Goal: Task Accomplishment & Management: Manage account settings

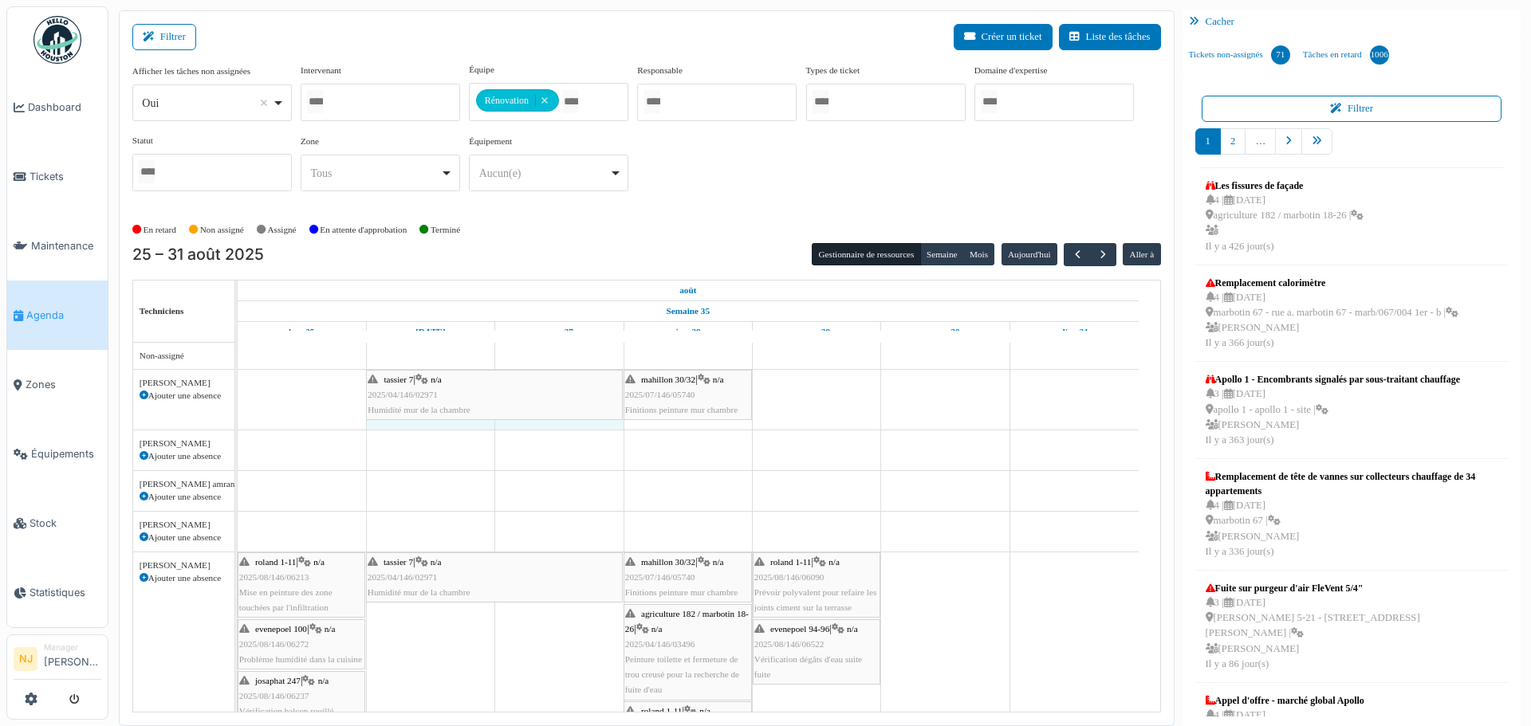
drag, startPoint x: 368, startPoint y: 391, endPoint x: 474, endPoint y: 397, distance: 106.2
click at [238, 397] on div "tassier 7 | n/a 2025/04/146/02971 Humidité mur de la chambre mahillon 30/32 | n…" at bounding box center [238, 400] width 0 height 60
click at [507, 384] on div "tassier 7 | n/a 2025/04/146/02971 Humidité mur de la chambre" at bounding box center [495, 395] width 254 height 46
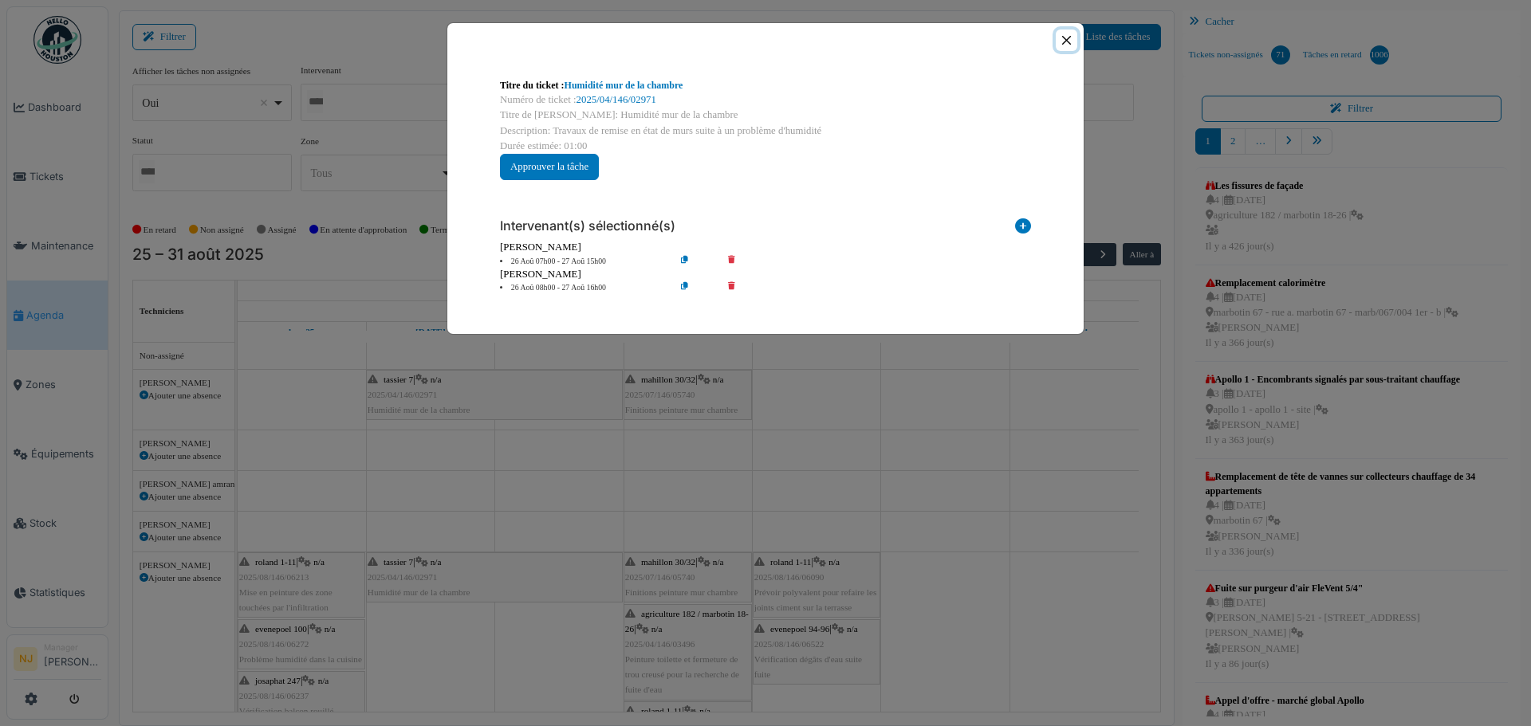
click at [1064, 37] on button "Close" at bounding box center [1067, 41] width 22 height 22
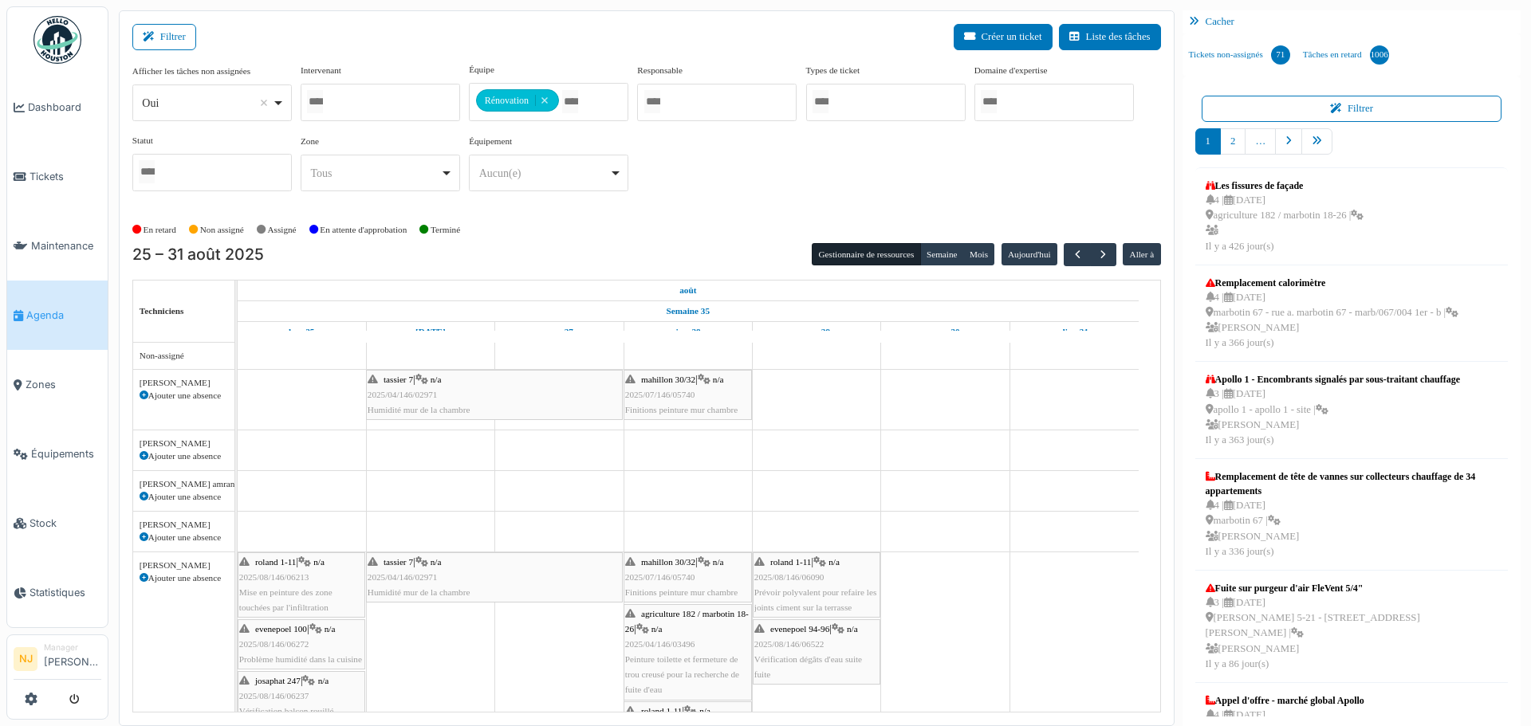
drag, startPoint x: 367, startPoint y: 389, endPoint x: 659, endPoint y: 388, distance: 291.8
click at [238, 388] on div "tassier 7 | n/a 2025/04/146/02971 Humidité mur de la chambre mahillon 30/32 | n…" at bounding box center [238, 400] width 0 height 60
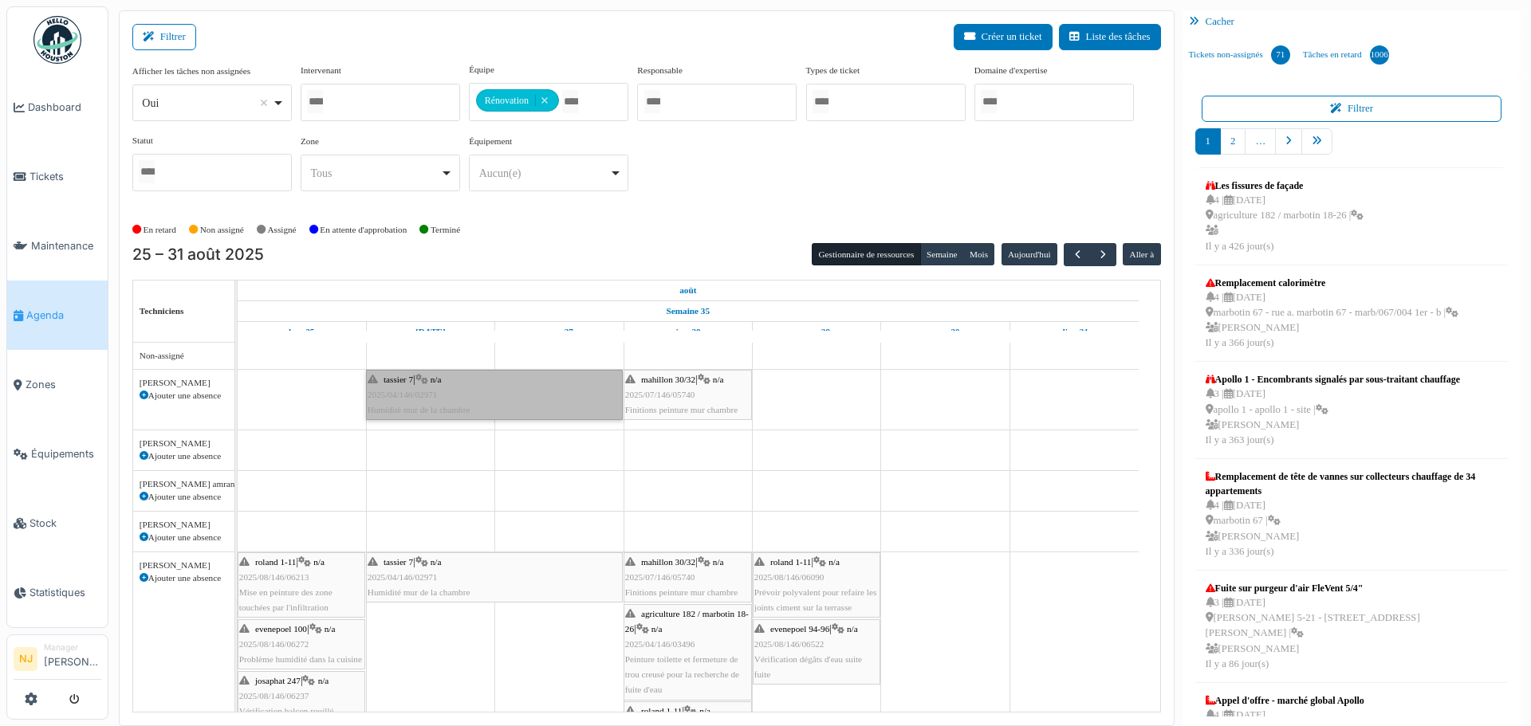
click at [416, 390] on link "tassier 7 | n/a 2025/04/146/02971 Humidité mur de la chambre" at bounding box center [494, 395] width 257 height 51
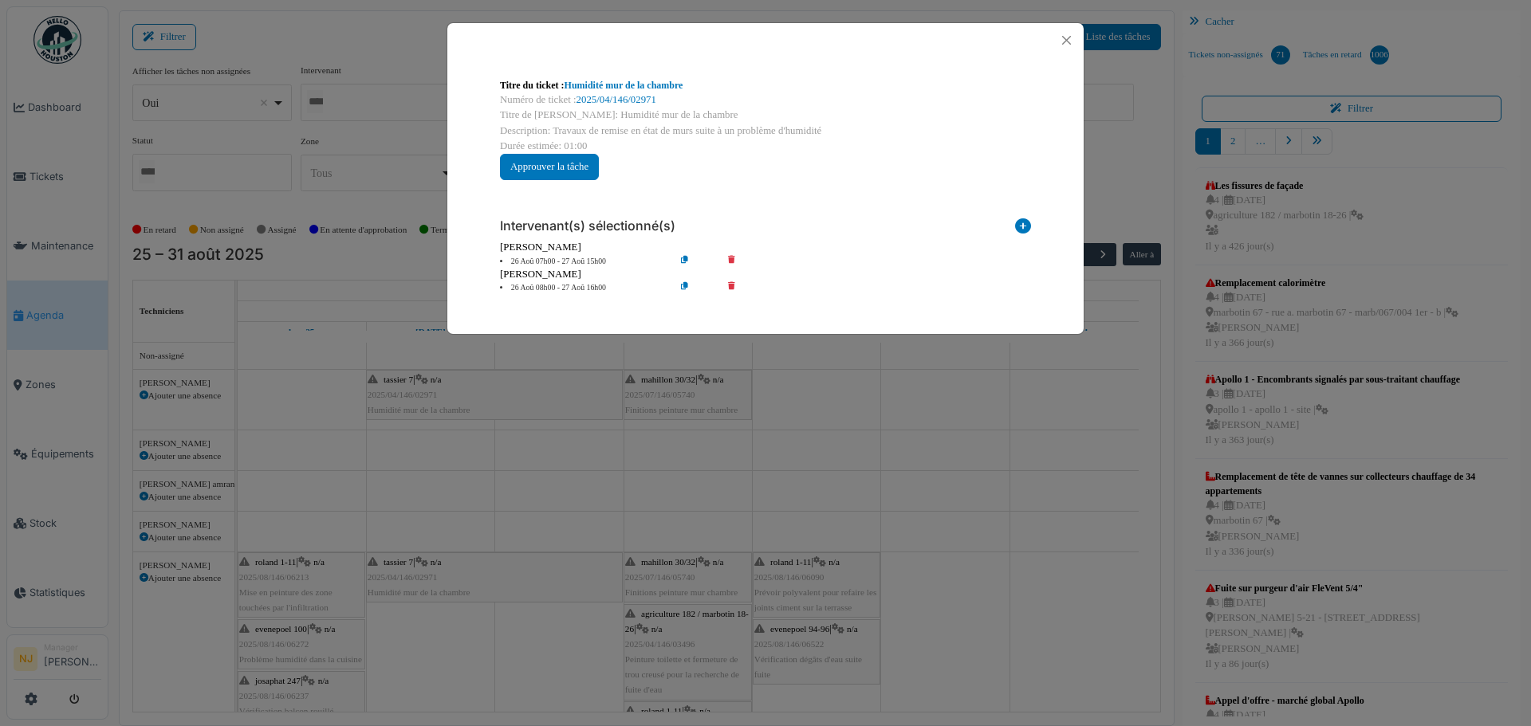
click at [731, 259] on icon at bounding box center [742, 262] width 45 height 12
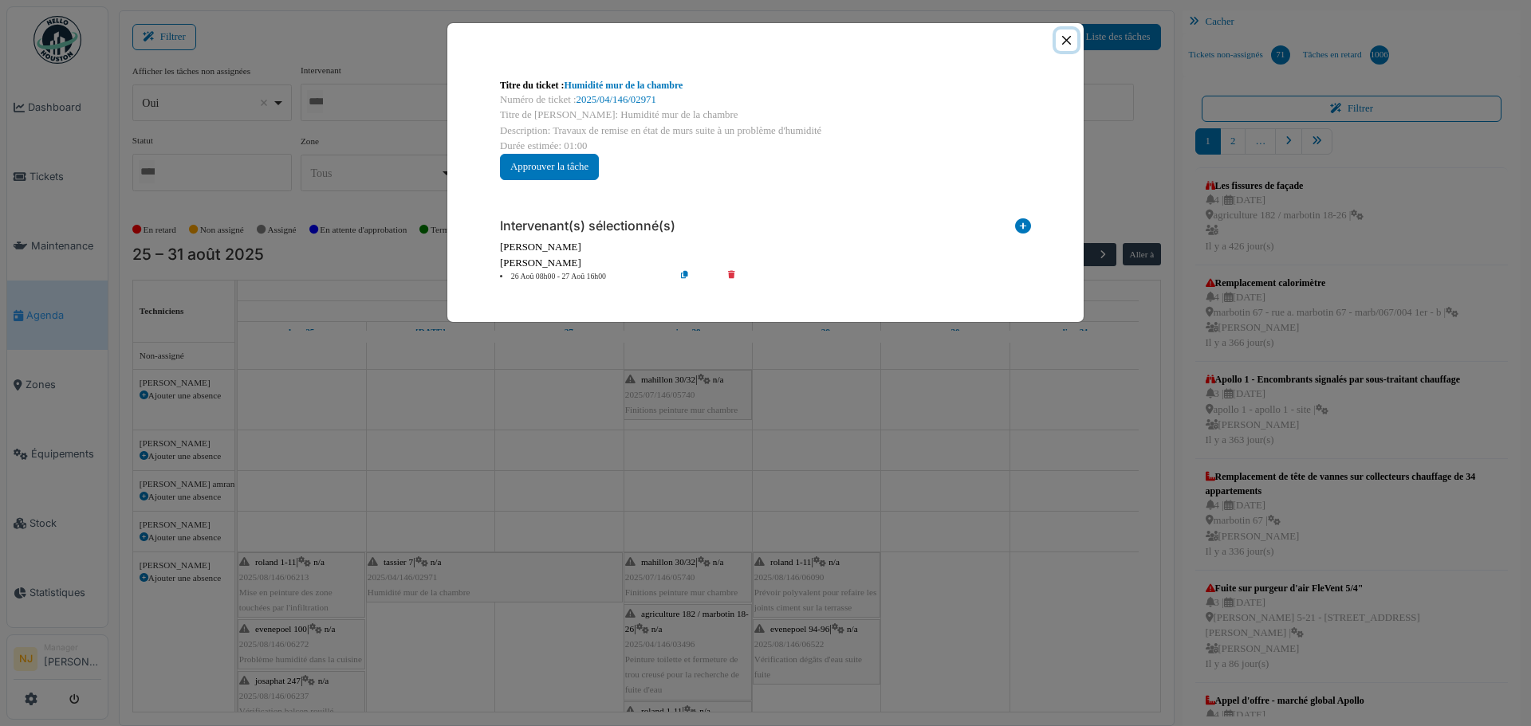
click at [1064, 33] on button "Close" at bounding box center [1067, 41] width 22 height 22
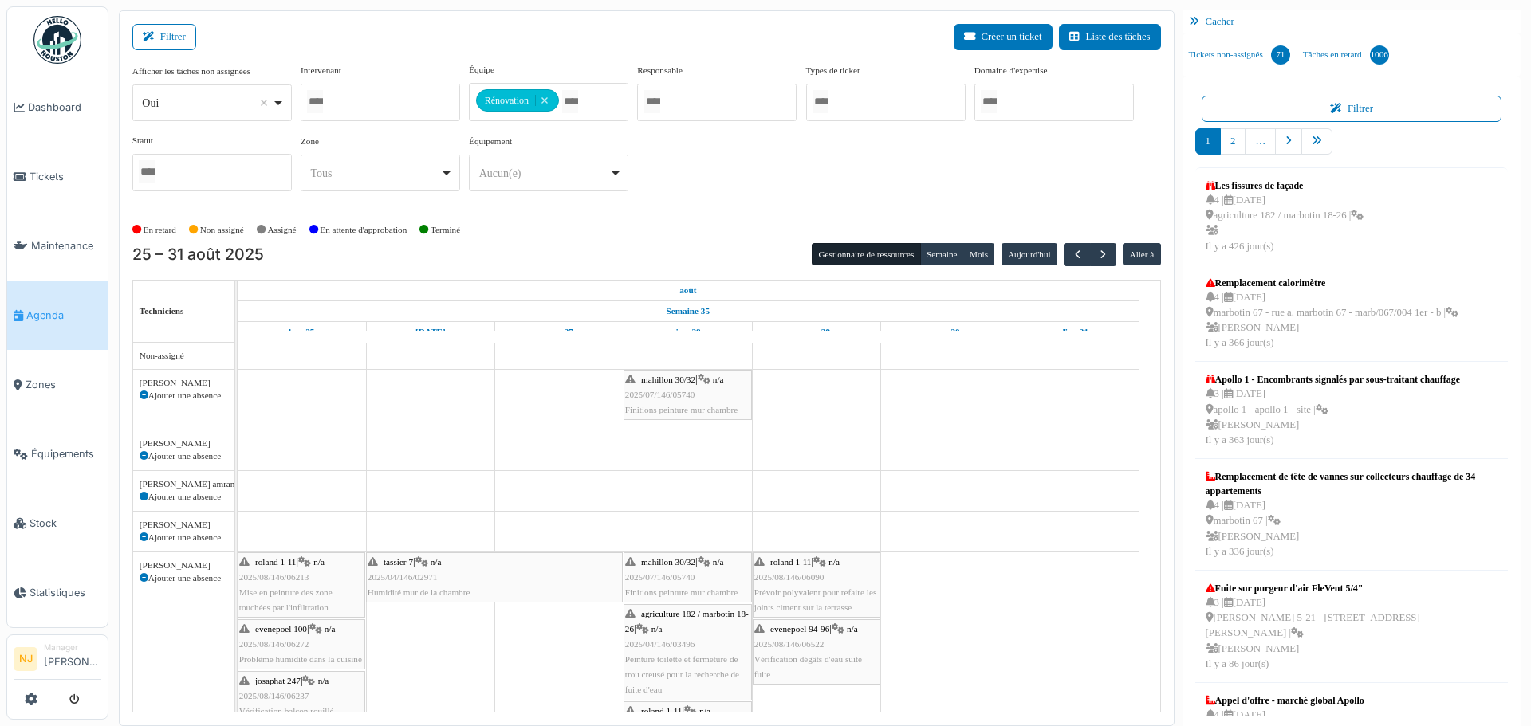
click at [143, 392] on icon at bounding box center [144, 395] width 9 height 9
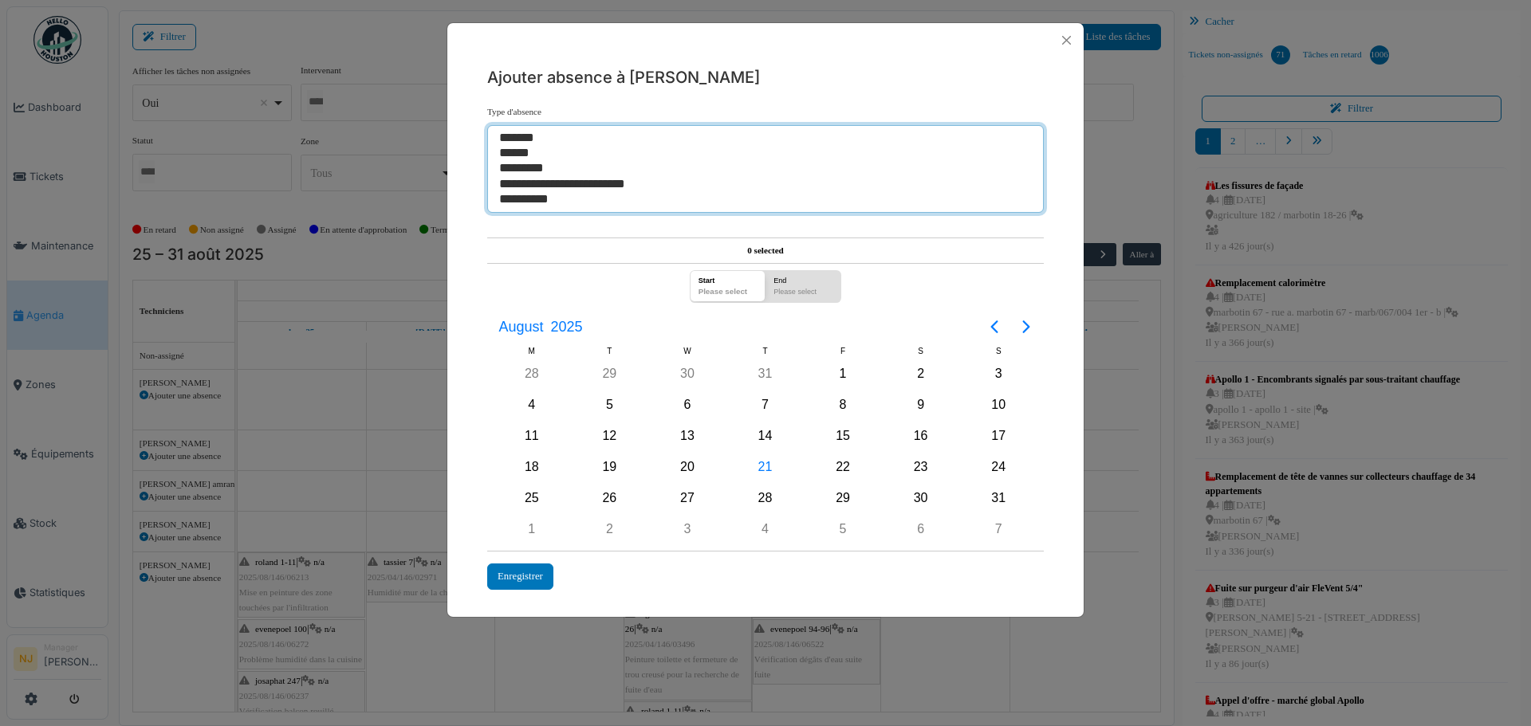
select select "**"
click at [529, 152] on option "******" at bounding box center [760, 153] width 524 height 15
click at [525, 152] on option "******" at bounding box center [760, 153] width 524 height 15
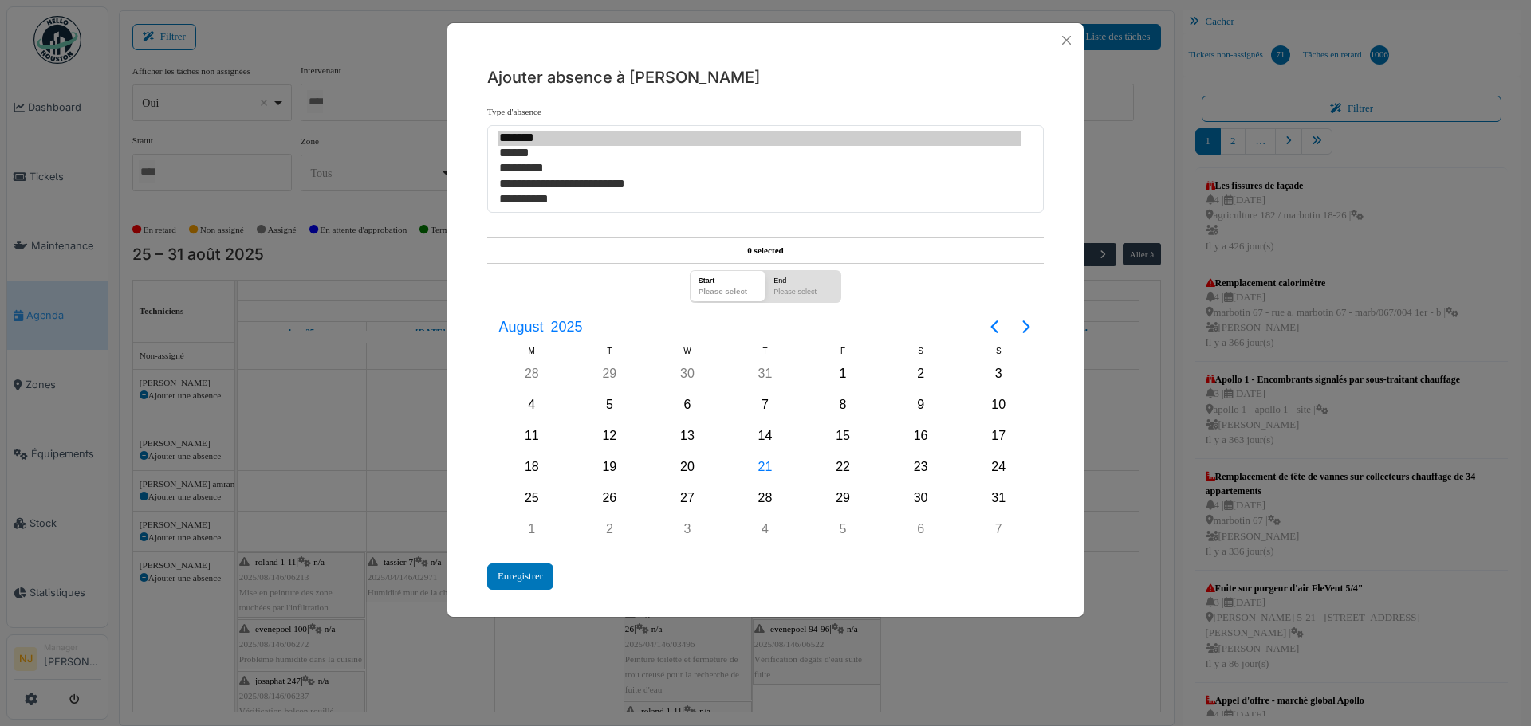
click at [720, 290] on div "Please select" at bounding box center [728, 294] width 68 height 16
click at [793, 285] on div "End" at bounding box center [803, 279] width 68 height 16
click at [807, 285] on div "End" at bounding box center [803, 279] width 68 height 16
click at [708, 277] on div "Start" at bounding box center [728, 279] width 68 height 16
click at [730, 285] on div "Start" at bounding box center [728, 279] width 68 height 16
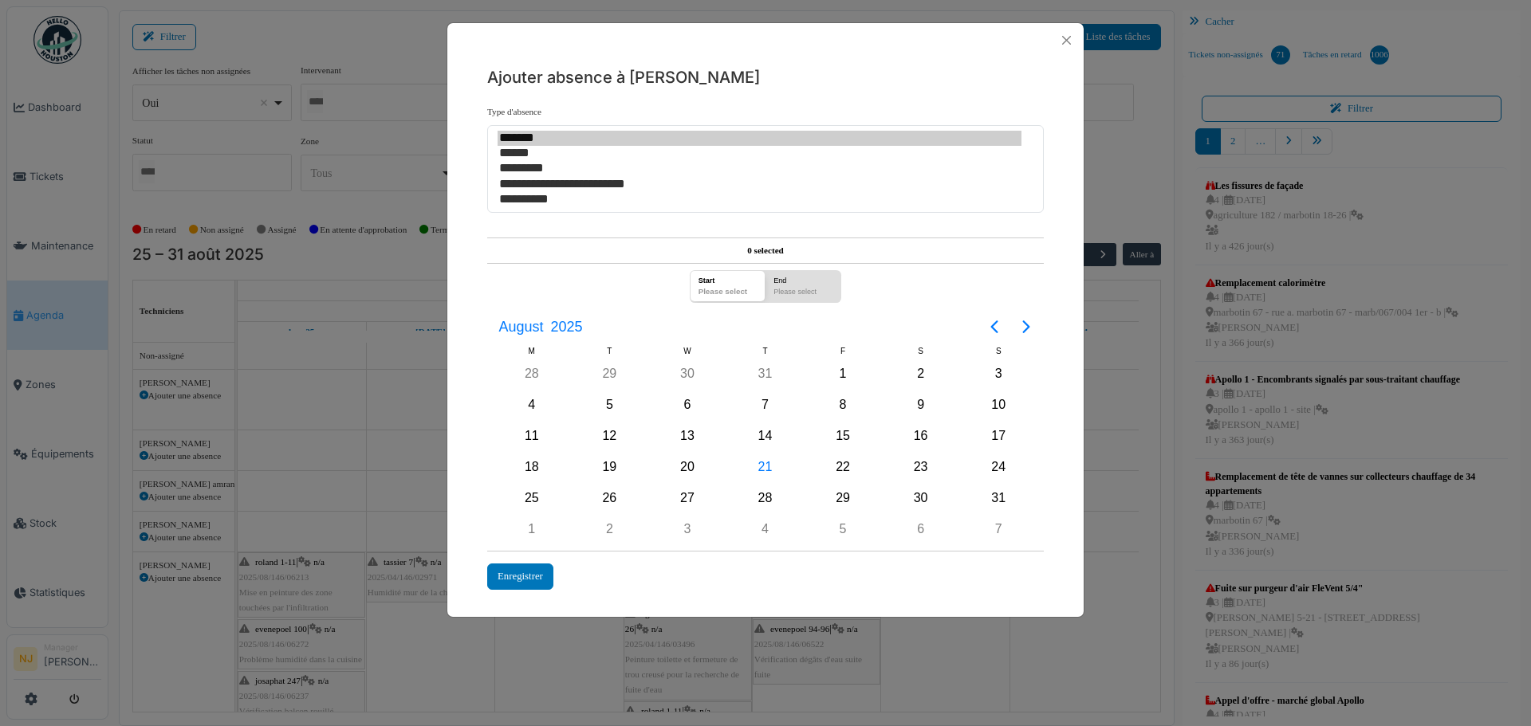
click at [794, 281] on div "End" at bounding box center [803, 279] width 68 height 16
click at [795, 282] on div "End" at bounding box center [803, 279] width 68 height 16
click at [525, 572] on div "Enregistrer" at bounding box center [520, 577] width 66 height 26
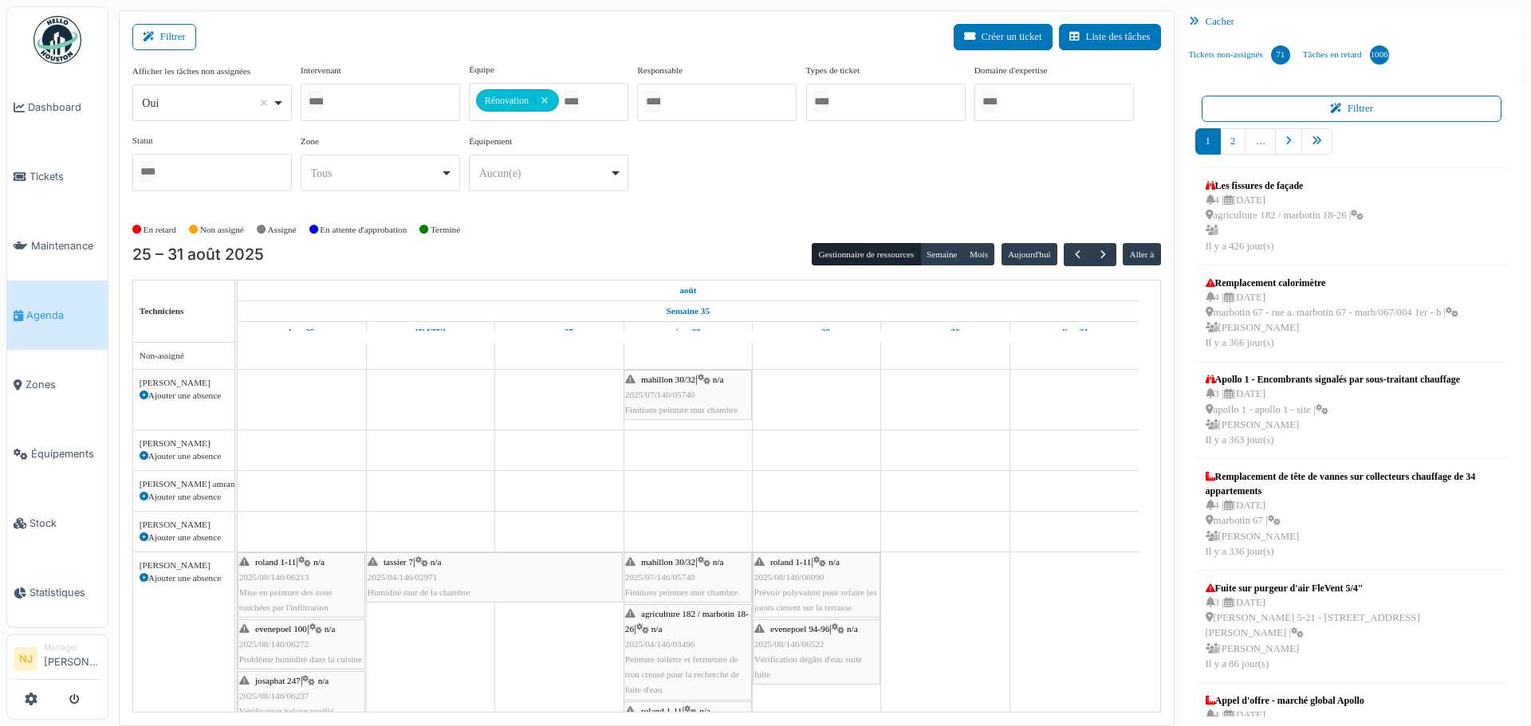
click at [287, 391] on td at bounding box center [302, 645] width 128 height 604
click at [144, 395] on icon at bounding box center [144, 395] width 9 height 9
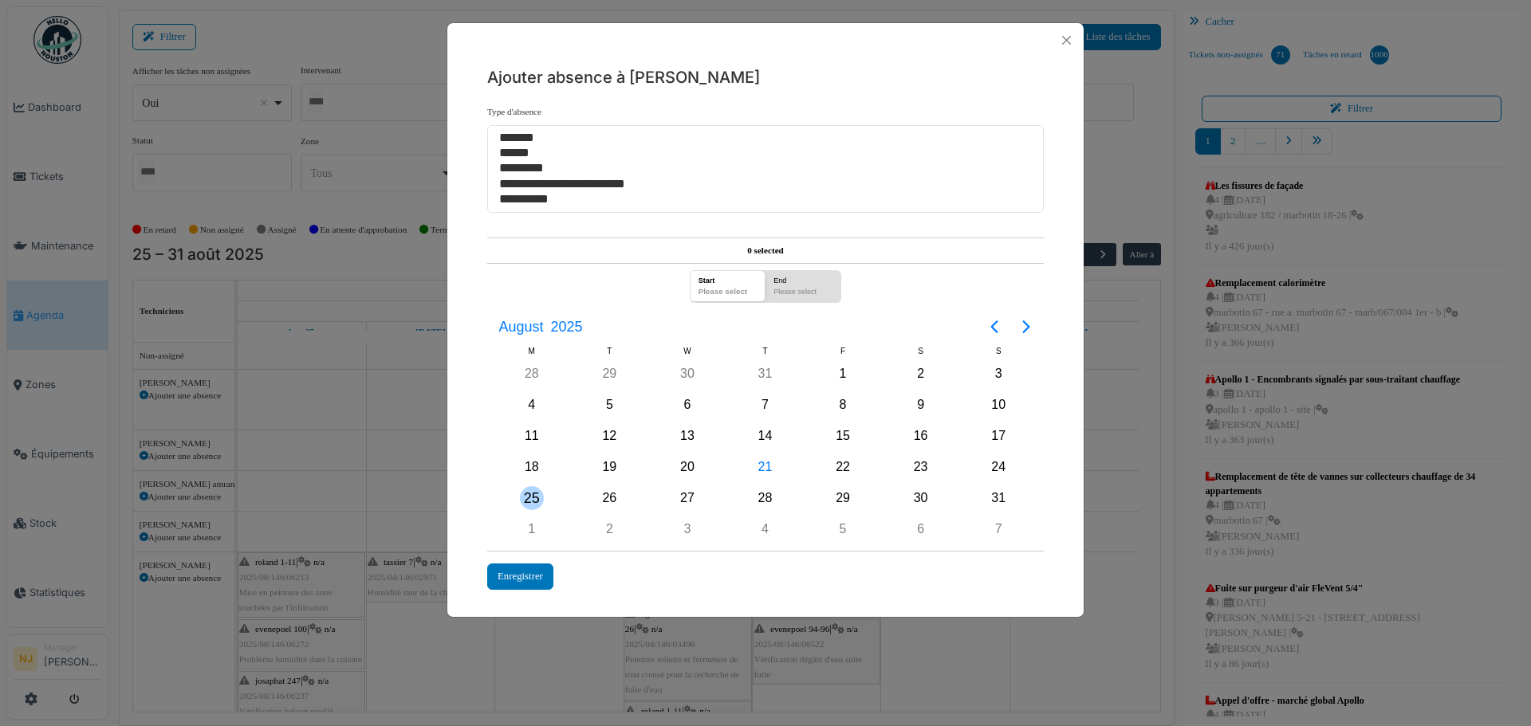
click at [528, 494] on div "25" at bounding box center [532, 498] width 24 height 24
click at [609, 497] on div "26" at bounding box center [609, 498] width 24 height 24
click at [689, 498] on div "27" at bounding box center [687, 498] width 24 height 24
click at [722, 279] on div "Start" at bounding box center [722, 279] width 57 height 16
click at [791, 284] on div "End" at bounding box center [797, 279] width 57 height 16
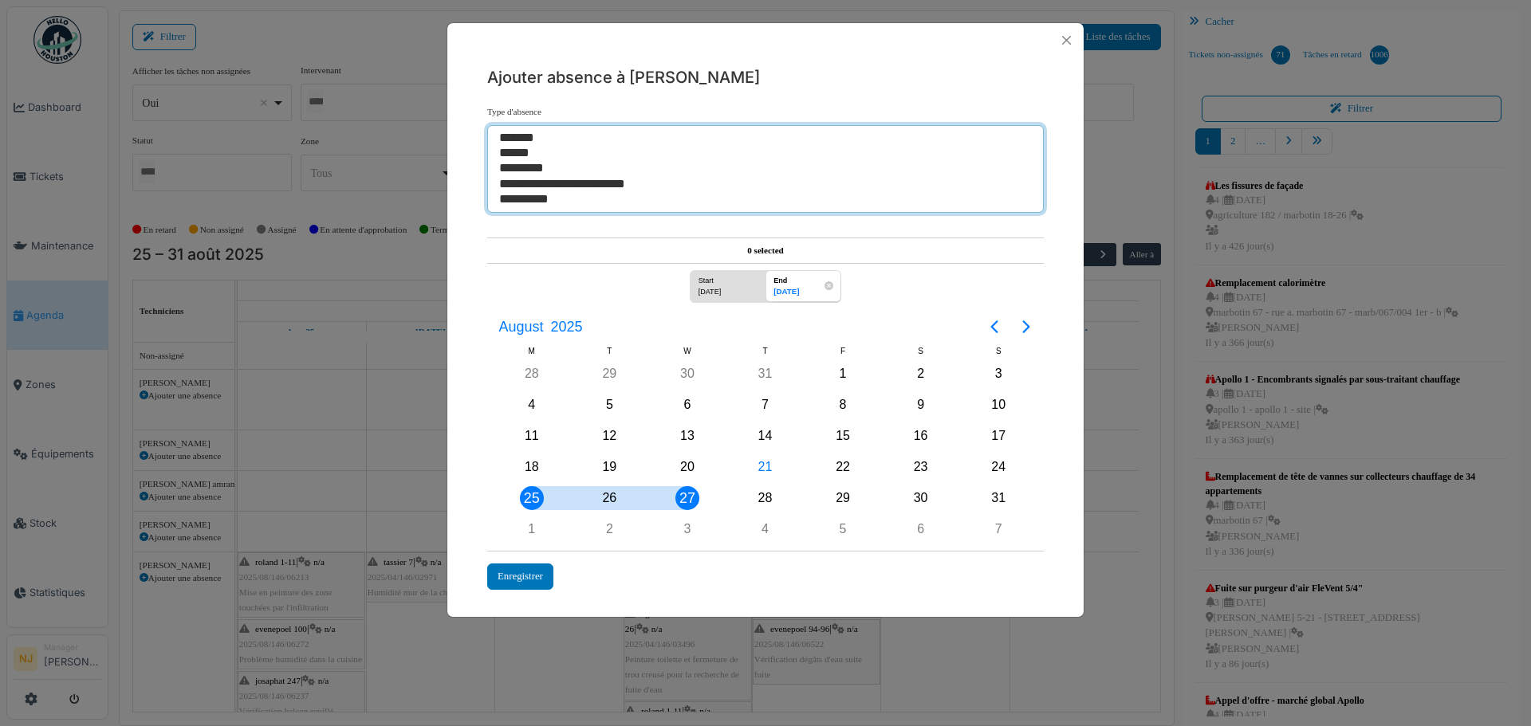
select select "**"
click at [521, 155] on option "******" at bounding box center [760, 153] width 524 height 15
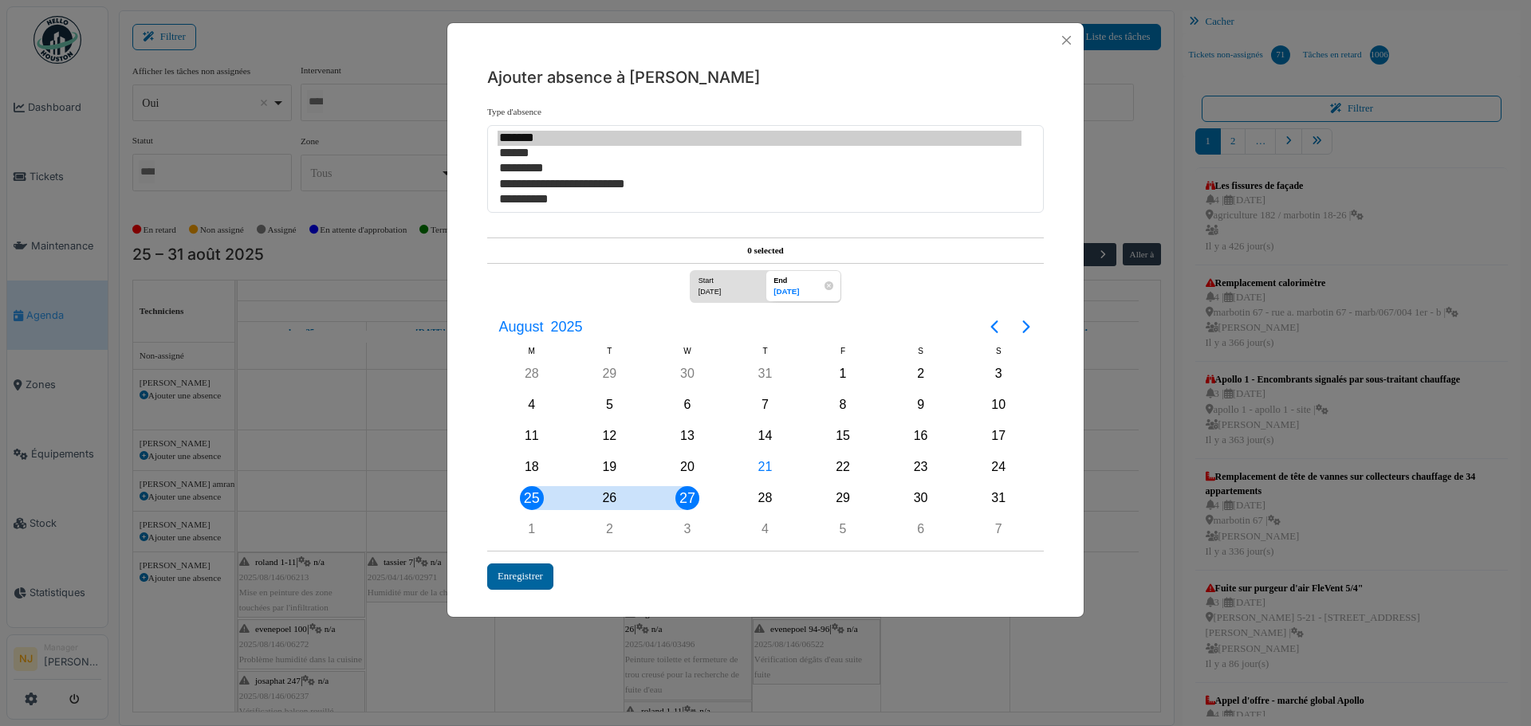
click at [511, 576] on div "Enregistrer" at bounding box center [520, 577] width 66 height 26
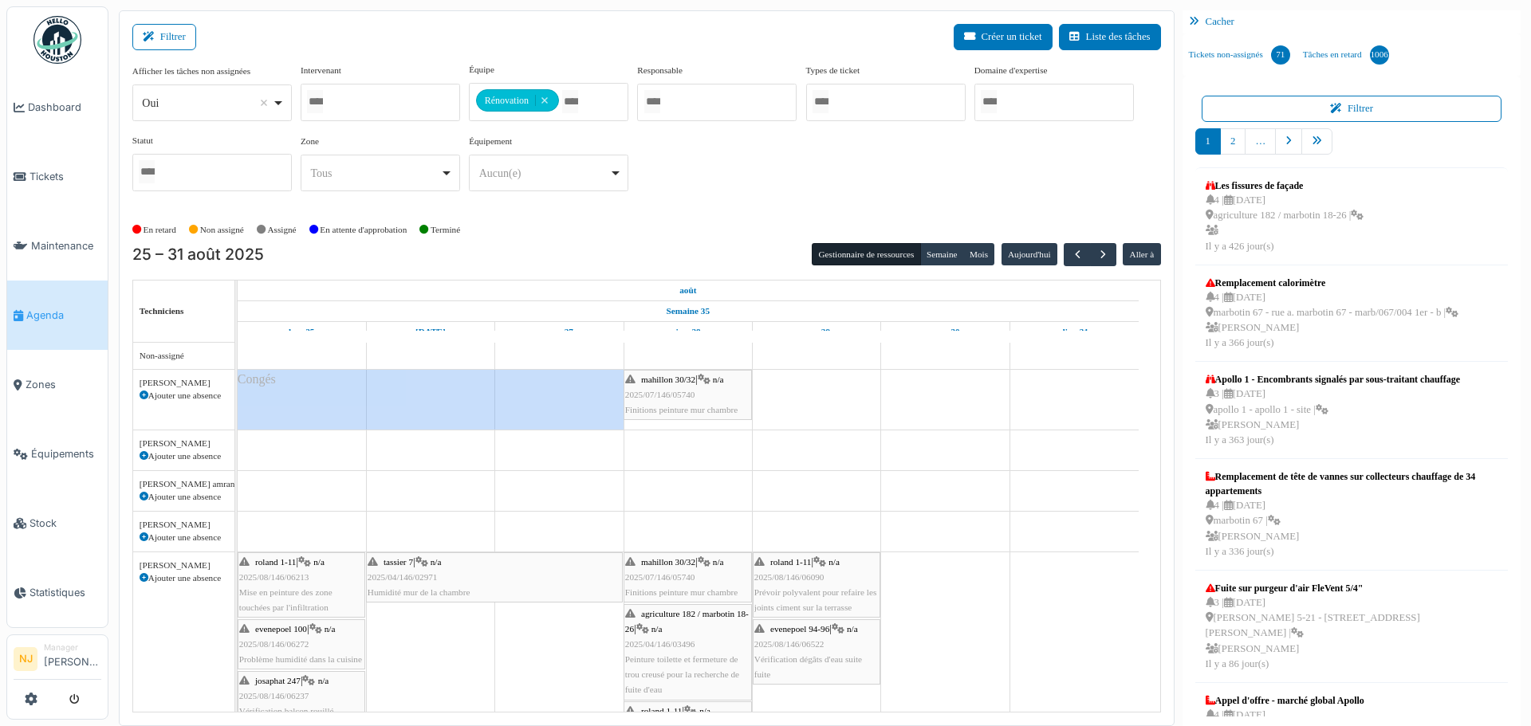
click at [419, 393] on div "Congés" at bounding box center [431, 400] width 386 height 60
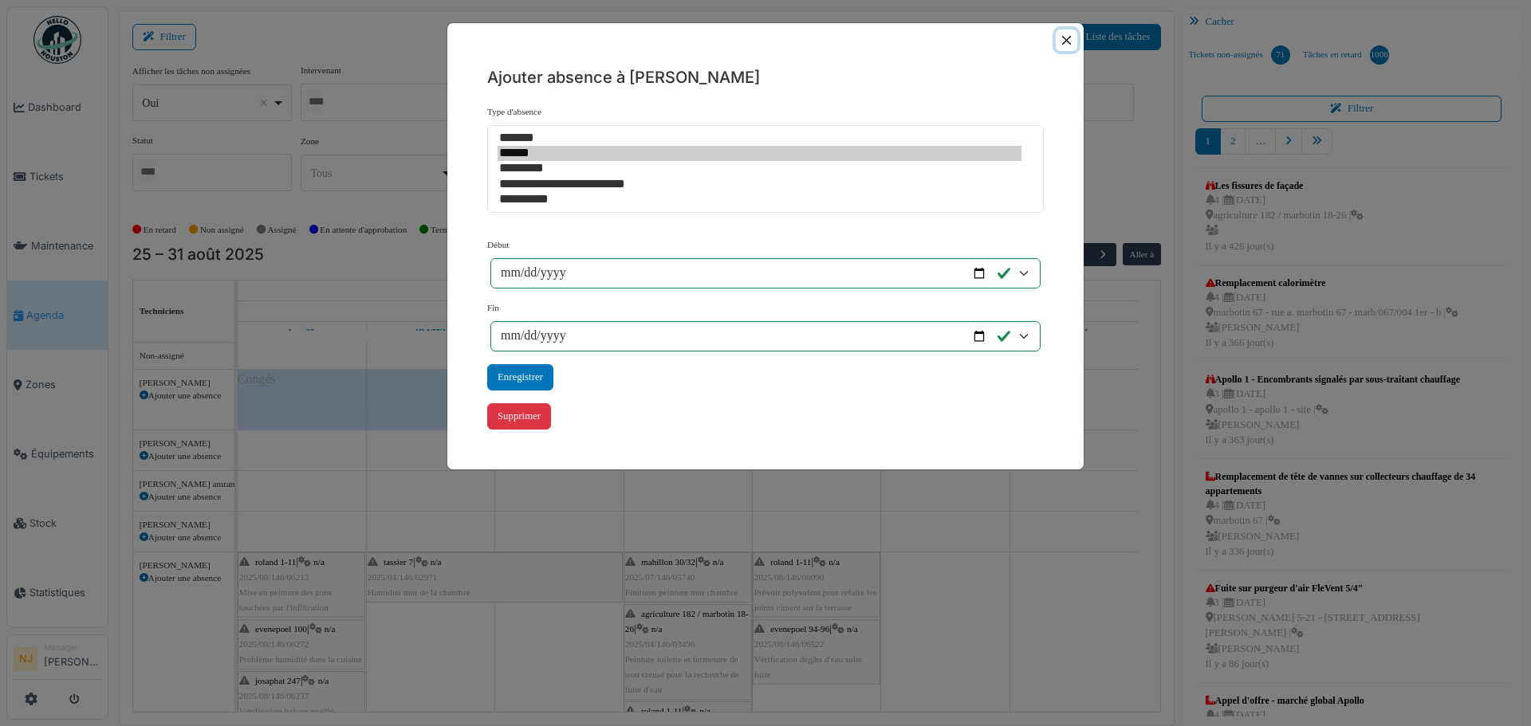
click at [1062, 39] on button "Close" at bounding box center [1067, 41] width 22 height 22
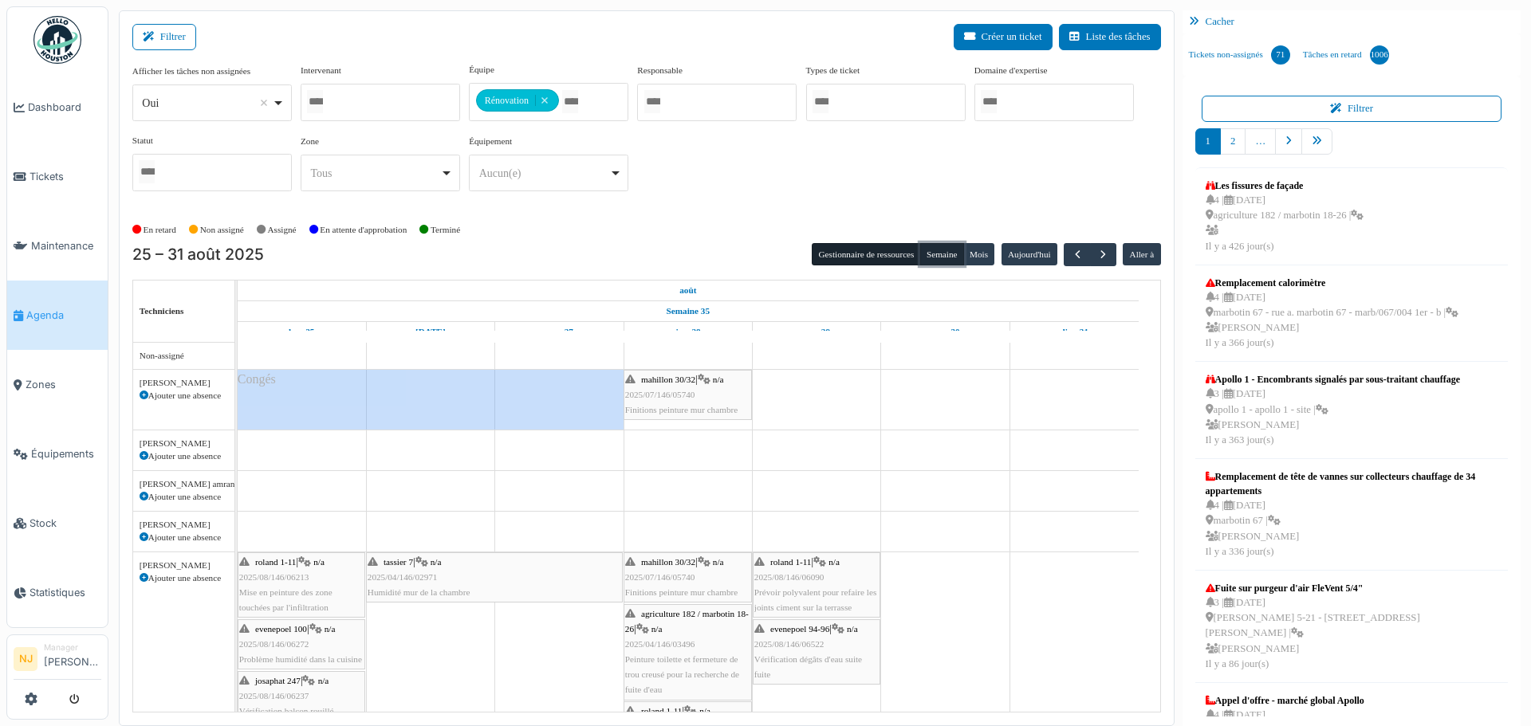
click at [921, 250] on button "Semaine" at bounding box center [942, 254] width 44 height 22
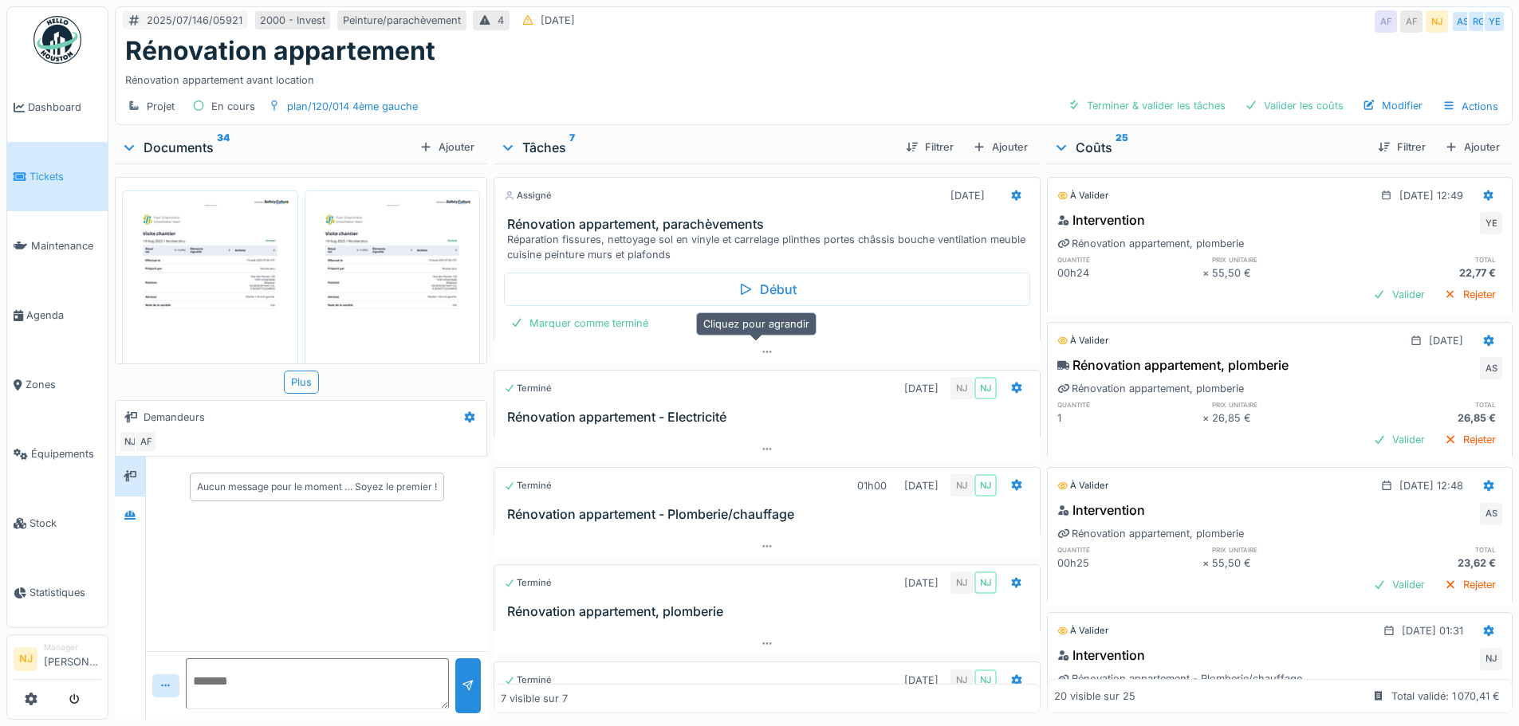
scroll to position [12, 0]
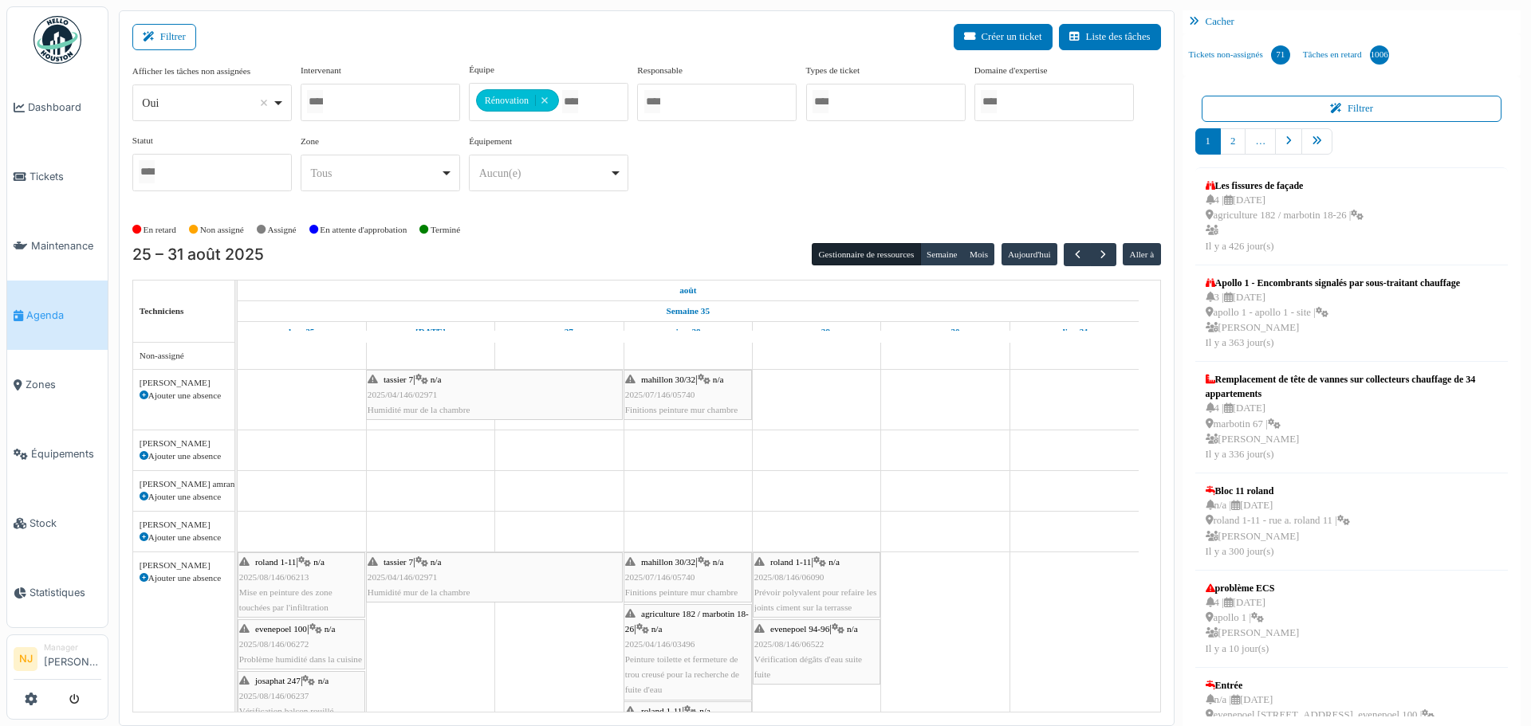
click at [663, 241] on div "En retard Non assigné Assigné En attente d'approbation Terminé" at bounding box center [646, 230] width 1029 height 26
click at [931, 253] on button "Semaine" at bounding box center [942, 254] width 44 height 22
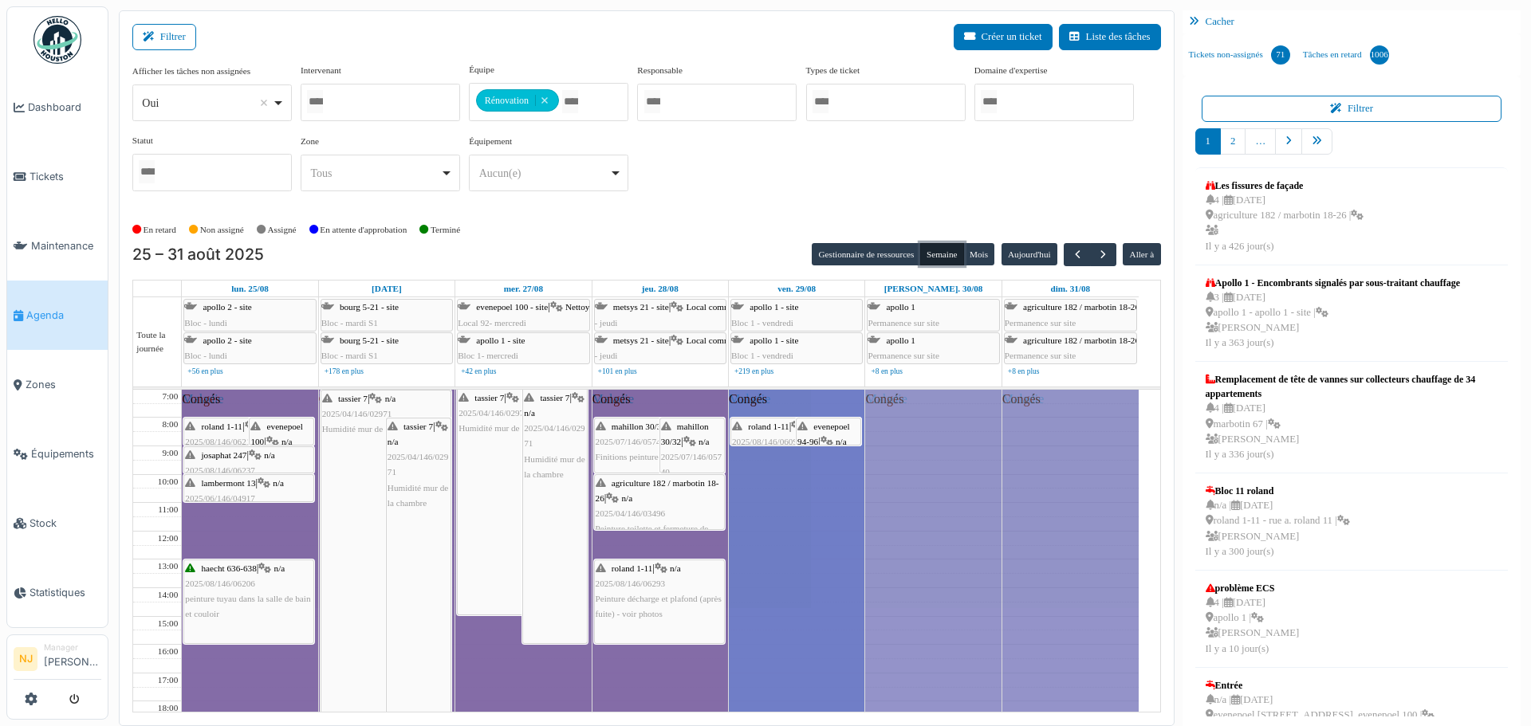
click at [930, 251] on button "Semaine" at bounding box center [942, 254] width 44 height 22
click at [875, 249] on button "Gestionnaire de ressources" at bounding box center [866, 254] width 108 height 22
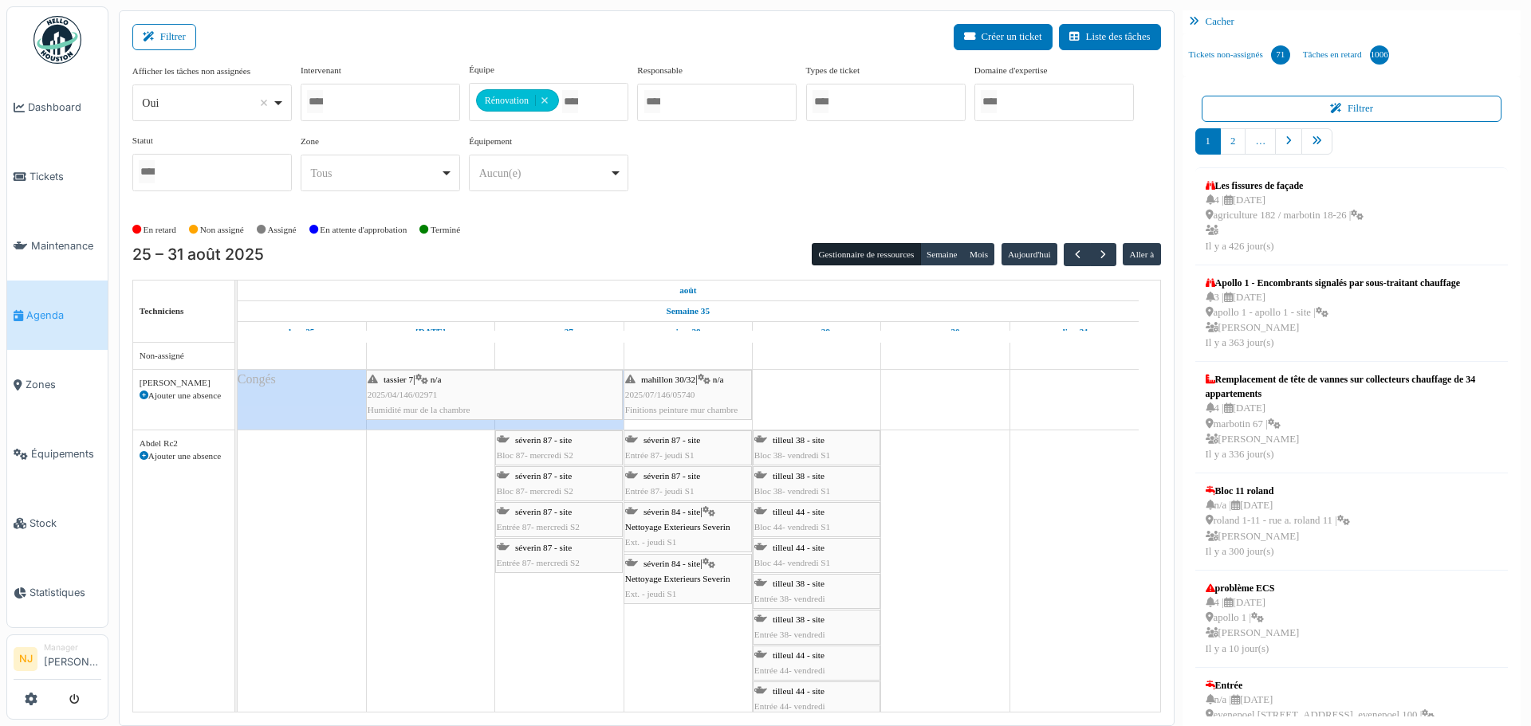
click at [590, 230] on div "En retard Non assigné Assigné En attente d'approbation Terminé" at bounding box center [646, 230] width 1029 height 26
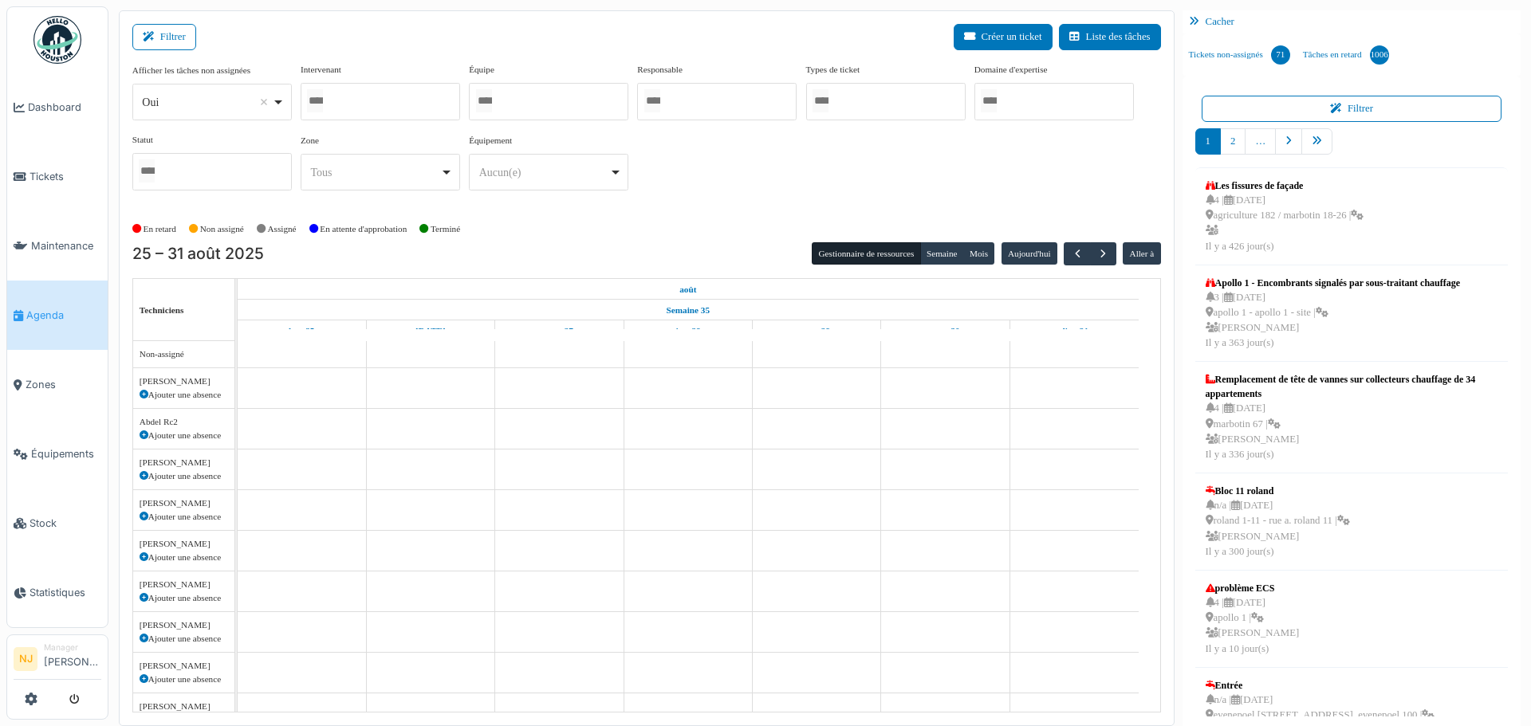
click at [549, 49] on div "Filtrer Créer un ticket Liste des tâches" at bounding box center [646, 43] width 1029 height 39
click at [163, 36] on button "Filtrer" at bounding box center [164, 37] width 64 height 26
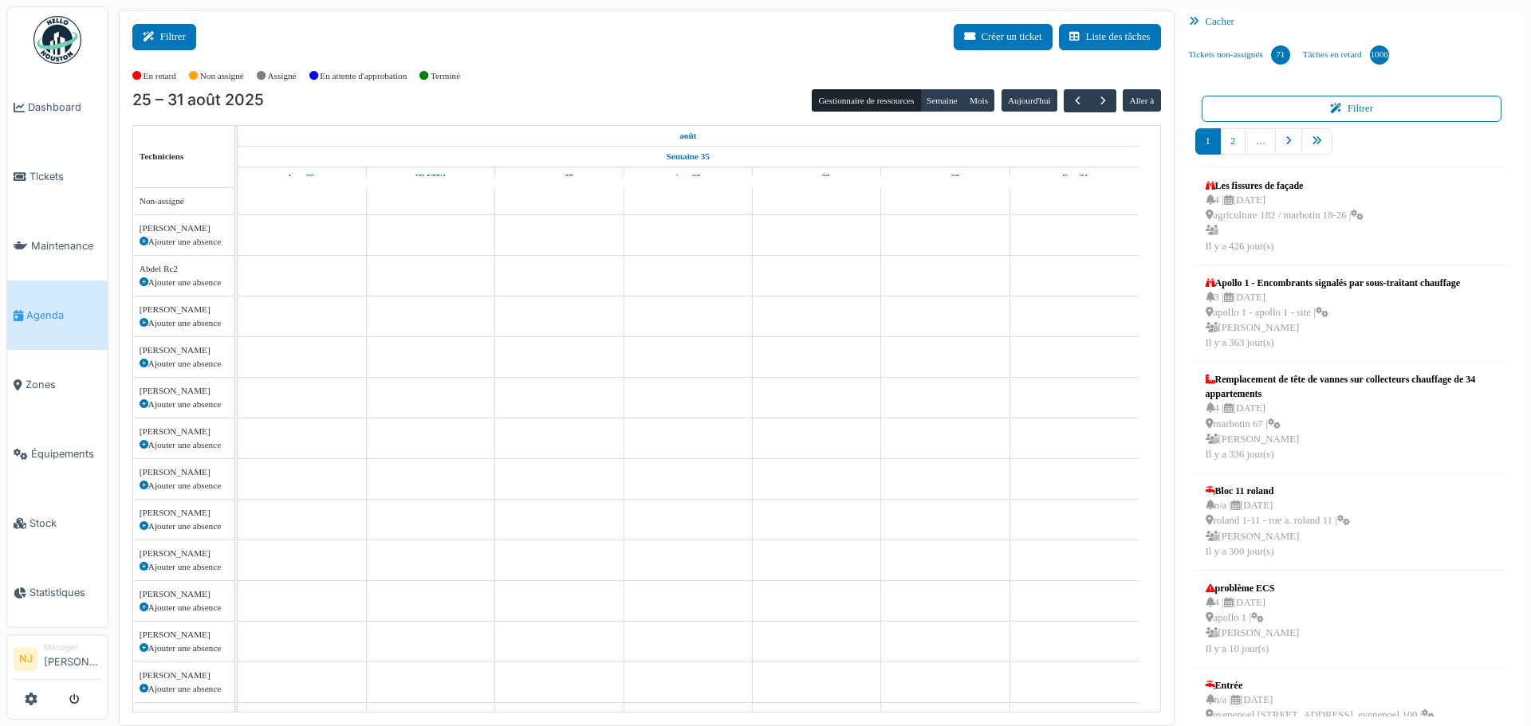
click at [155, 37] on icon at bounding box center [152, 37] width 18 height 10
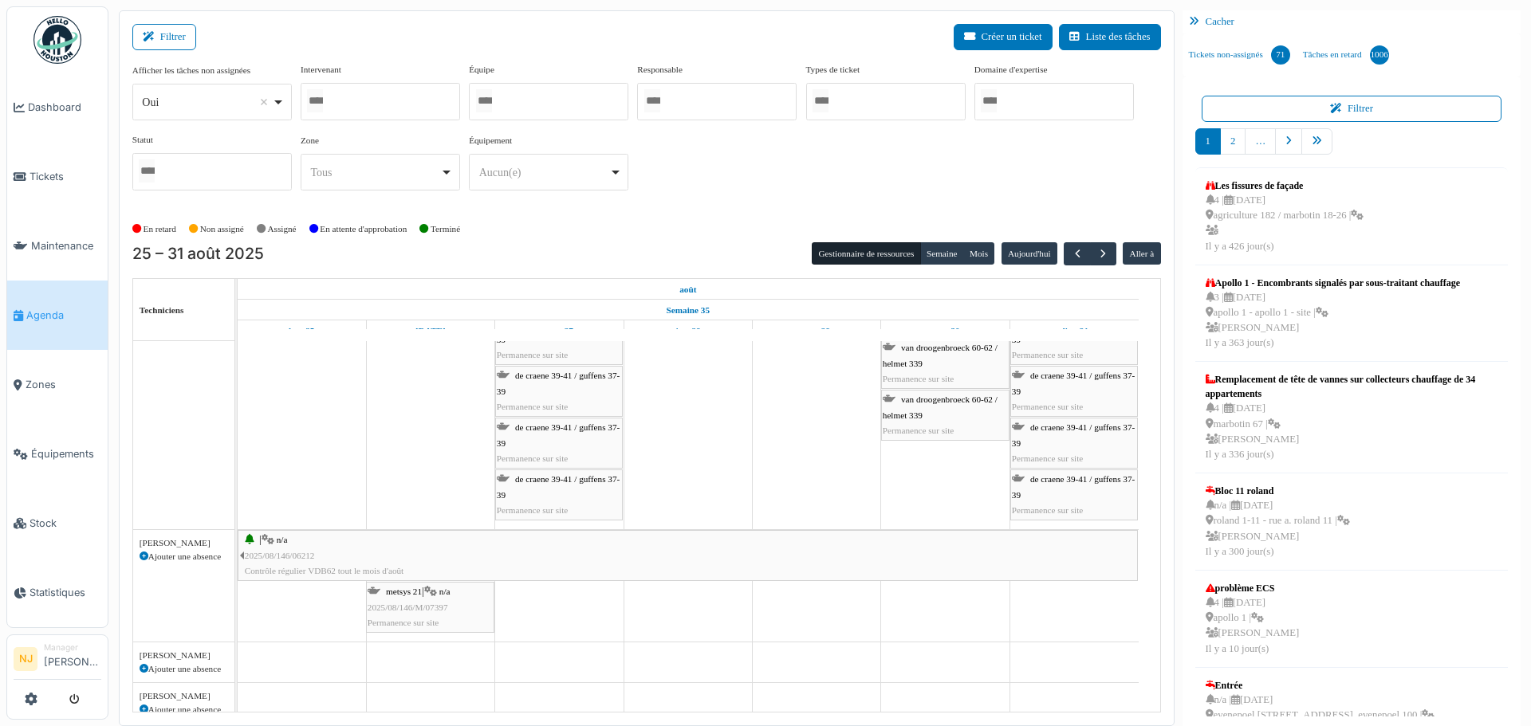
scroll to position [957, 0]
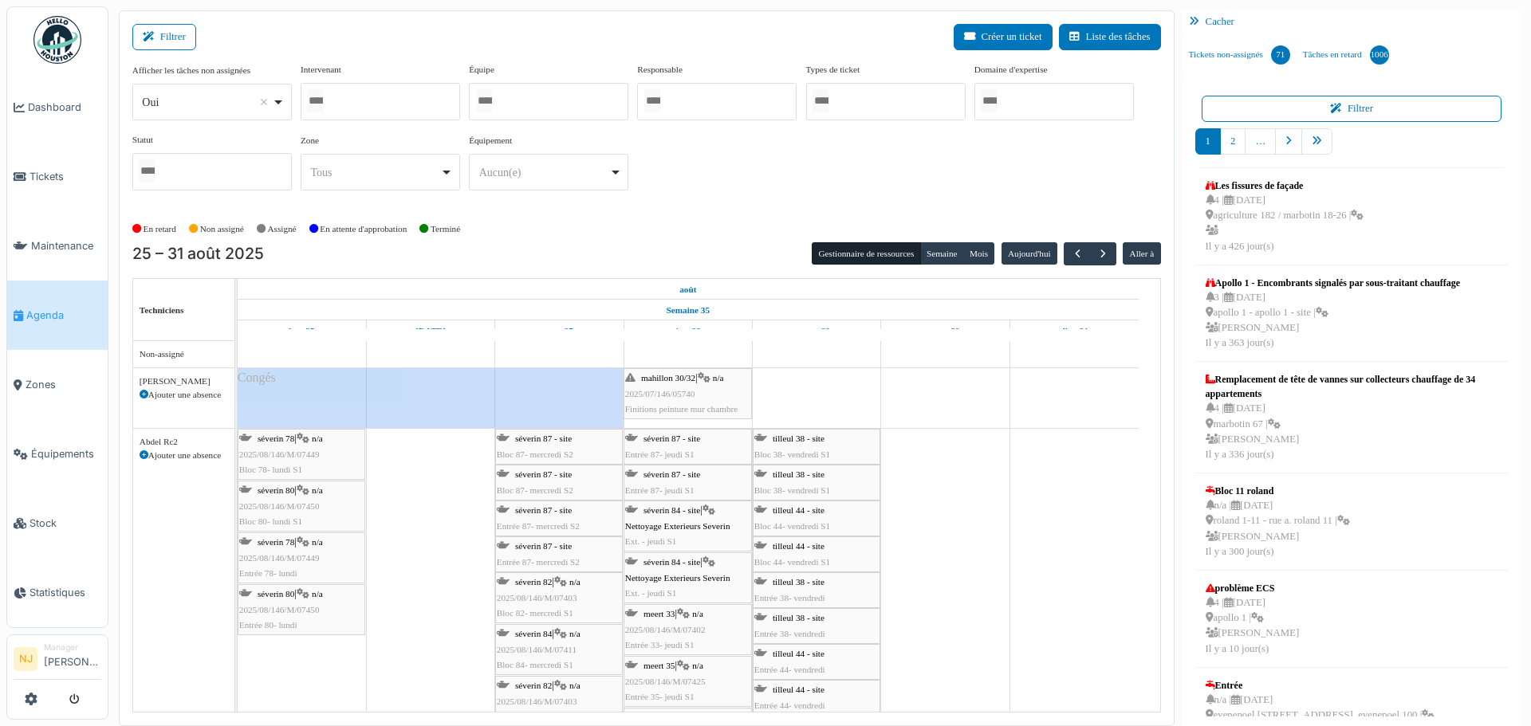
click at [345, 102] on div at bounding box center [380, 101] width 159 height 37
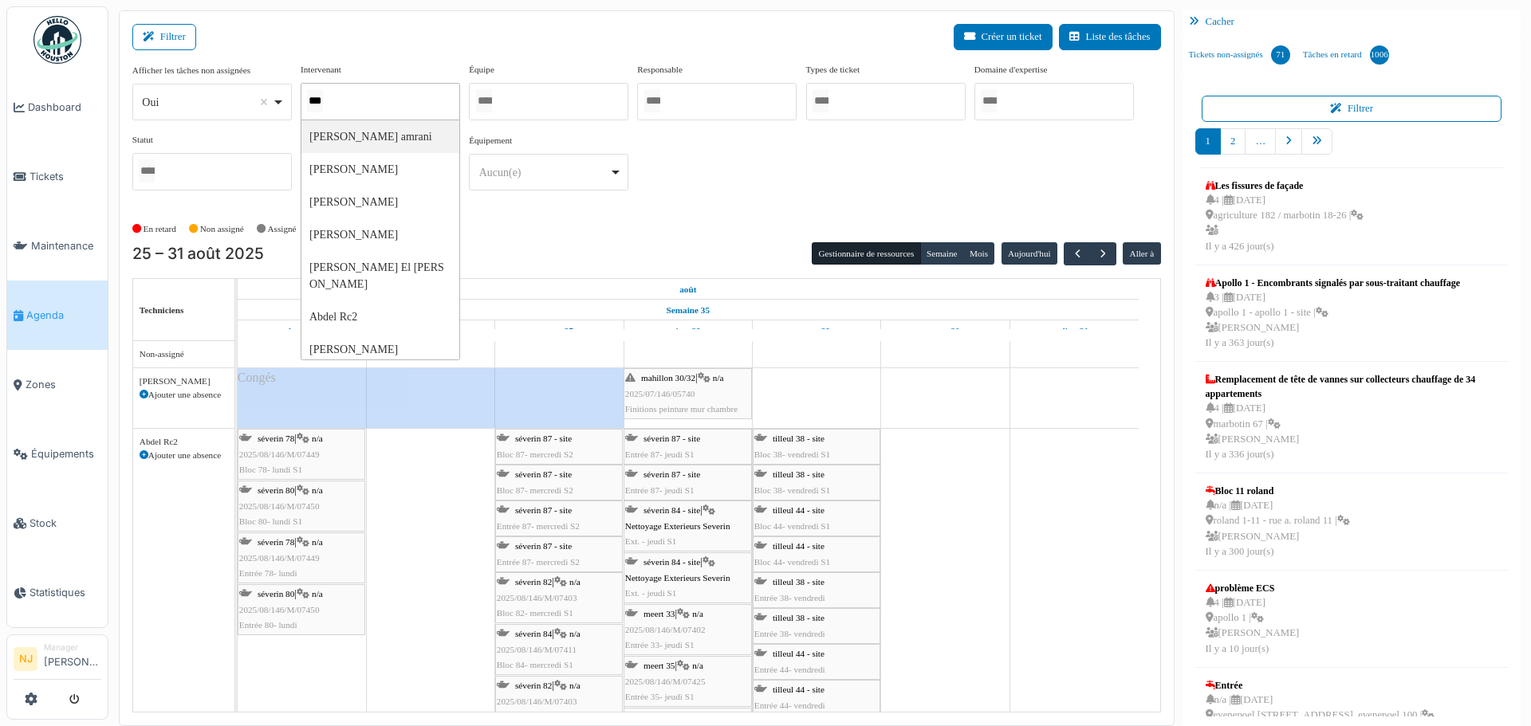
type input "****"
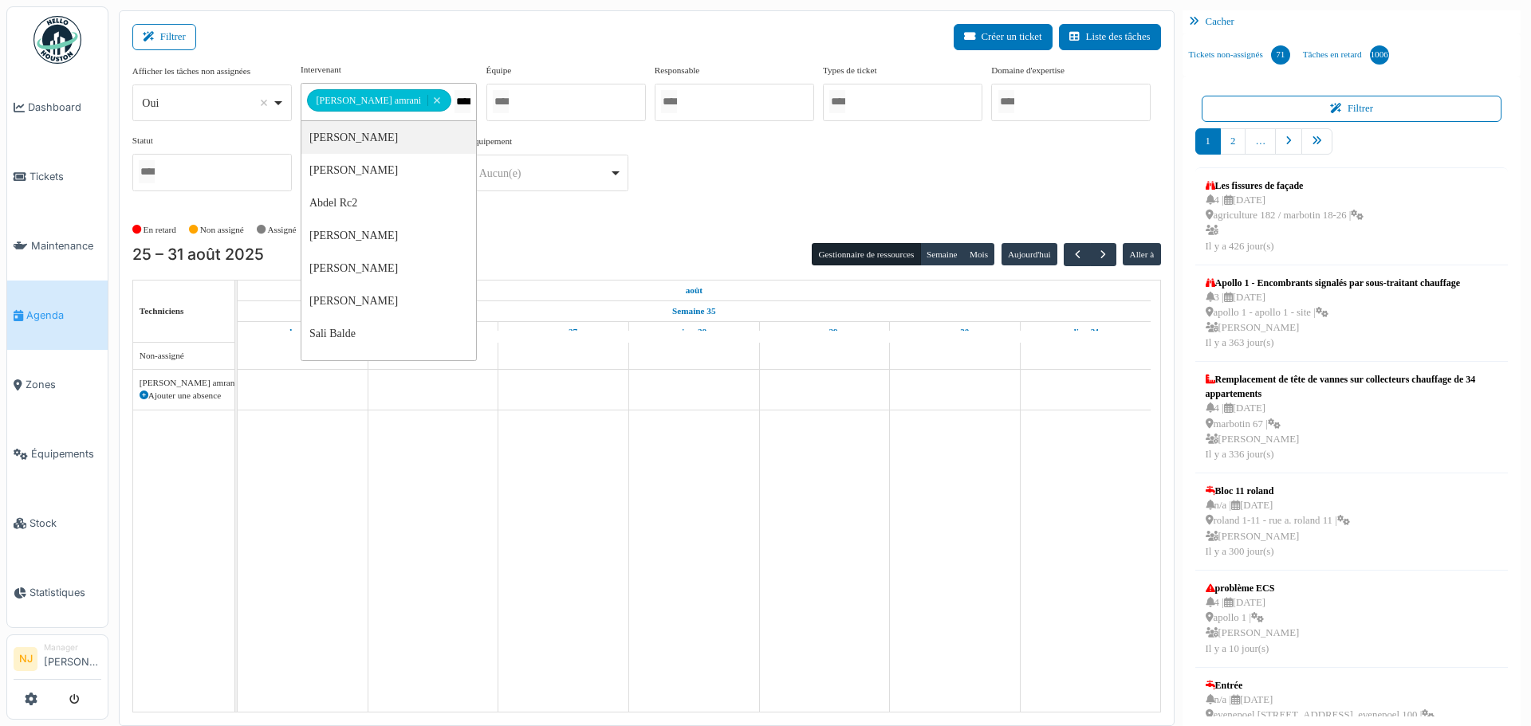
type input "*****"
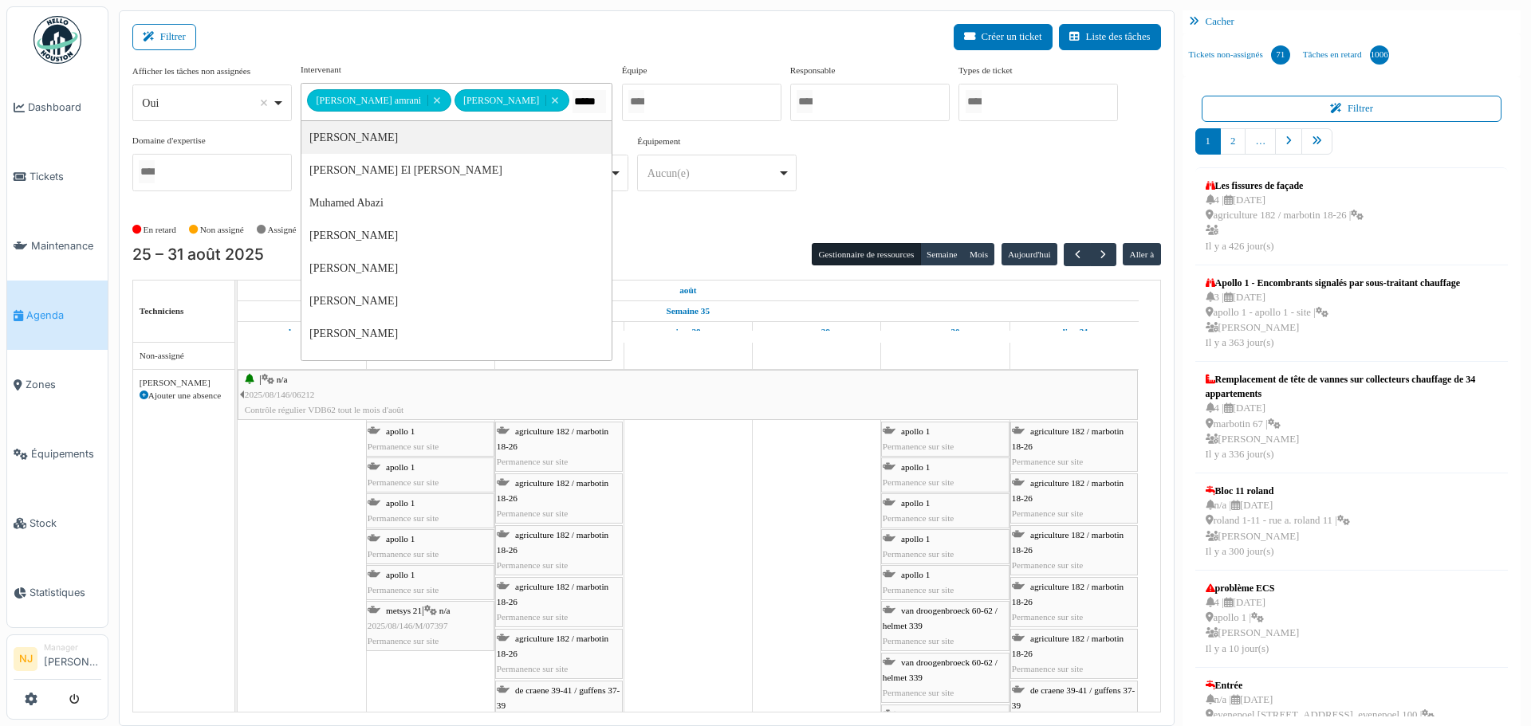
type input "******"
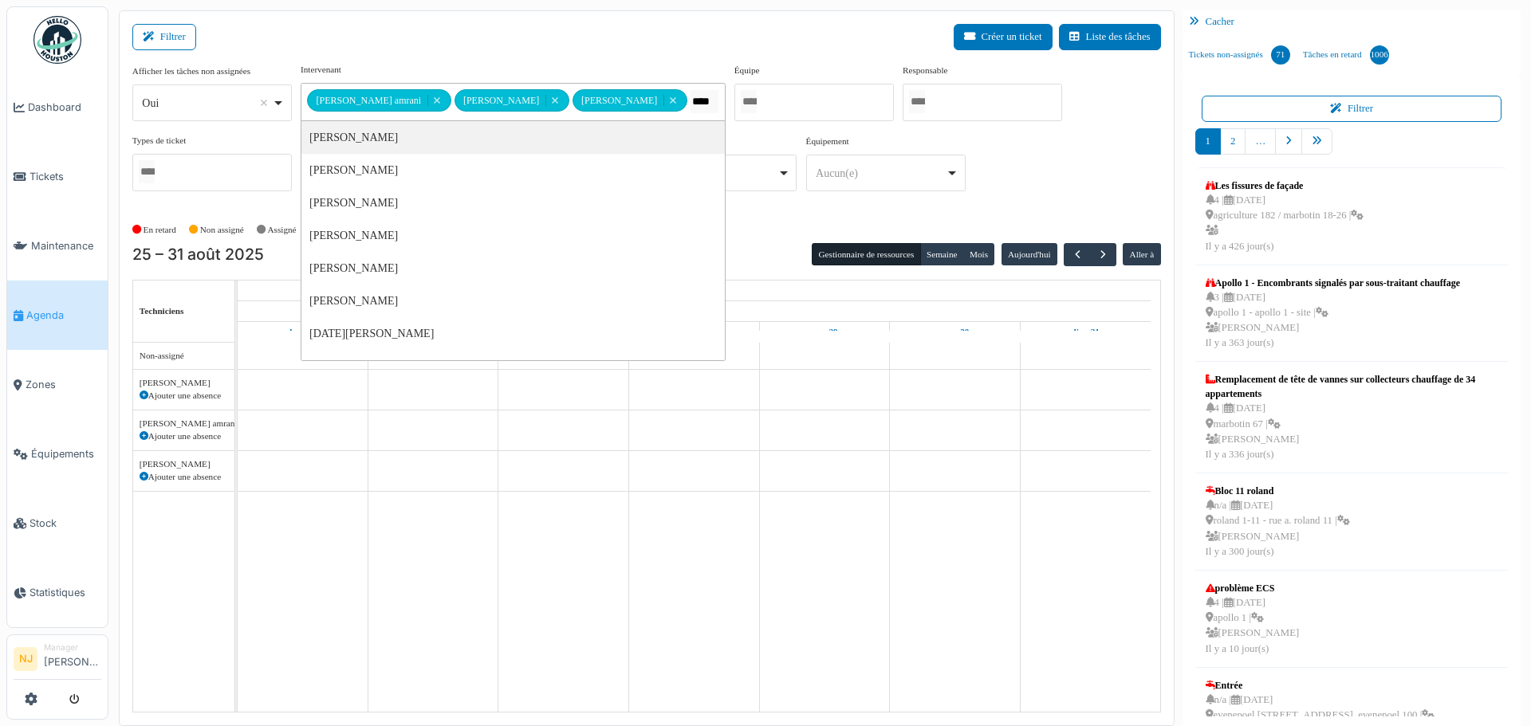
type input "*****"
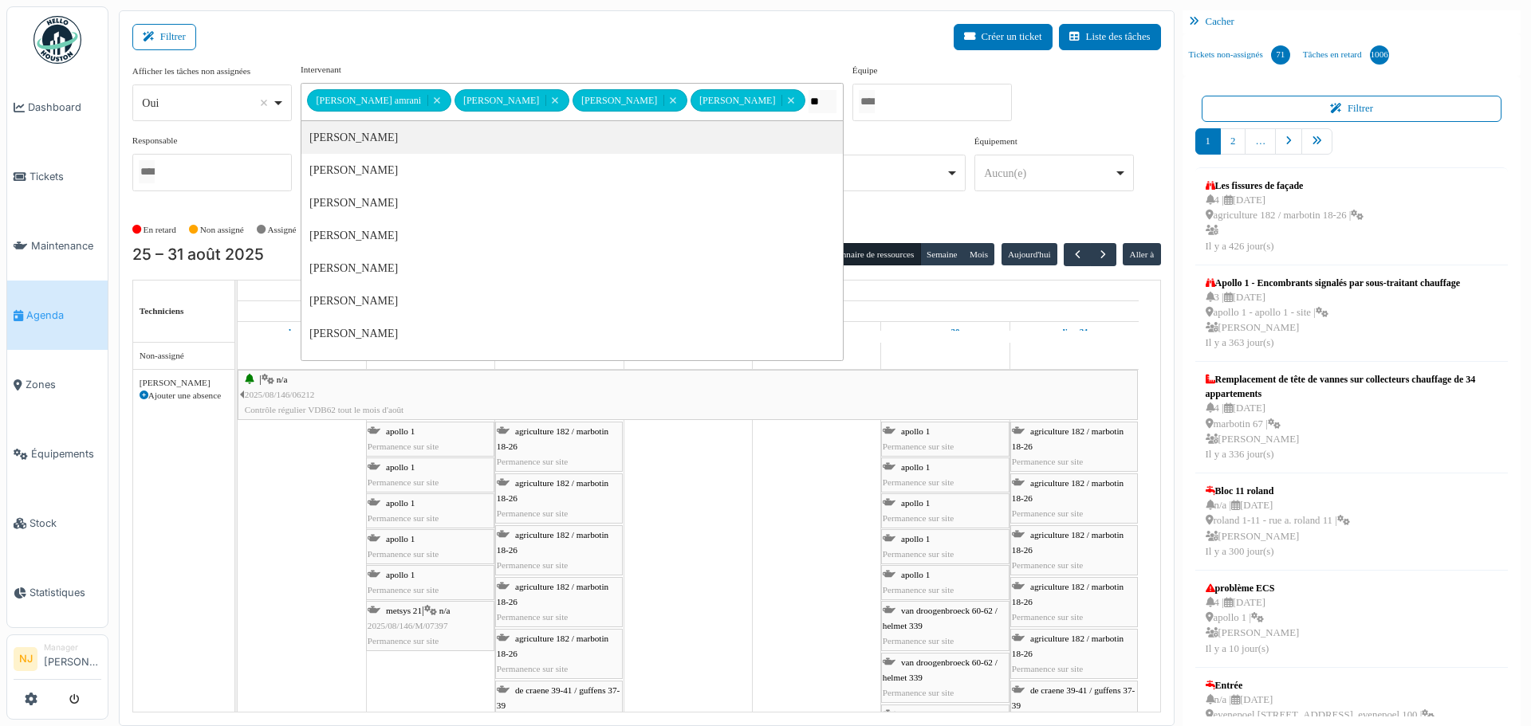
type input "***"
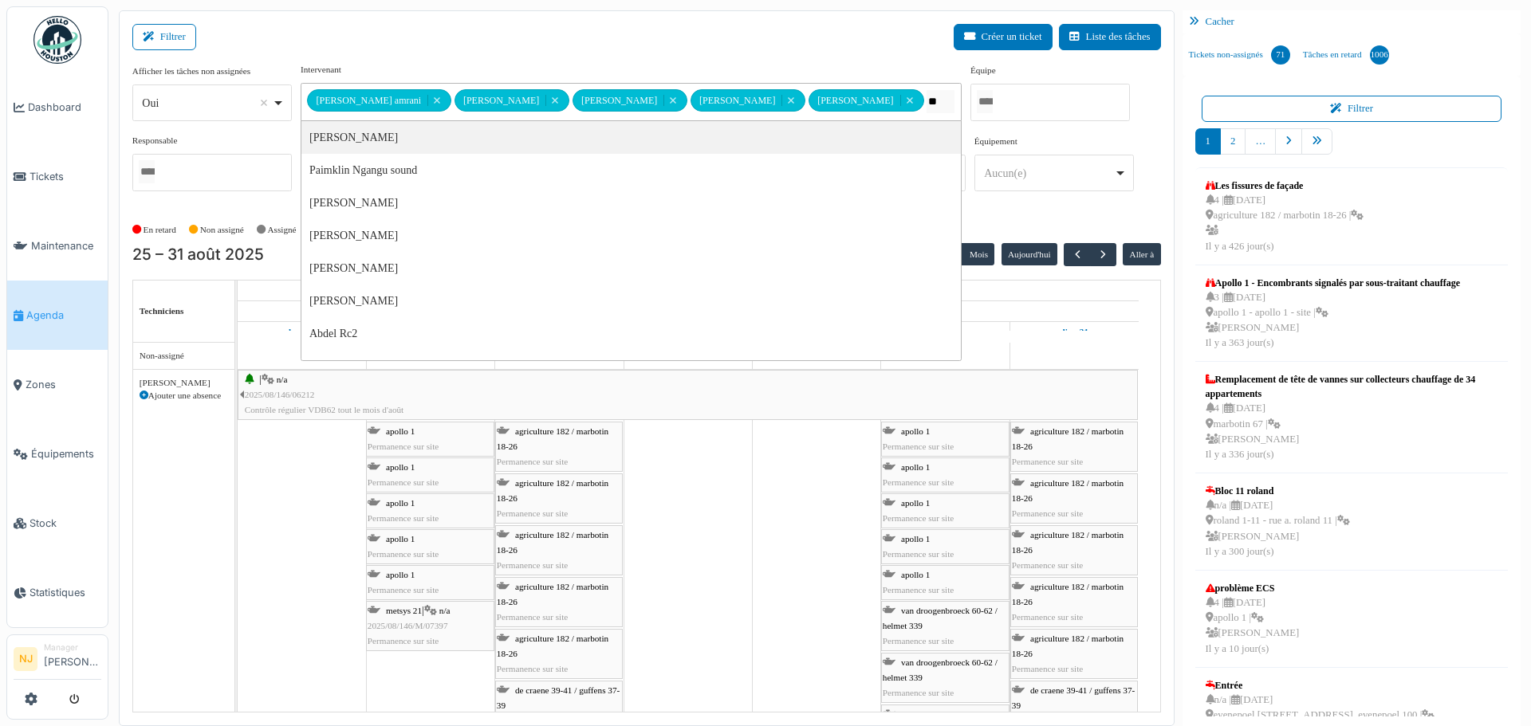
type input "*"
type input "****"
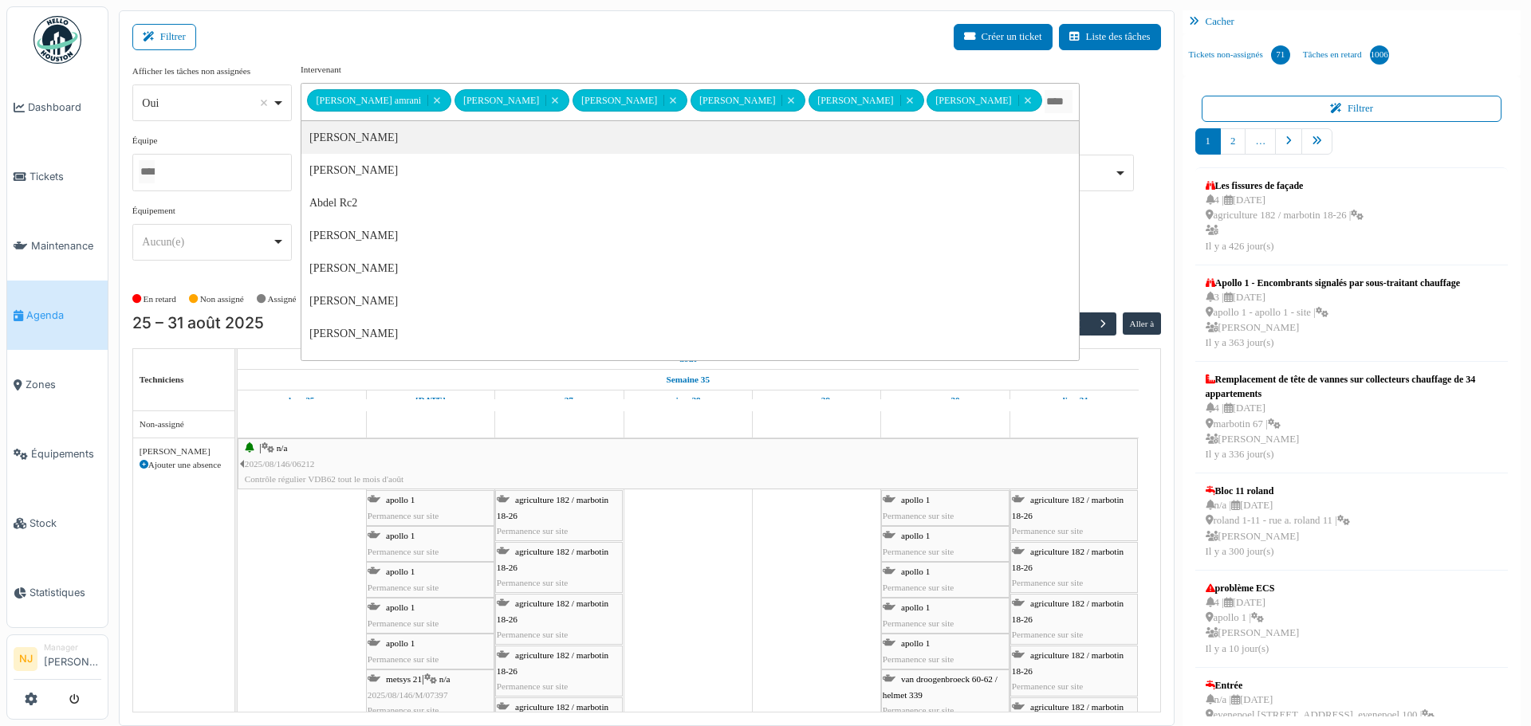
click at [502, 42] on div "Filtrer Créer un ticket Liste des tâches" at bounding box center [646, 43] width 1029 height 39
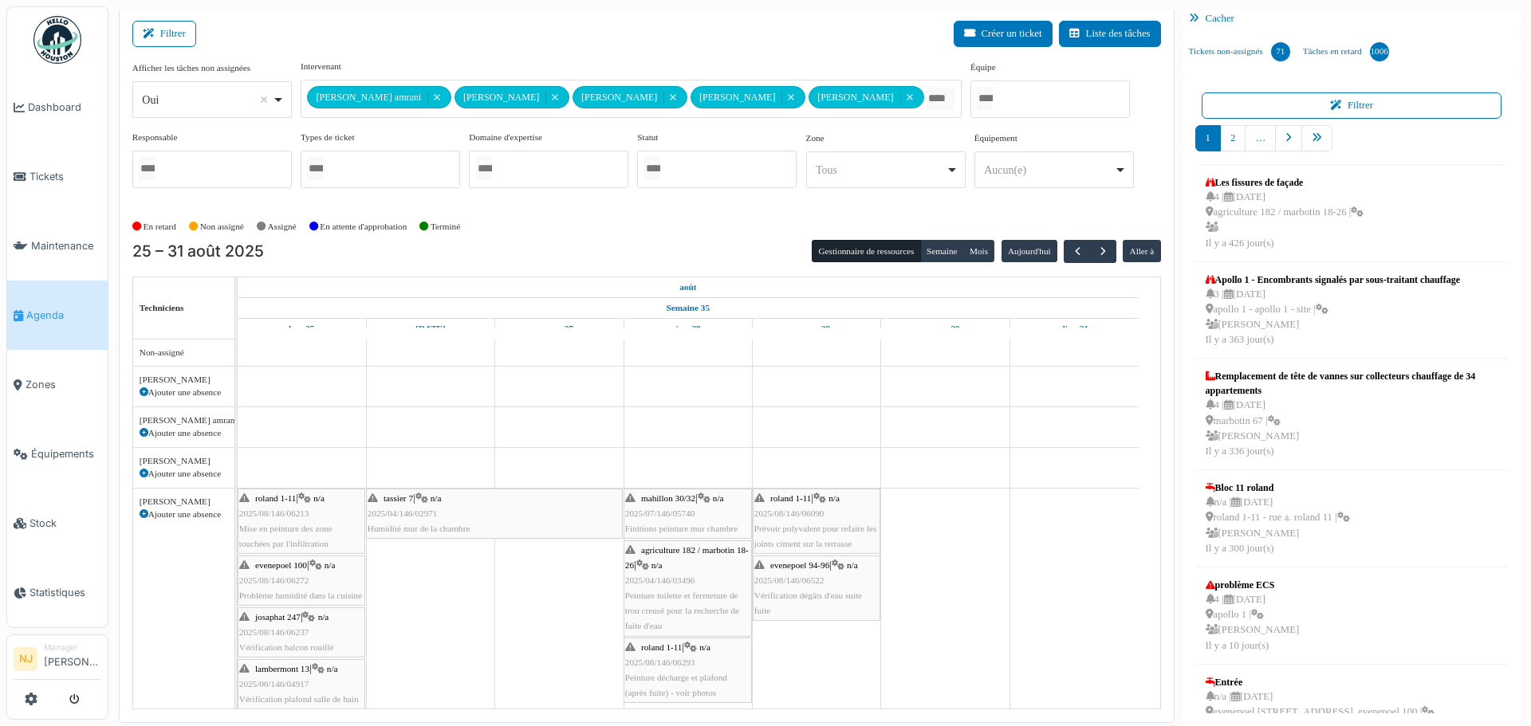
scroll to position [0, 0]
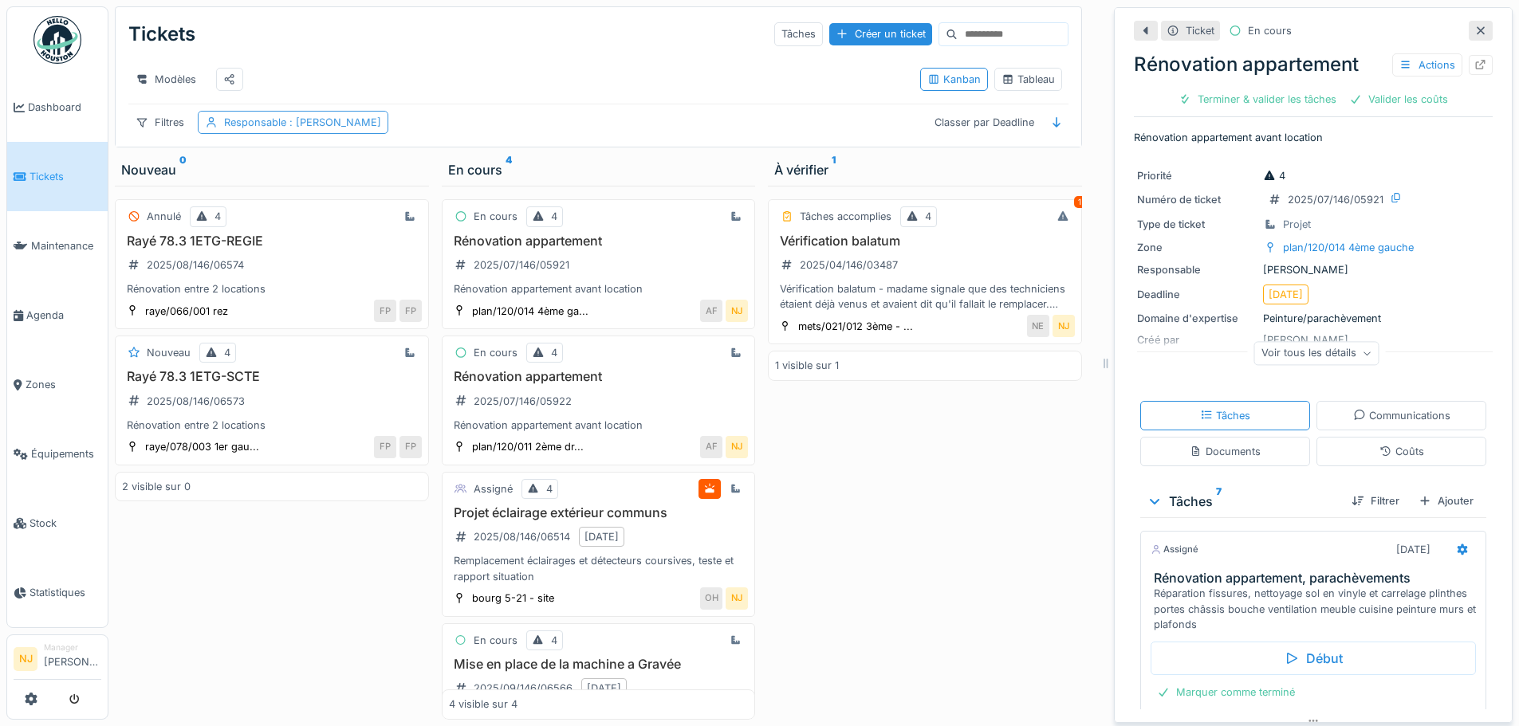
click at [262, 130] on div "Responsable : Nicolae Jitcu" at bounding box center [302, 122] width 157 height 15
click at [162, 132] on div "Filtres" at bounding box center [159, 122] width 63 height 23
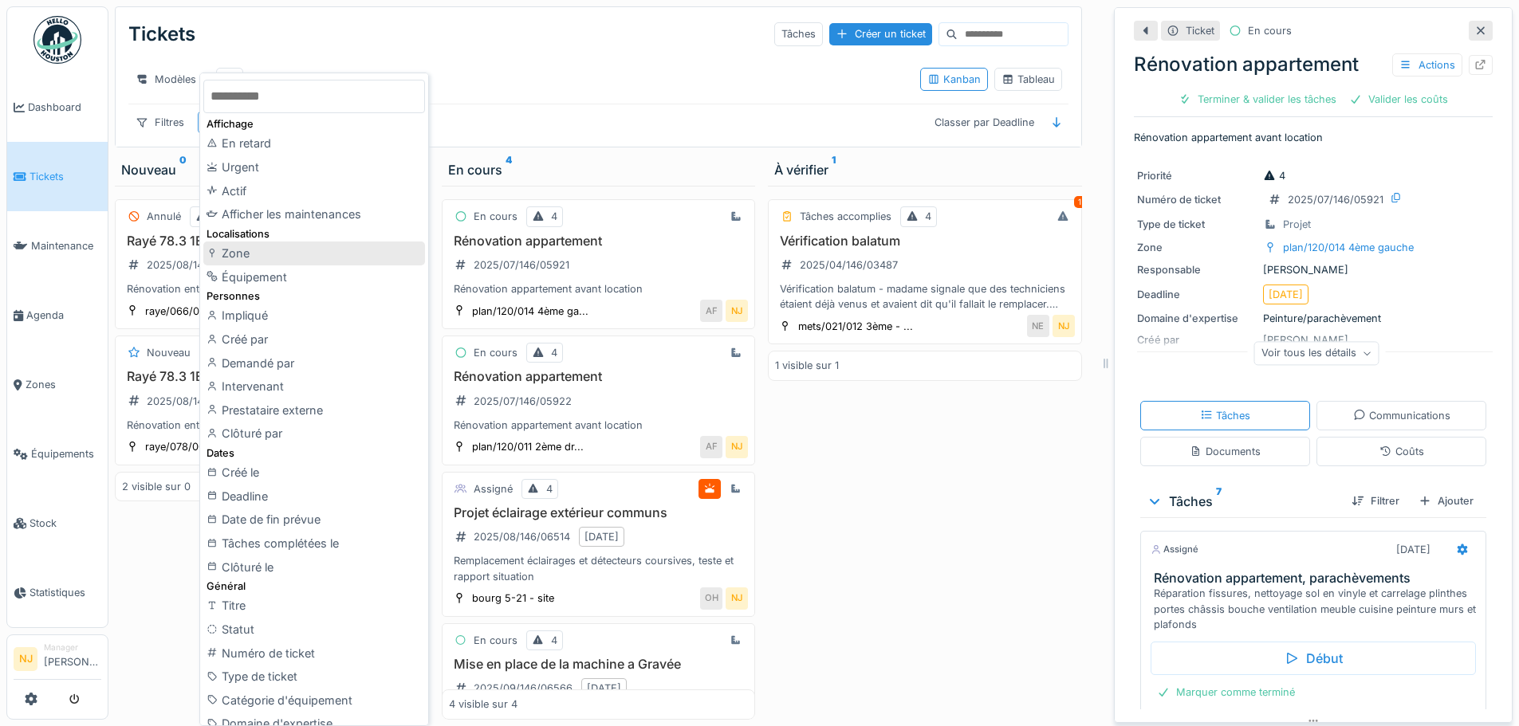
click at [240, 253] on div "Zone" at bounding box center [314, 254] width 222 height 24
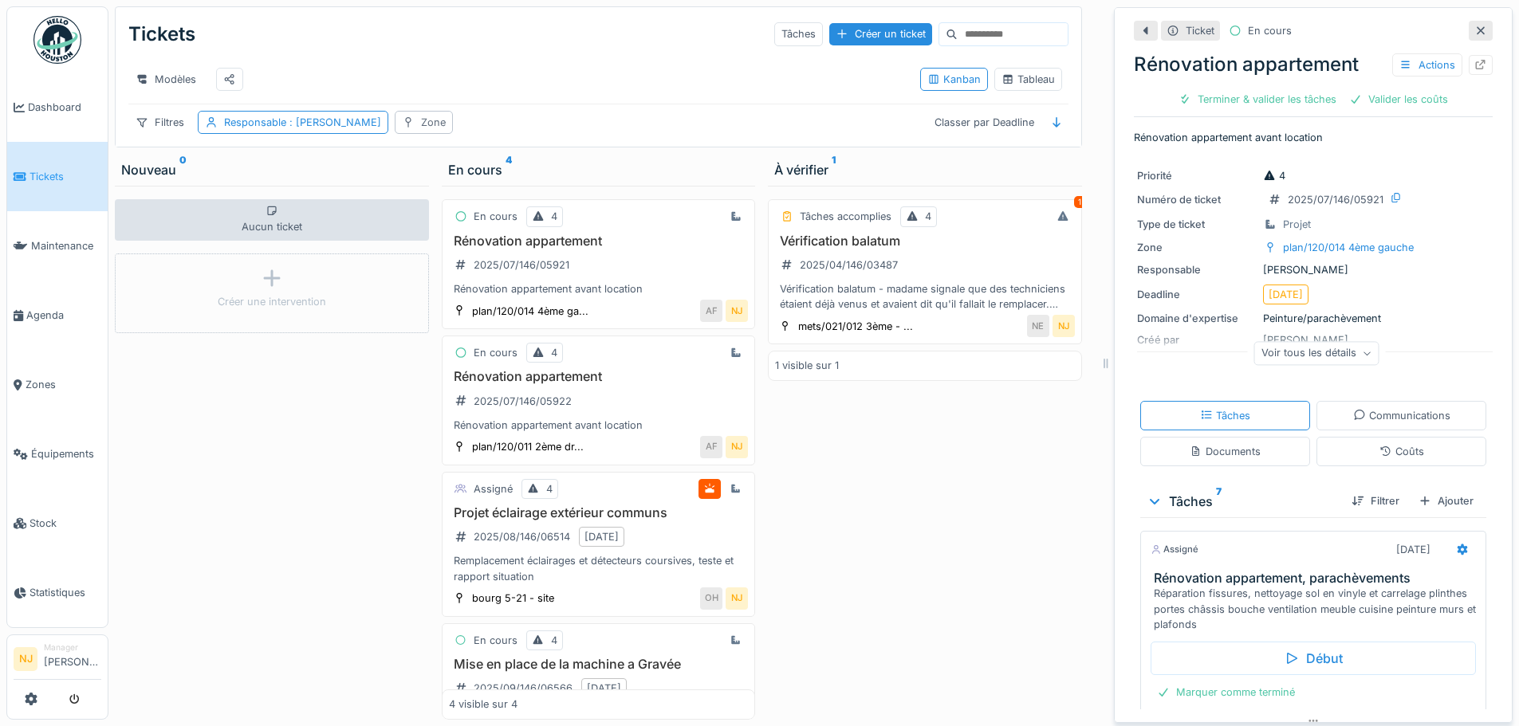
click at [421, 130] on div "Zone" at bounding box center [433, 122] width 25 height 15
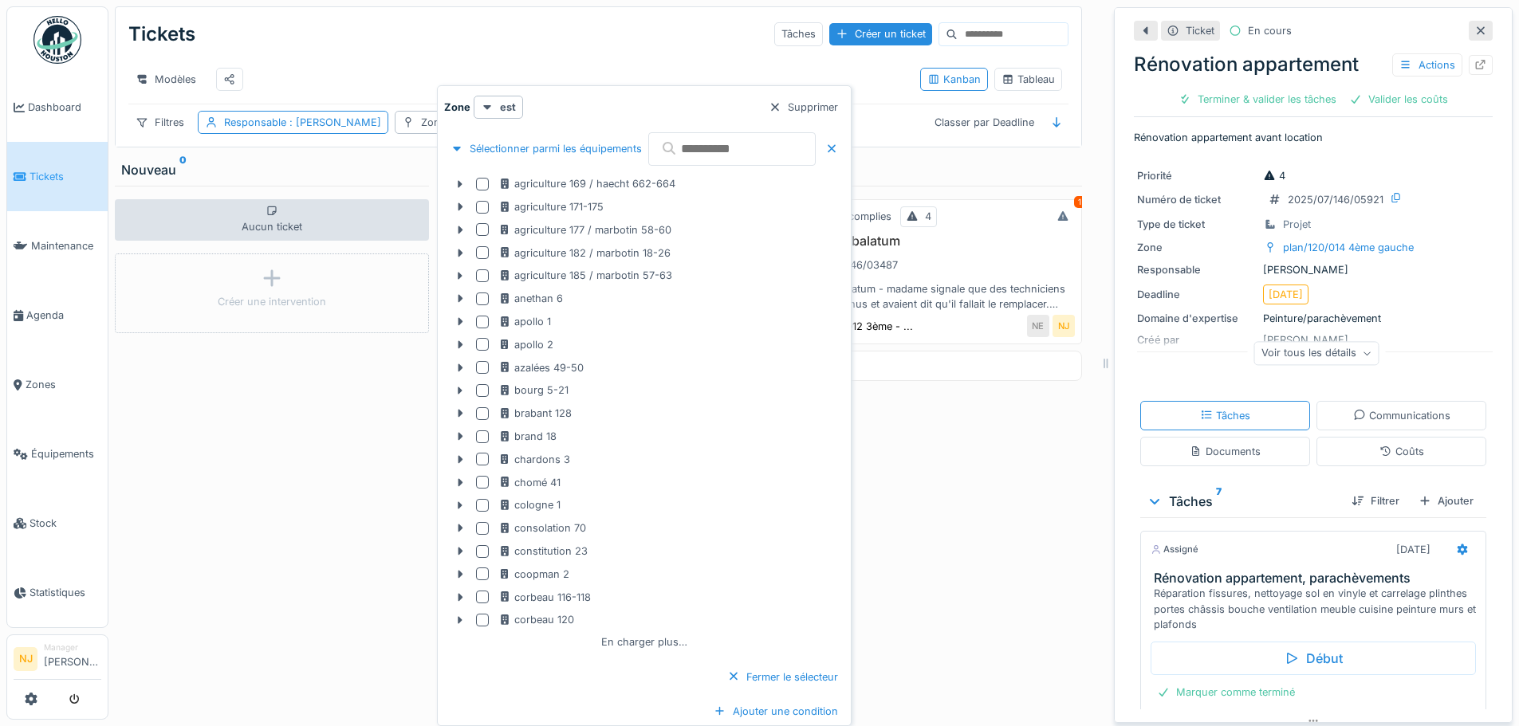
click at [751, 145] on input "text" at bounding box center [731, 148] width 167 height 33
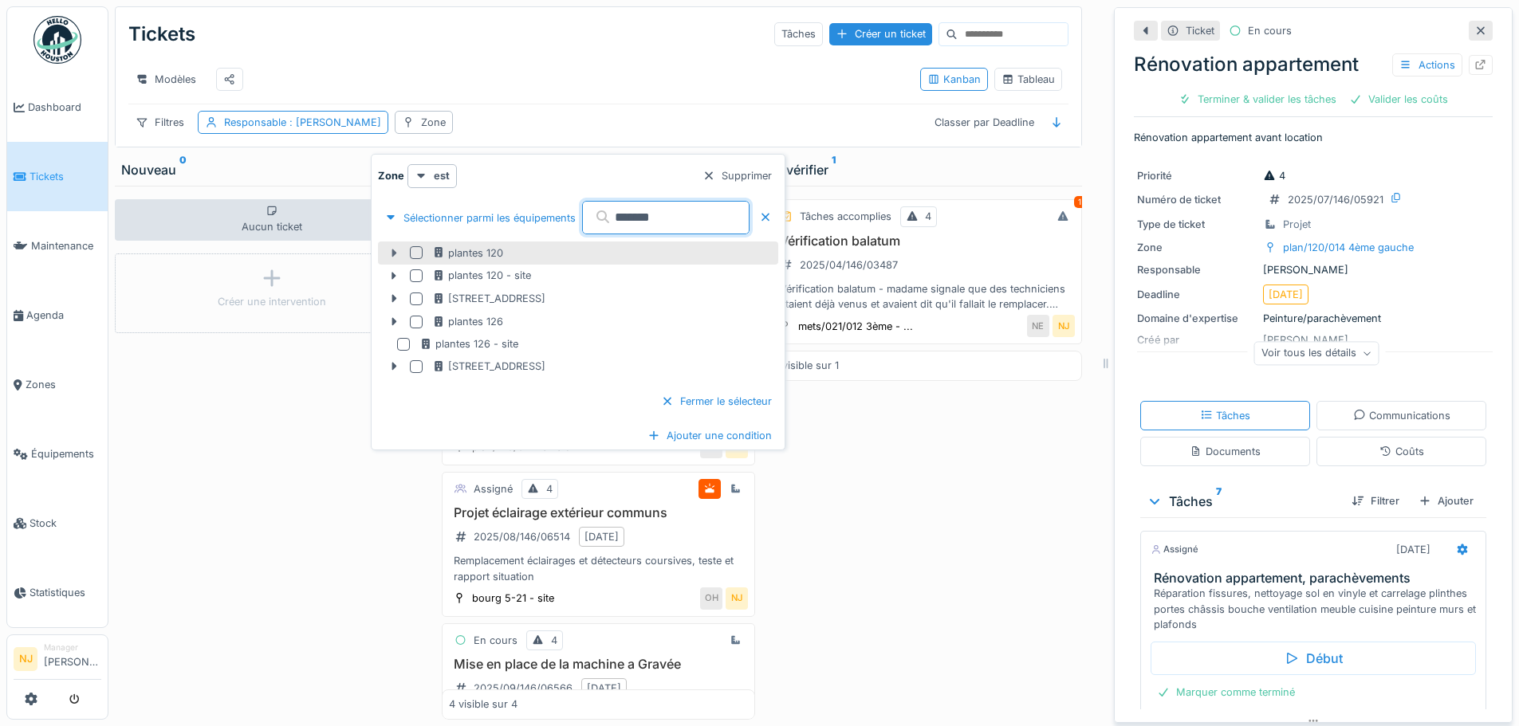
type input "*******"
click at [391, 253] on icon at bounding box center [394, 253] width 13 height 10
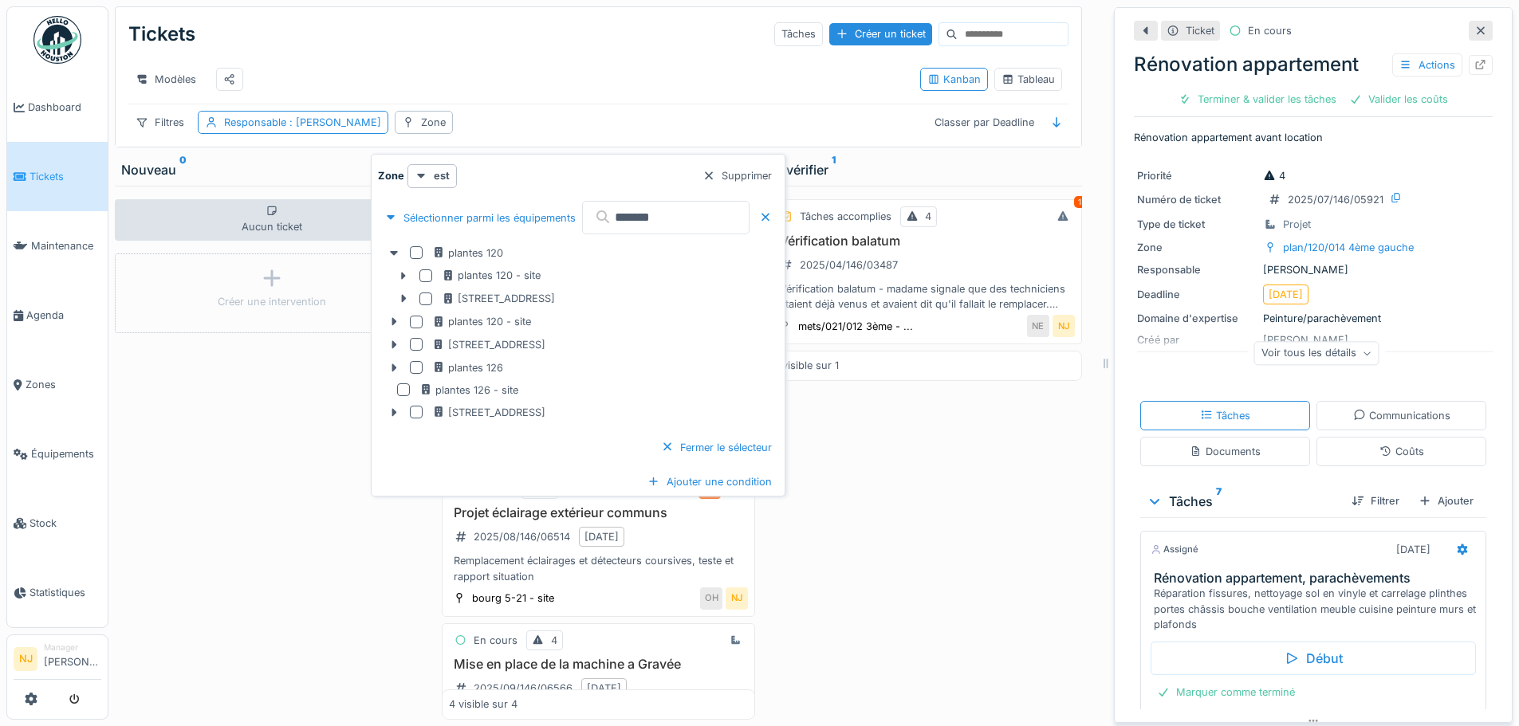
click at [525, 87] on div "Modèles" at bounding box center [517, 79] width 779 height 36
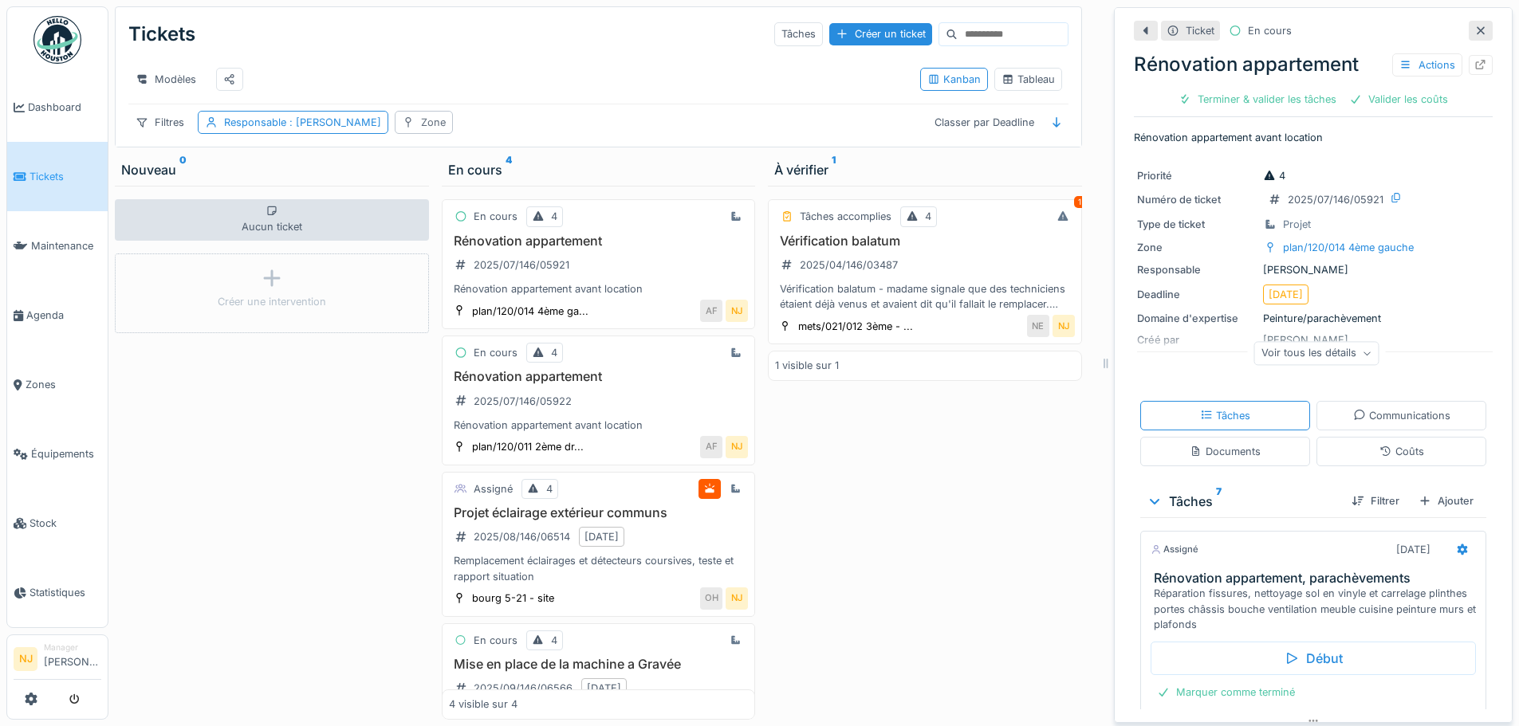
click at [421, 130] on div "Zone" at bounding box center [433, 122] width 25 height 15
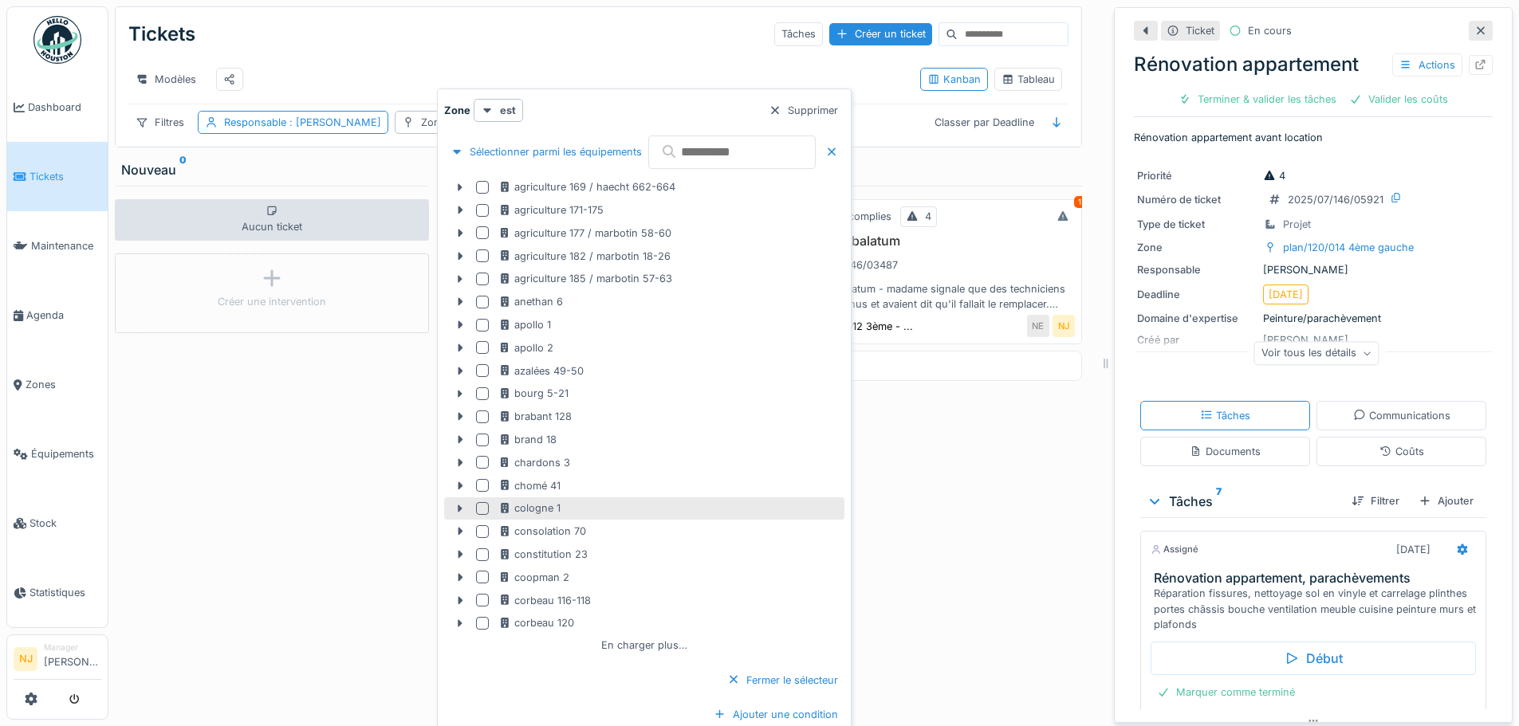
scroll to position [12, 0]
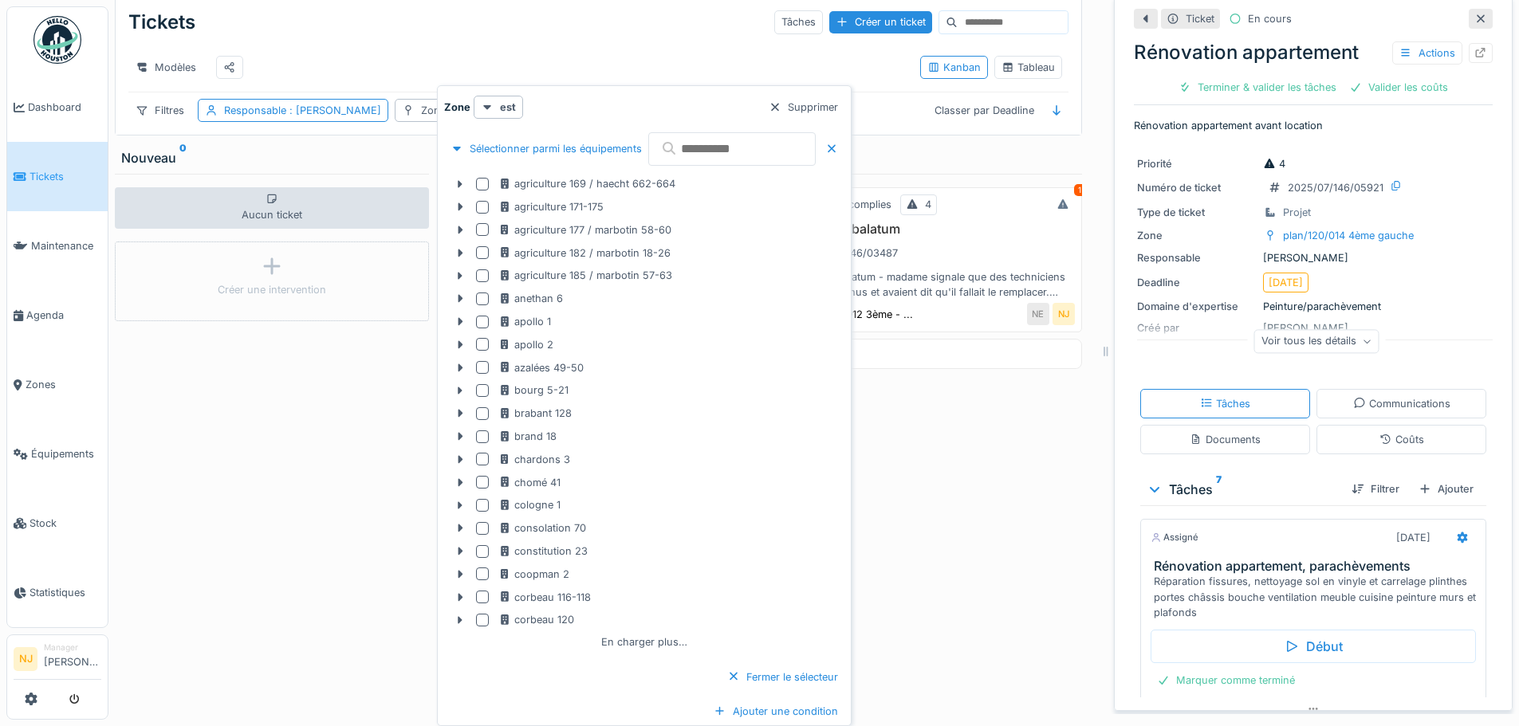
click at [714, 145] on input "text" at bounding box center [731, 148] width 167 height 33
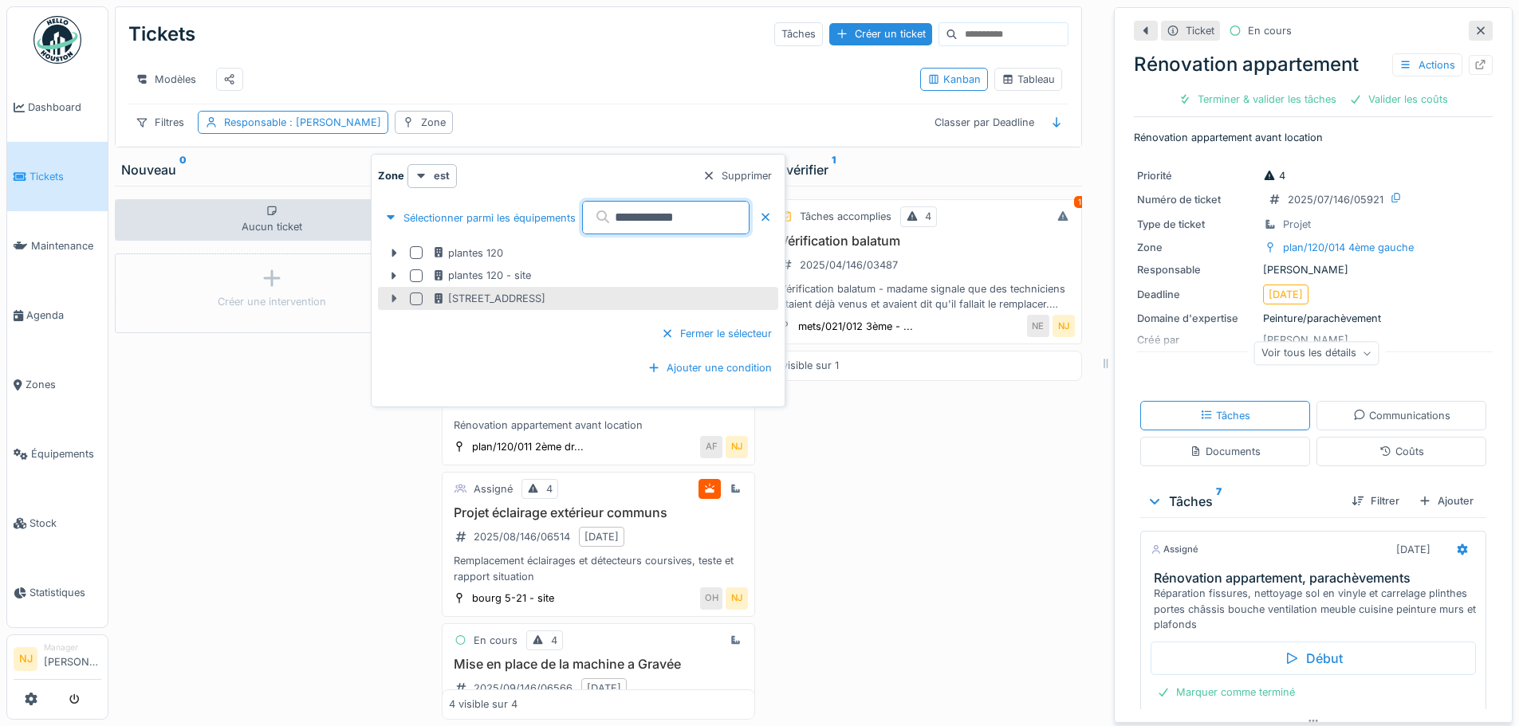
type input "**********"
click at [393, 295] on icon at bounding box center [394, 299] width 5 height 8
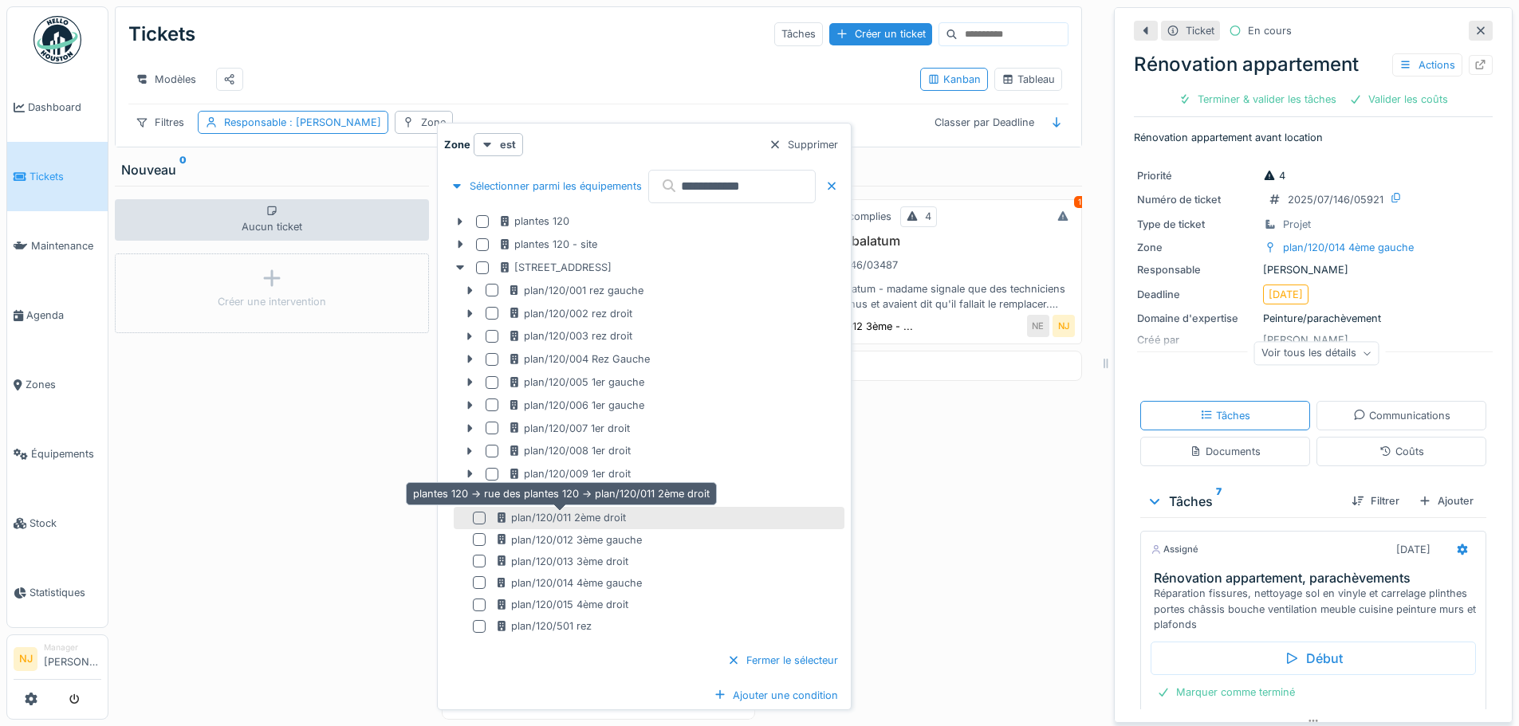
click at [577, 510] on div "plan/120/011 2ème droit" at bounding box center [560, 517] width 131 height 15
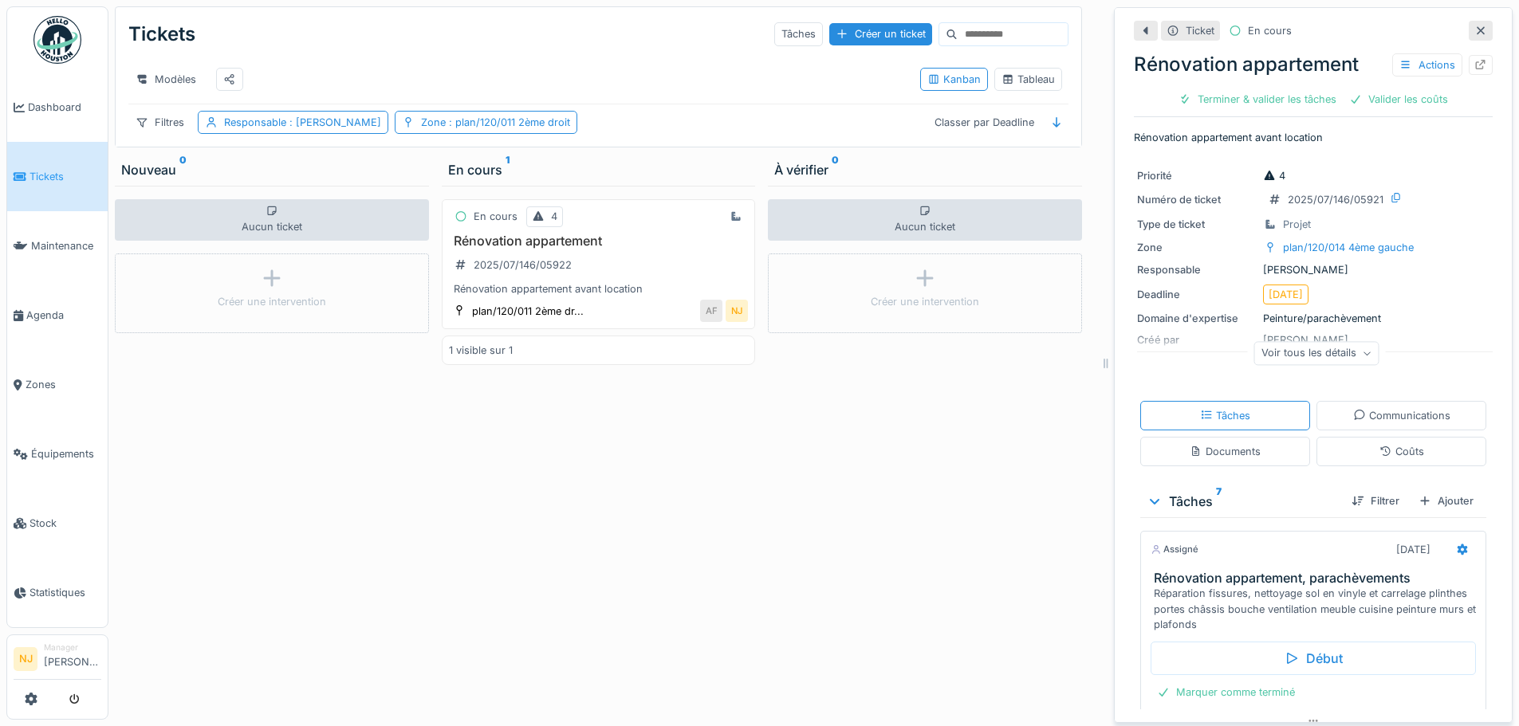
click at [577, 68] on div "Modèles" at bounding box center [517, 79] width 779 height 36
click at [517, 240] on h3 "Rénovation appartement" at bounding box center [599, 241] width 300 height 15
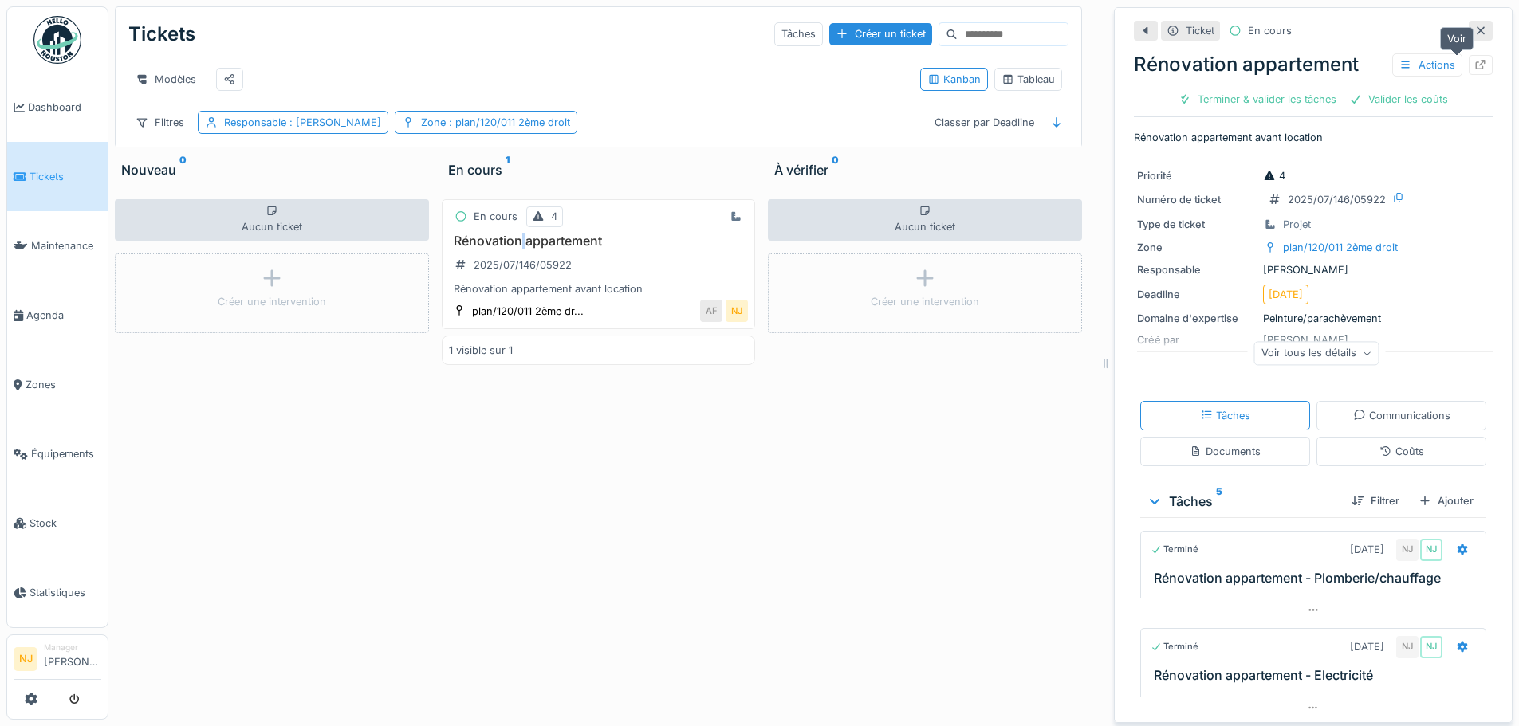
click at [1474, 60] on icon at bounding box center [1480, 65] width 13 height 10
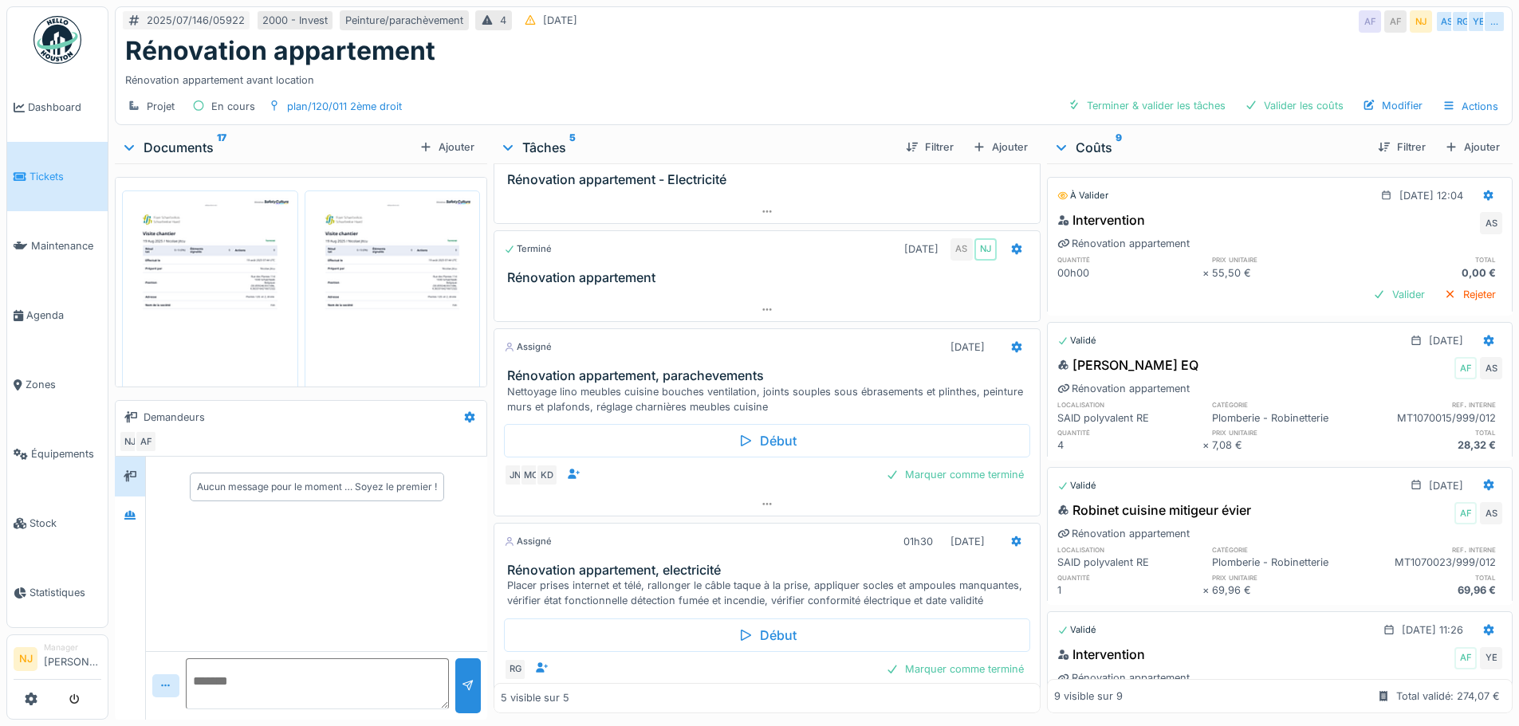
scroll to position [159, 0]
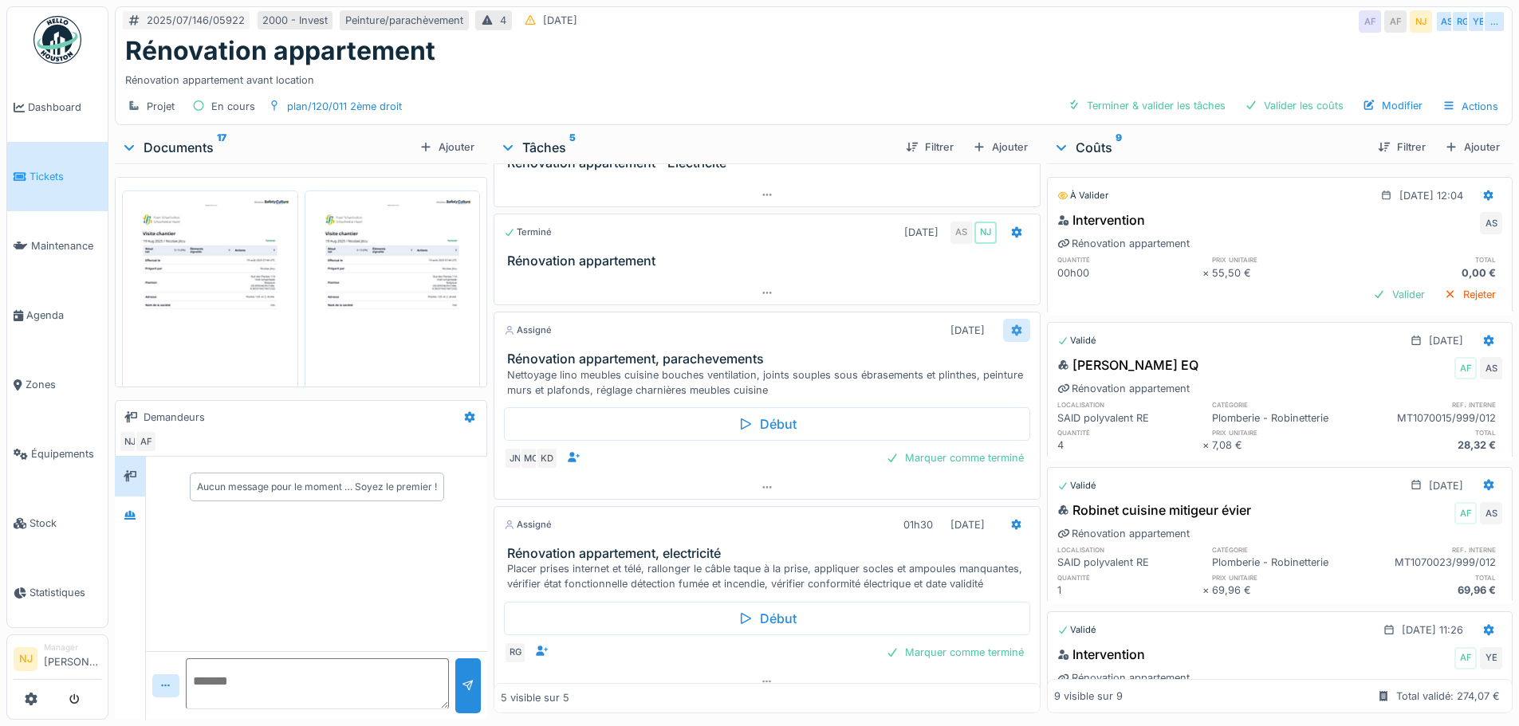
click at [1010, 332] on icon at bounding box center [1016, 330] width 13 height 10
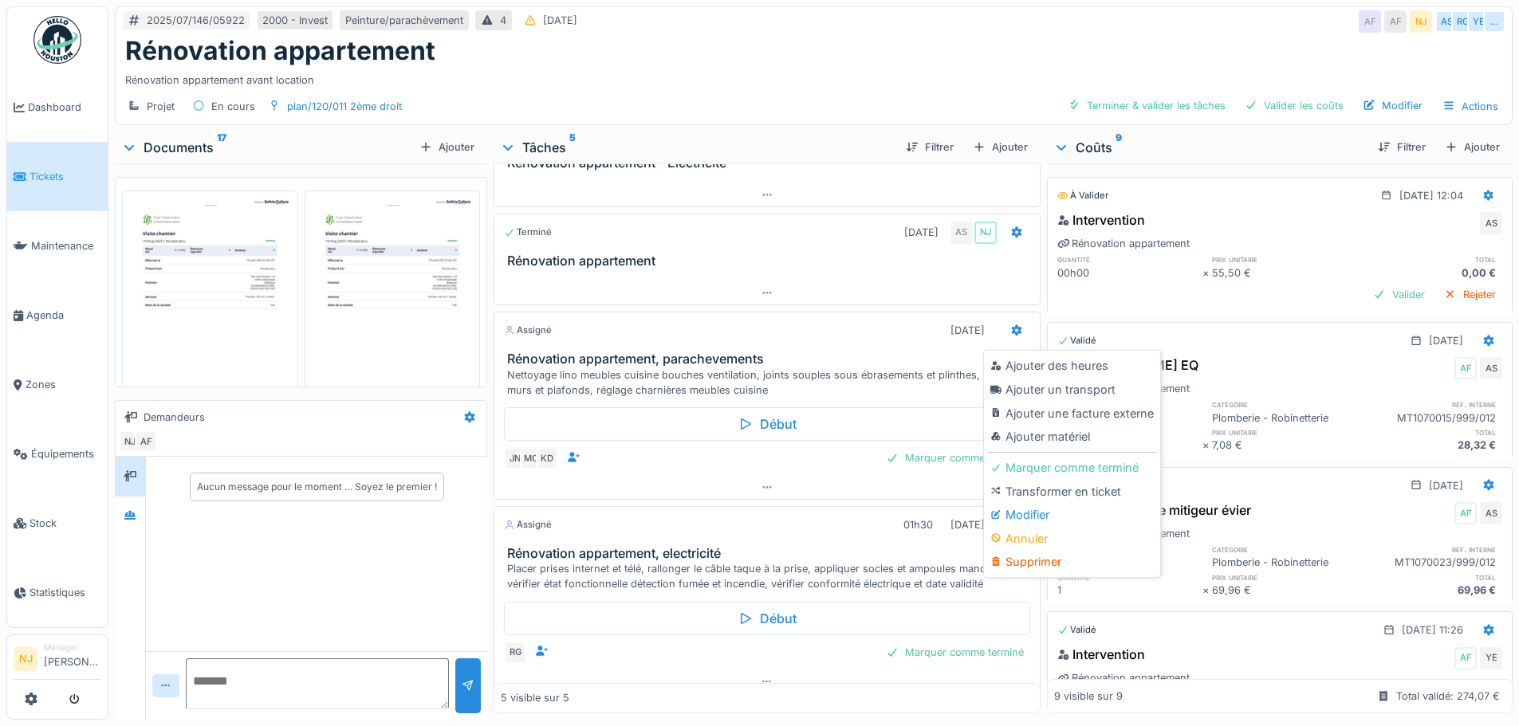
click at [1034, 513] on div "Modifier" at bounding box center [1072, 515] width 170 height 24
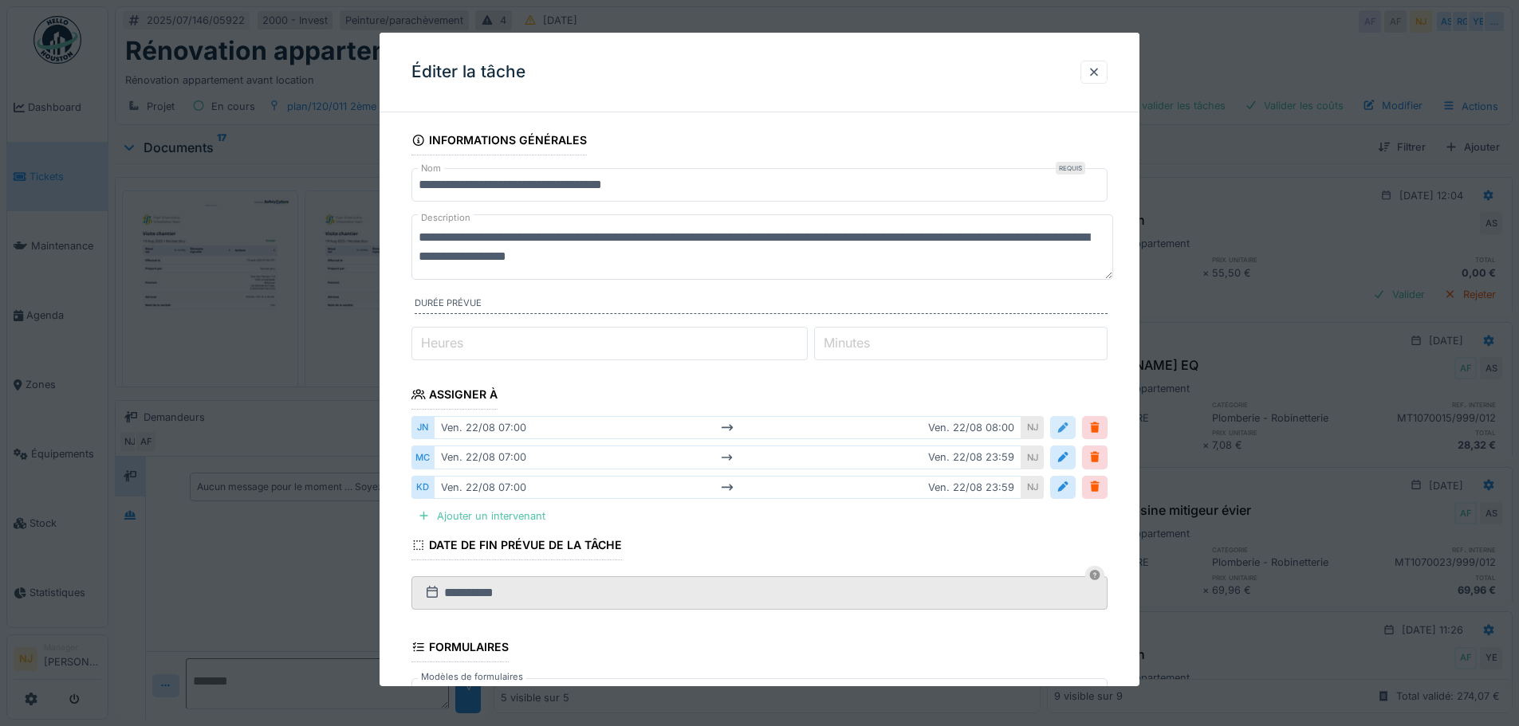
click at [1064, 427] on div at bounding box center [1062, 427] width 13 height 15
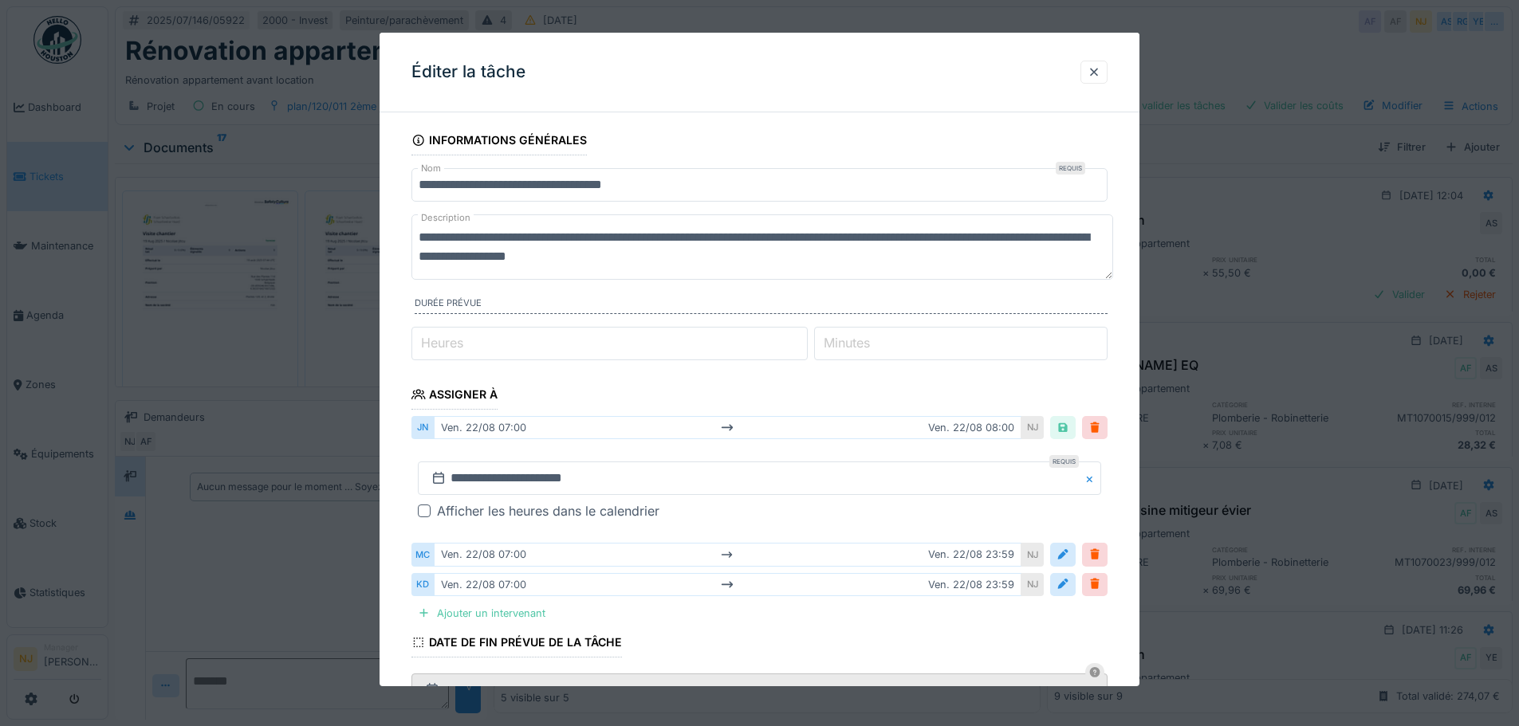
click at [473, 427] on div "[DATE] 07:00 [DATE] 08:00" at bounding box center [728, 427] width 588 height 23
click at [566, 477] on input "**********" at bounding box center [759, 478] width 683 height 33
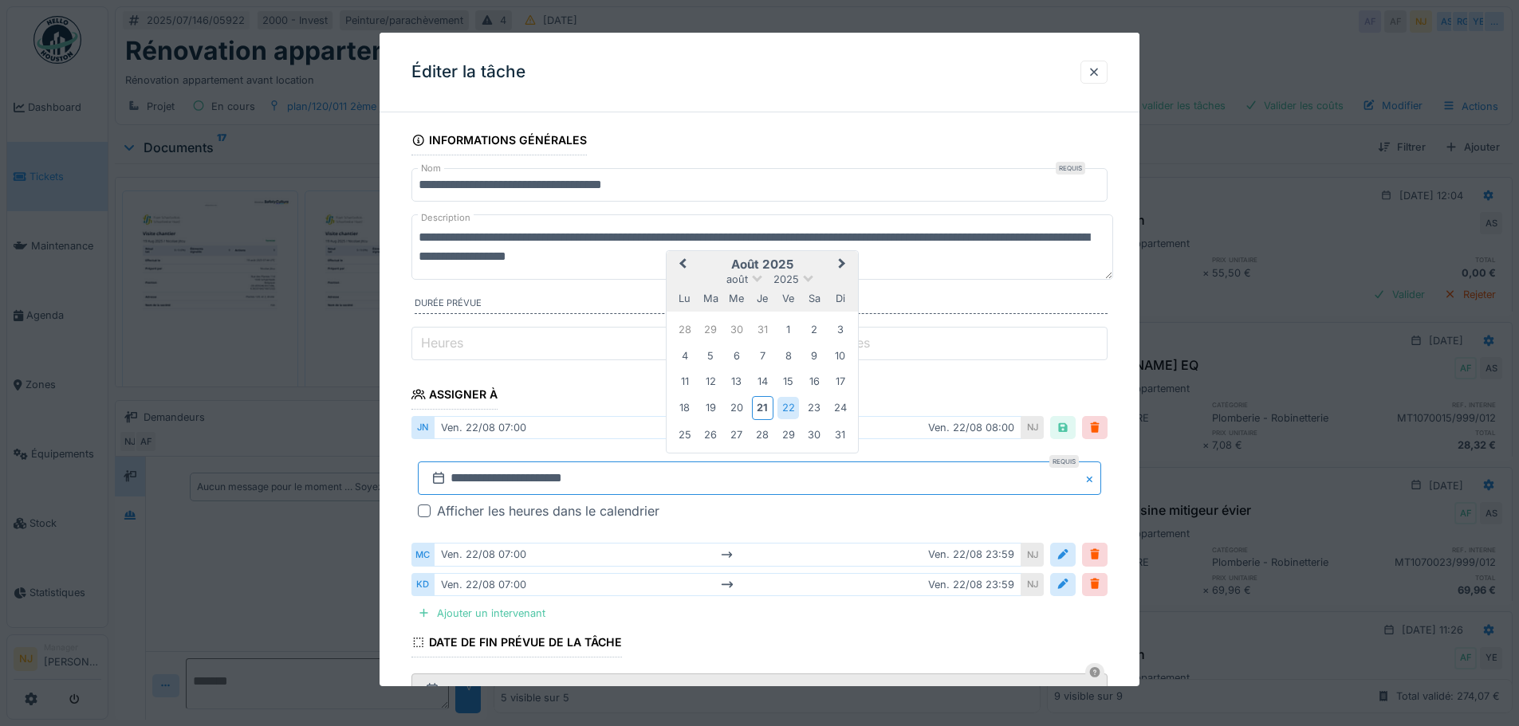
click at [494, 477] on input "**********" at bounding box center [759, 478] width 683 height 33
click at [925, 376] on fieldset "**********" at bounding box center [759, 550] width 696 height 851
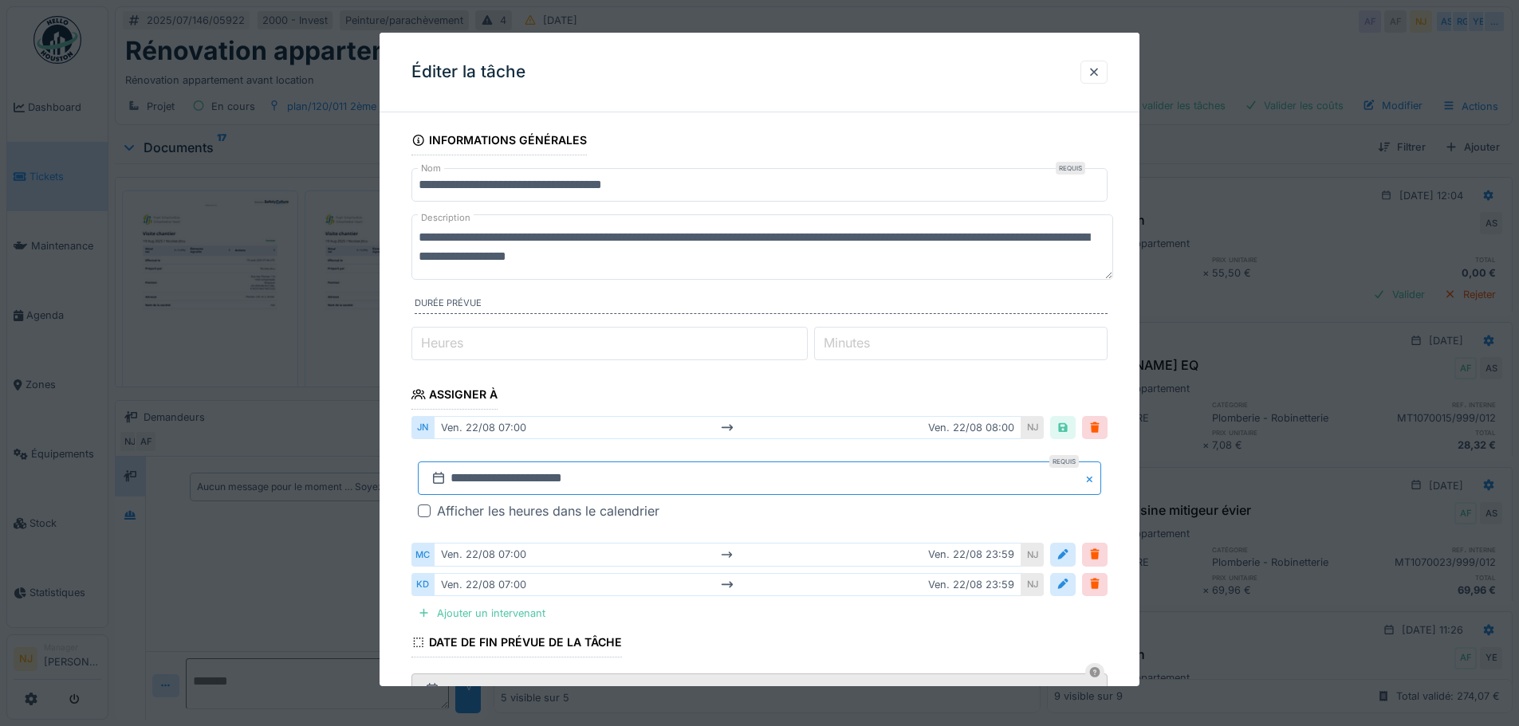
click at [541, 472] on input "**********" at bounding box center [759, 478] width 683 height 33
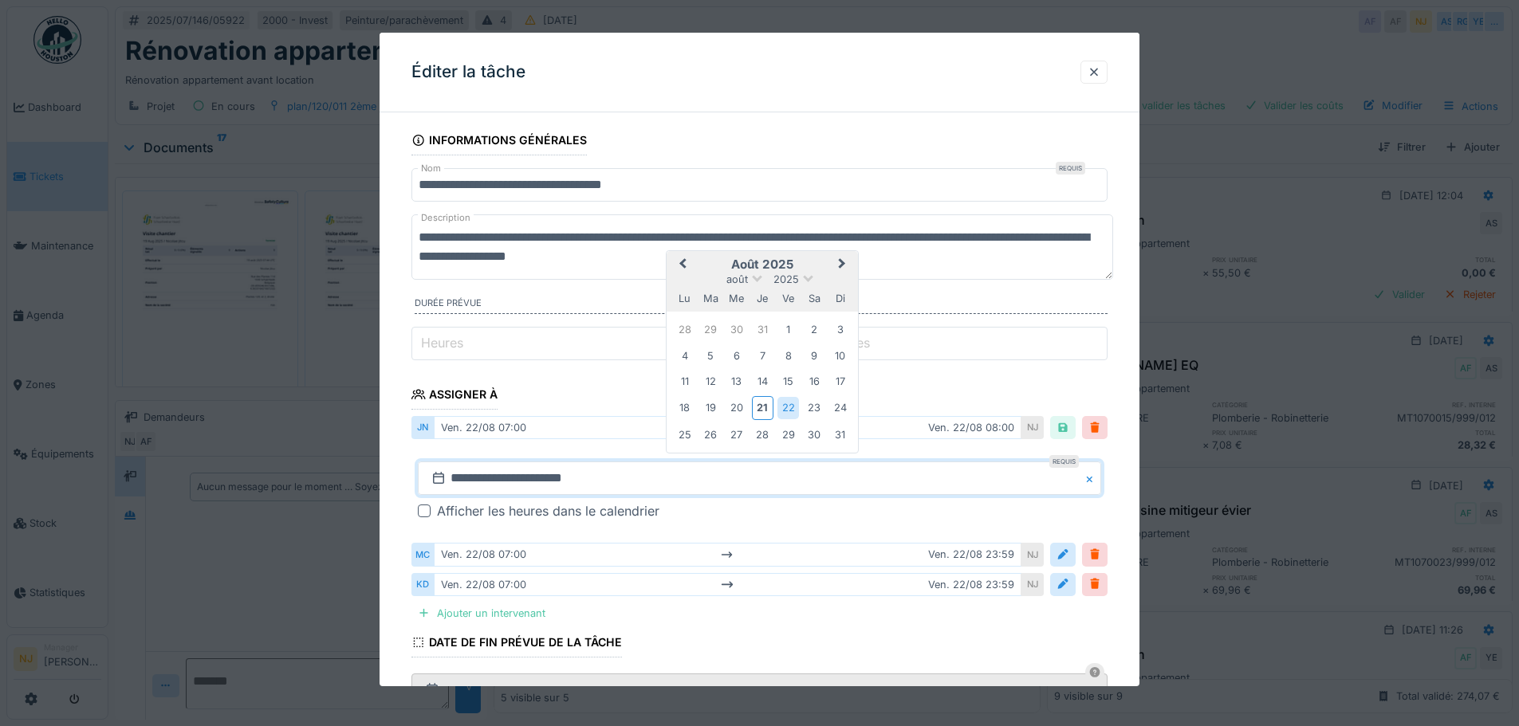
drag, startPoint x: 822, startPoint y: 517, endPoint x: 756, endPoint y: 498, distance: 68.9
click at [822, 516] on div "Afficher les heures dans le calendrier" at bounding box center [769, 511] width 664 height 19
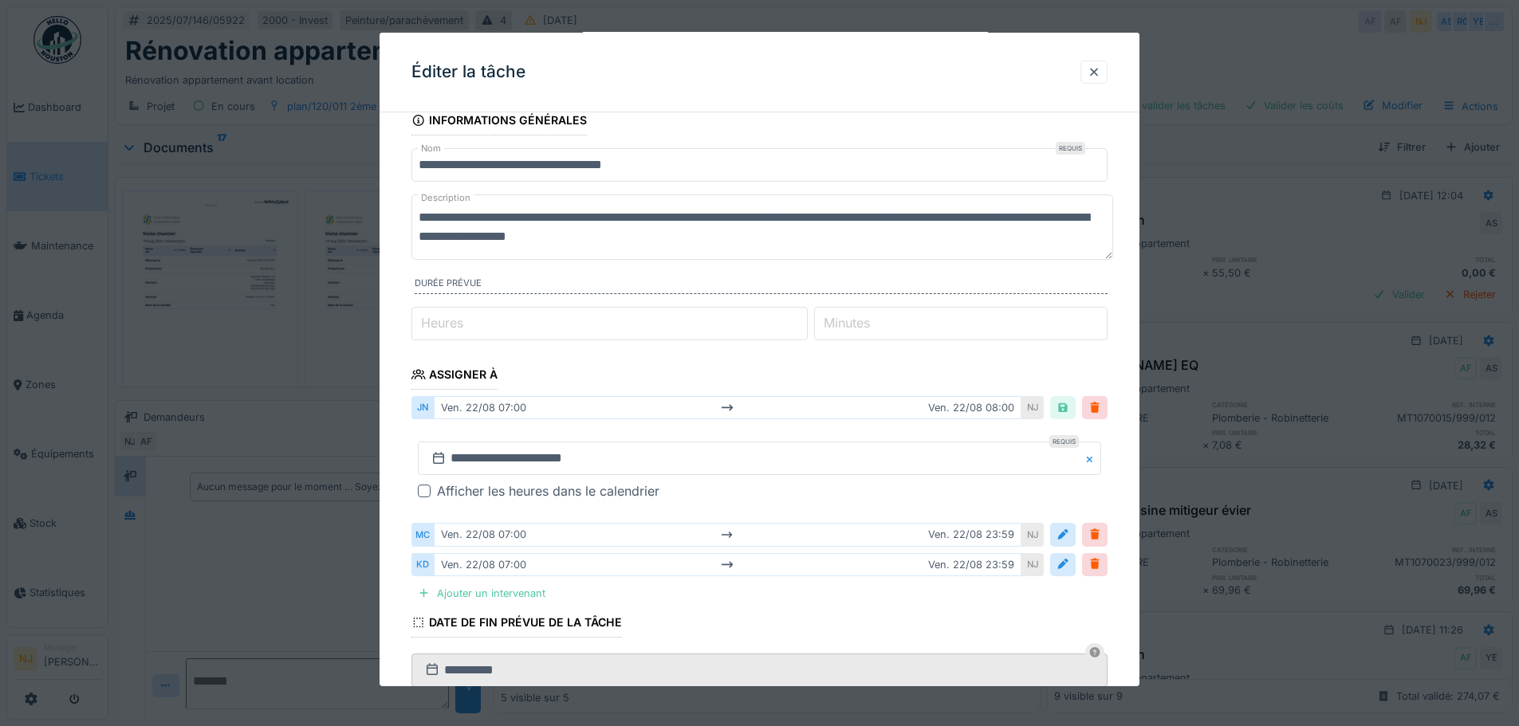
scroll to position [0, 0]
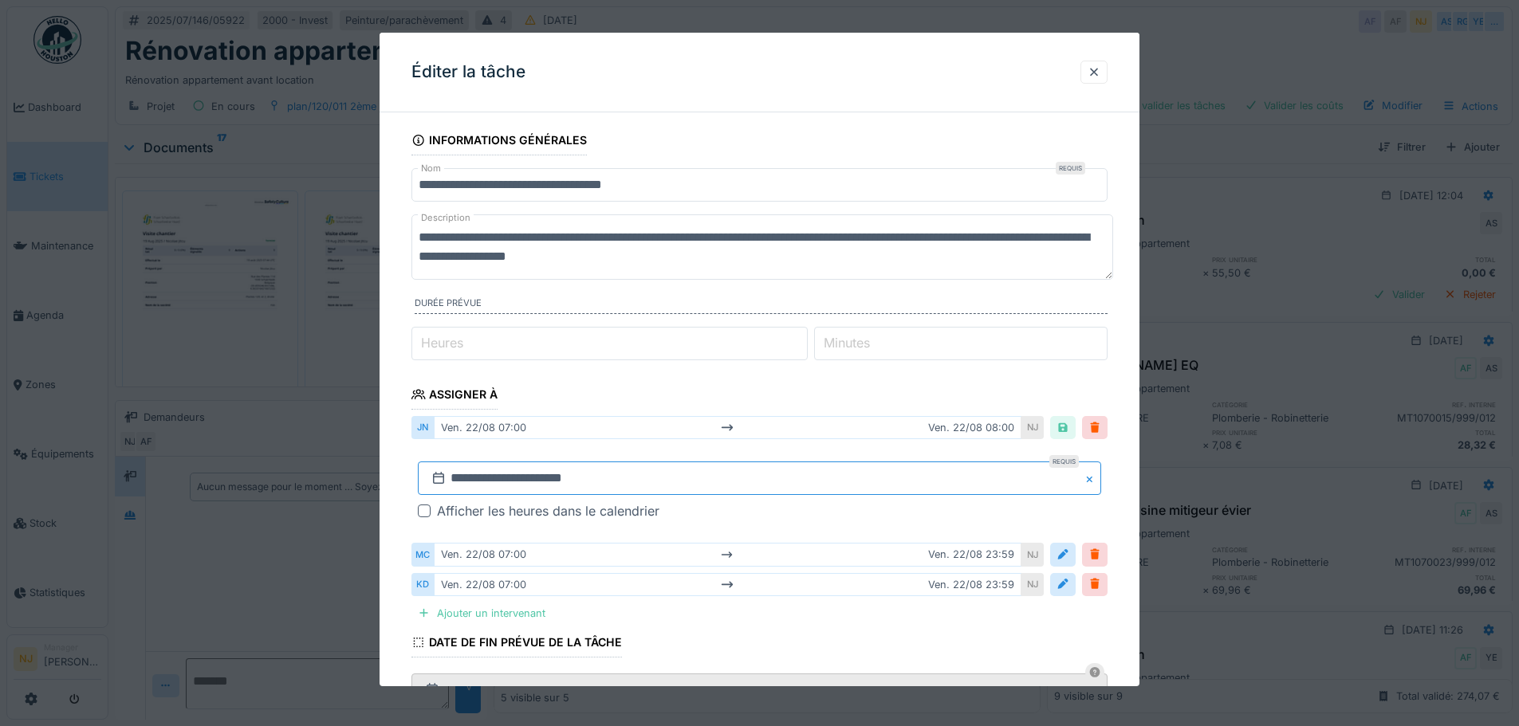
click at [619, 481] on input "**********" at bounding box center [759, 478] width 683 height 33
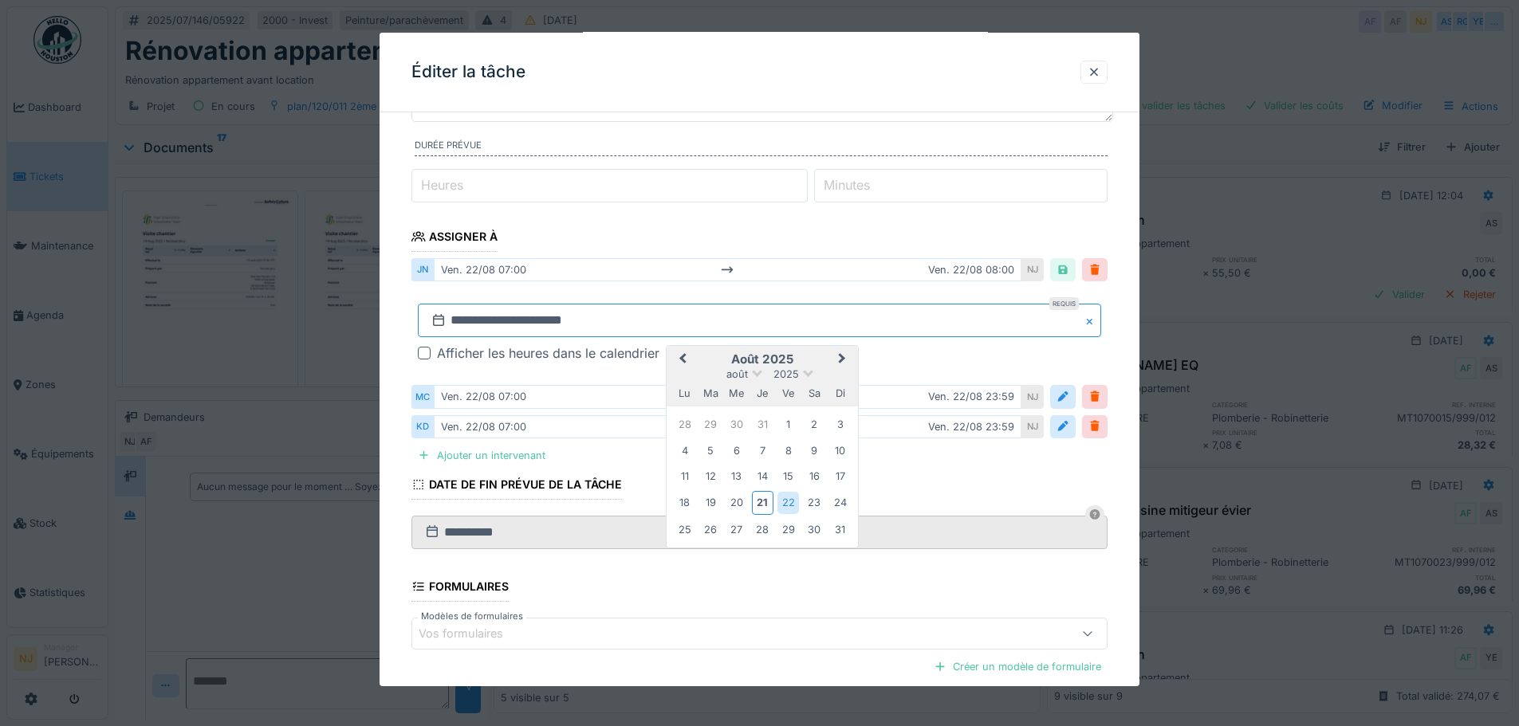
scroll to position [159, 0]
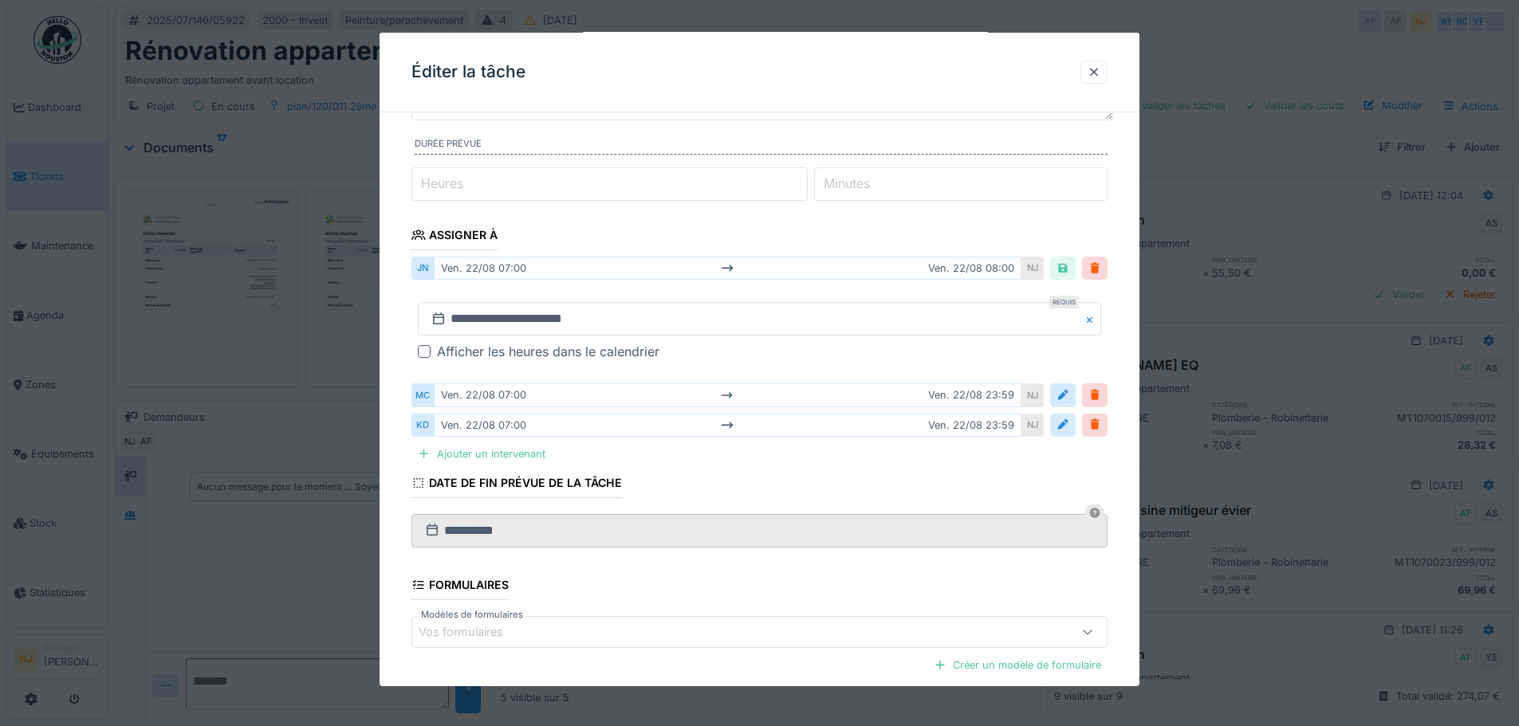
click at [918, 478] on fieldset "**********" at bounding box center [759, 391] width 696 height 851
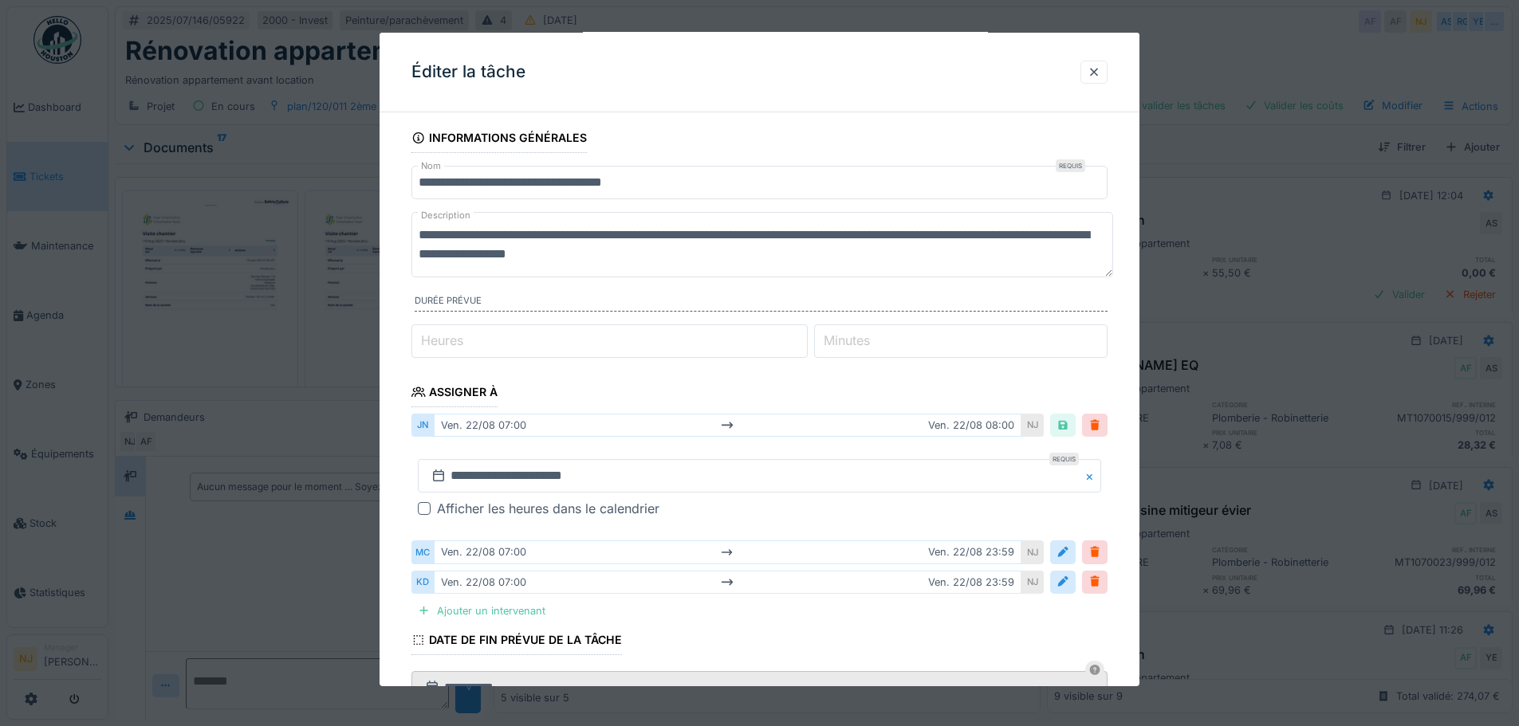
scroll to position [82, 0]
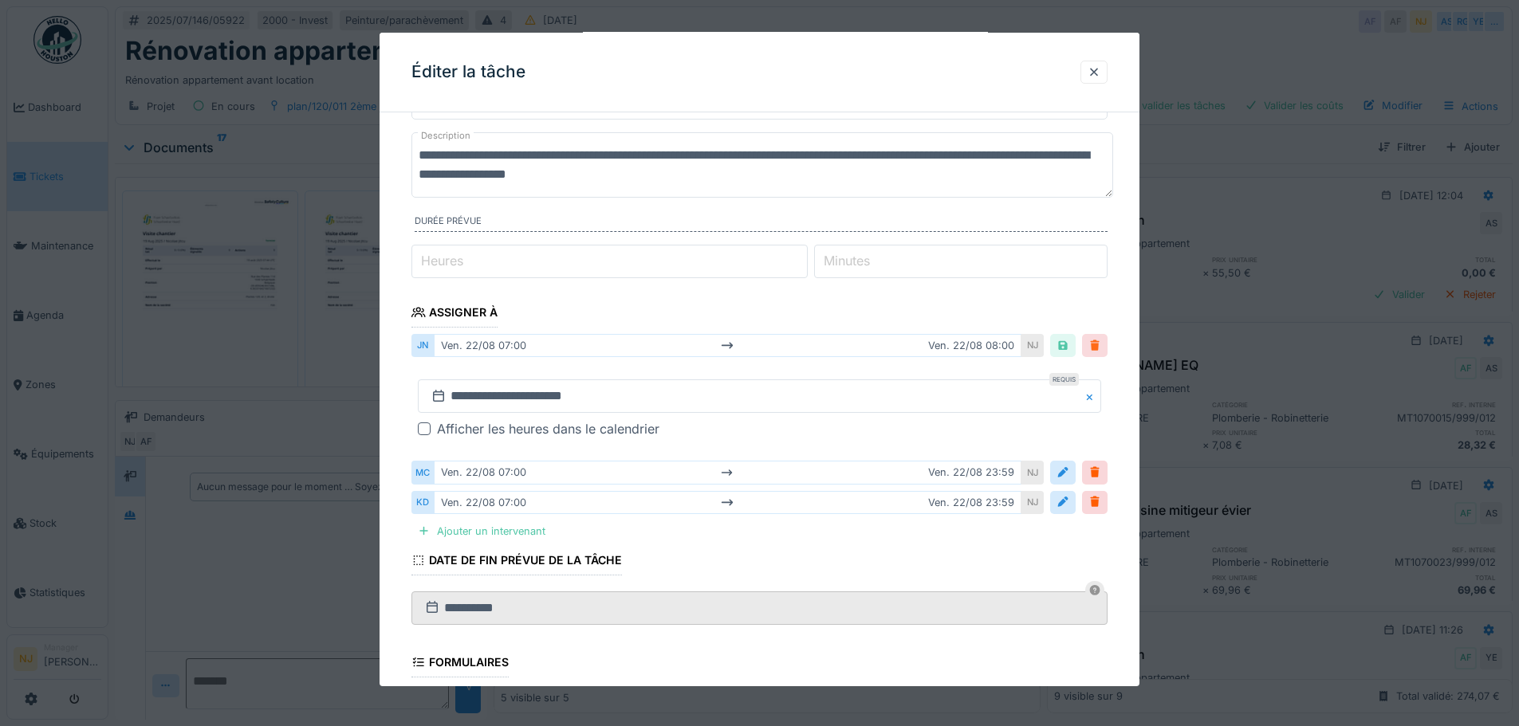
click at [1098, 342] on div at bounding box center [1094, 345] width 13 height 15
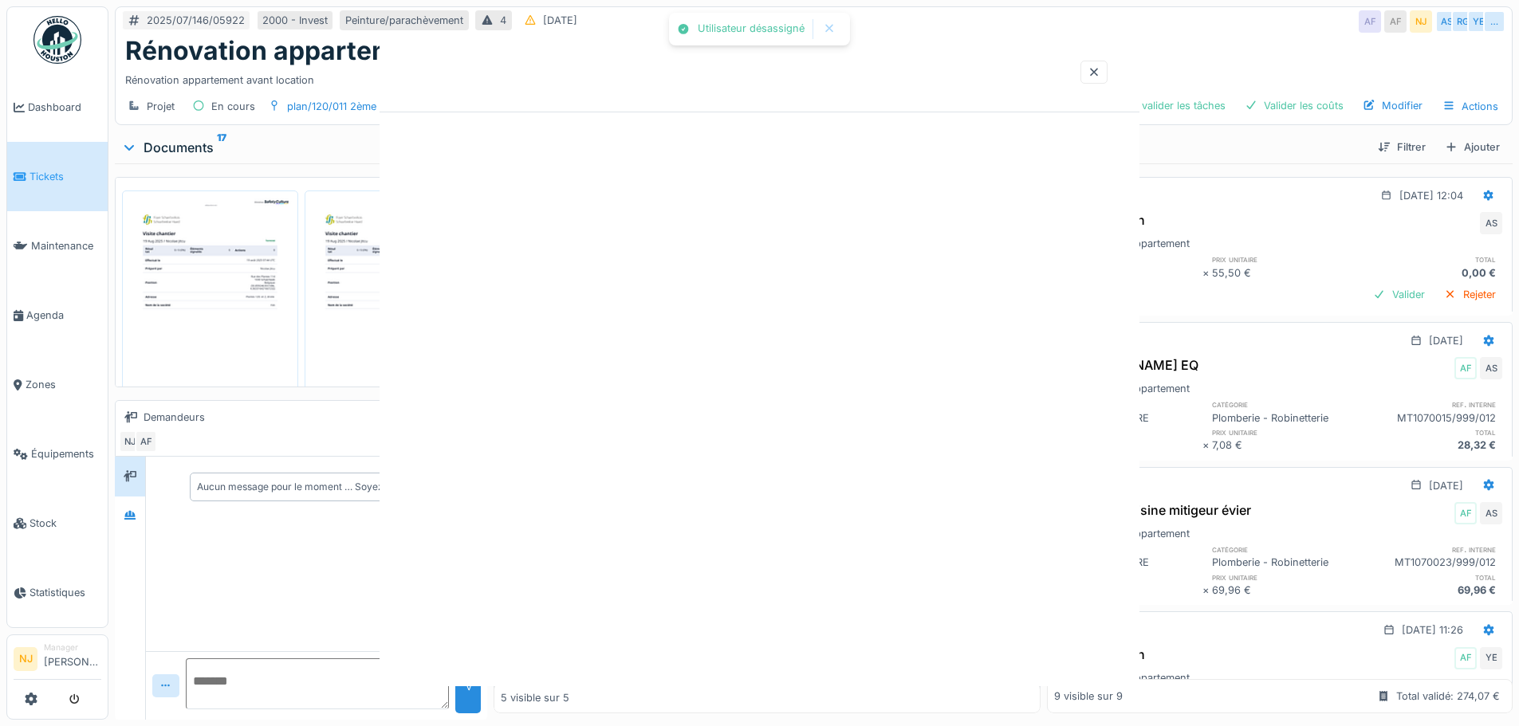
scroll to position [0, 0]
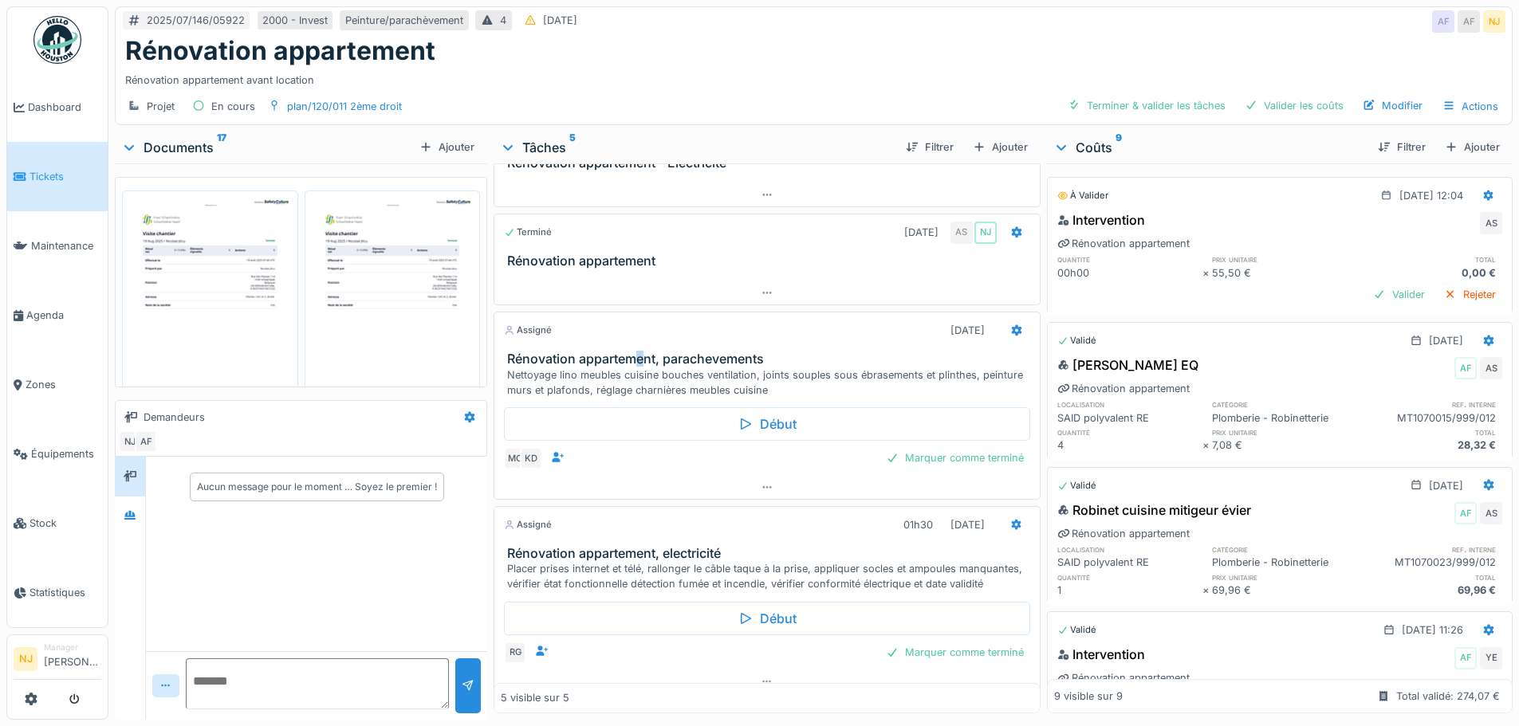
click at [639, 356] on h3 "Rénovation appartement, parachevements" at bounding box center [769, 359] width 525 height 15
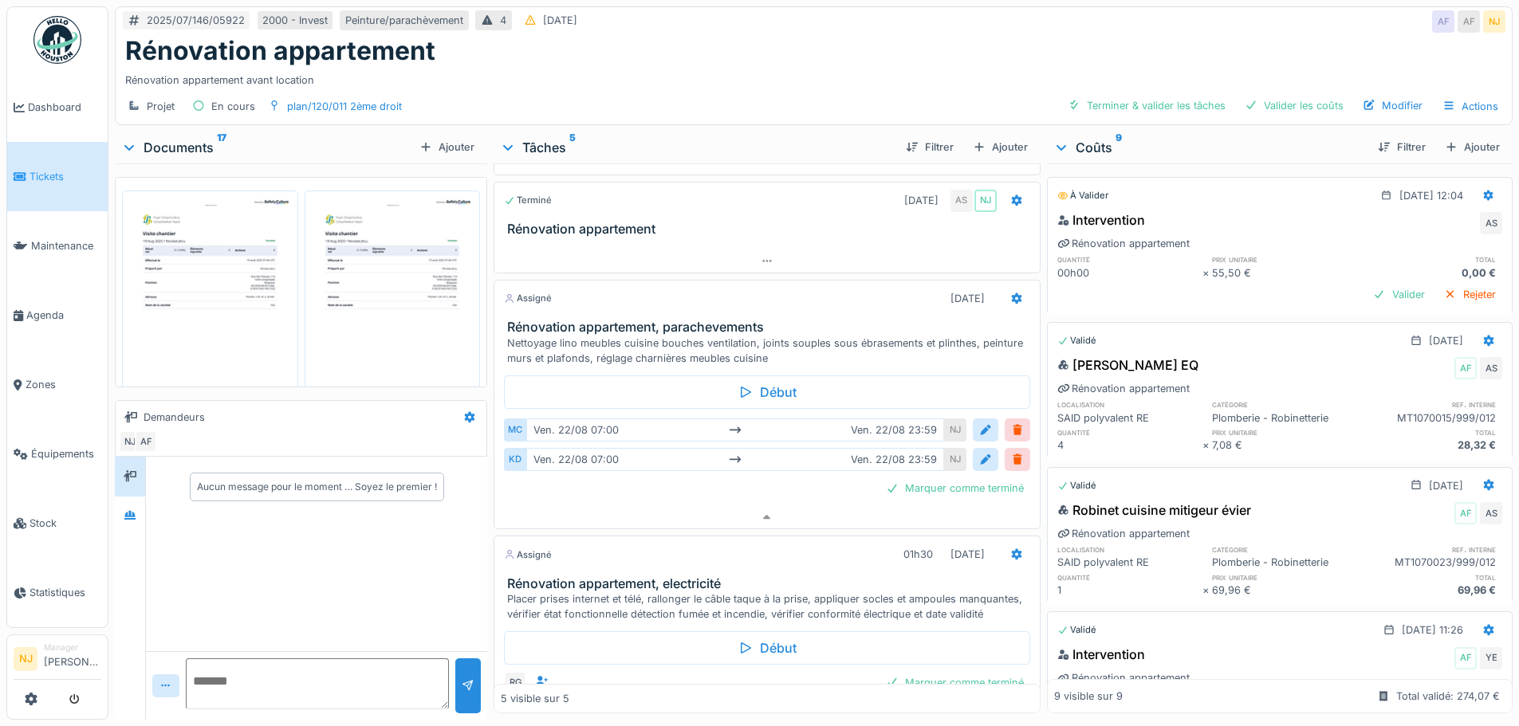
click at [592, 351] on div "Nettoyage lino meubles cuisine bouches ventilation, joints souples sous ébrasem…" at bounding box center [769, 351] width 525 height 30
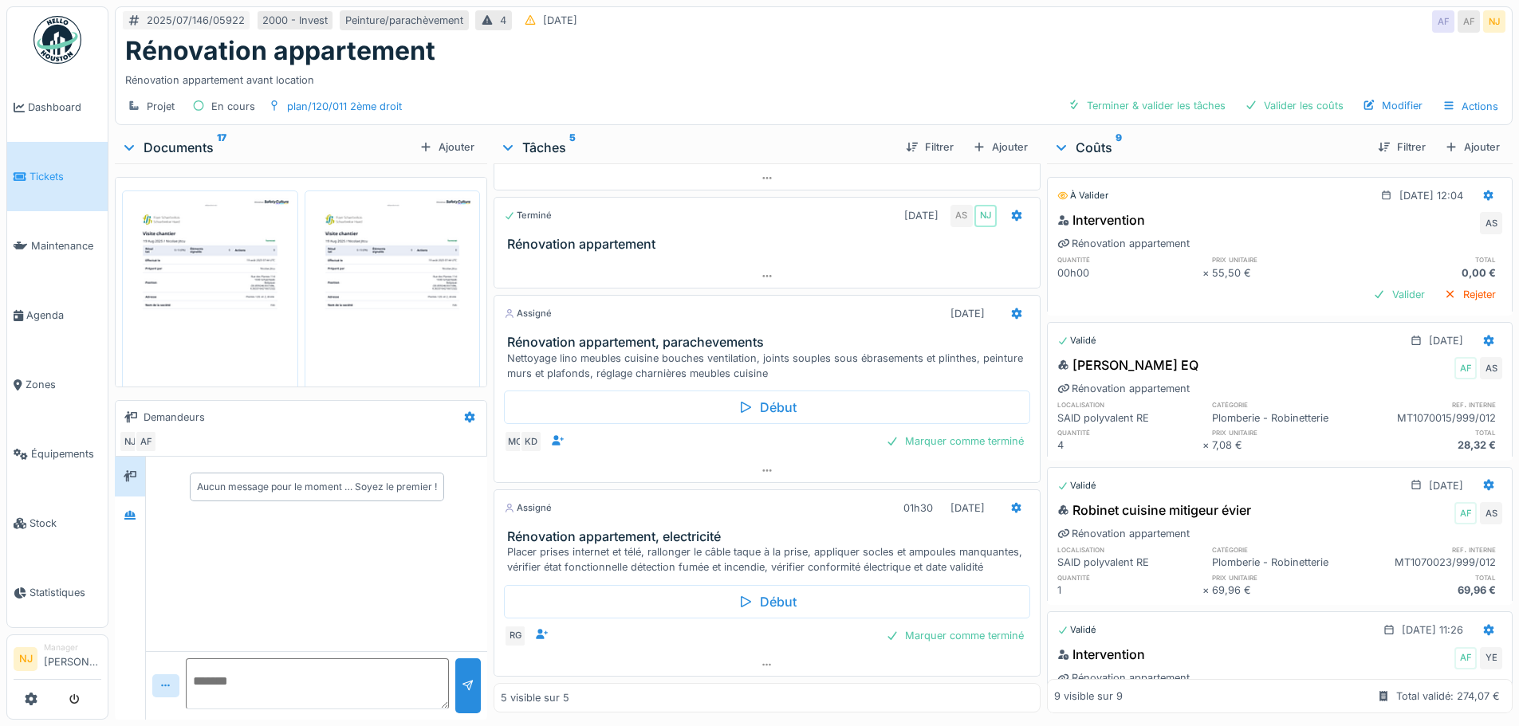
click at [611, 335] on h3 "Rénovation appartement, parachevements" at bounding box center [769, 342] width 525 height 15
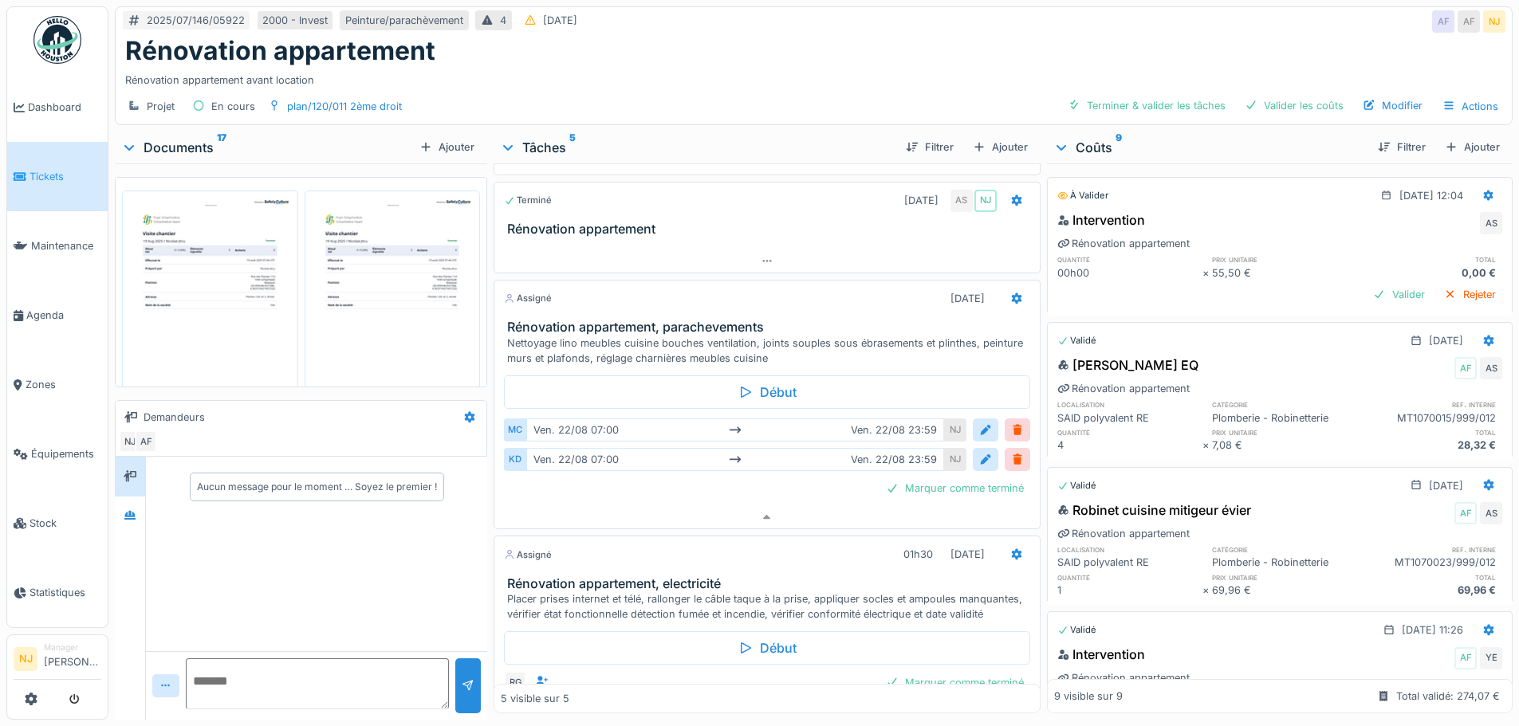
click at [611, 320] on h3 "Rénovation appartement, parachevements" at bounding box center [769, 327] width 525 height 15
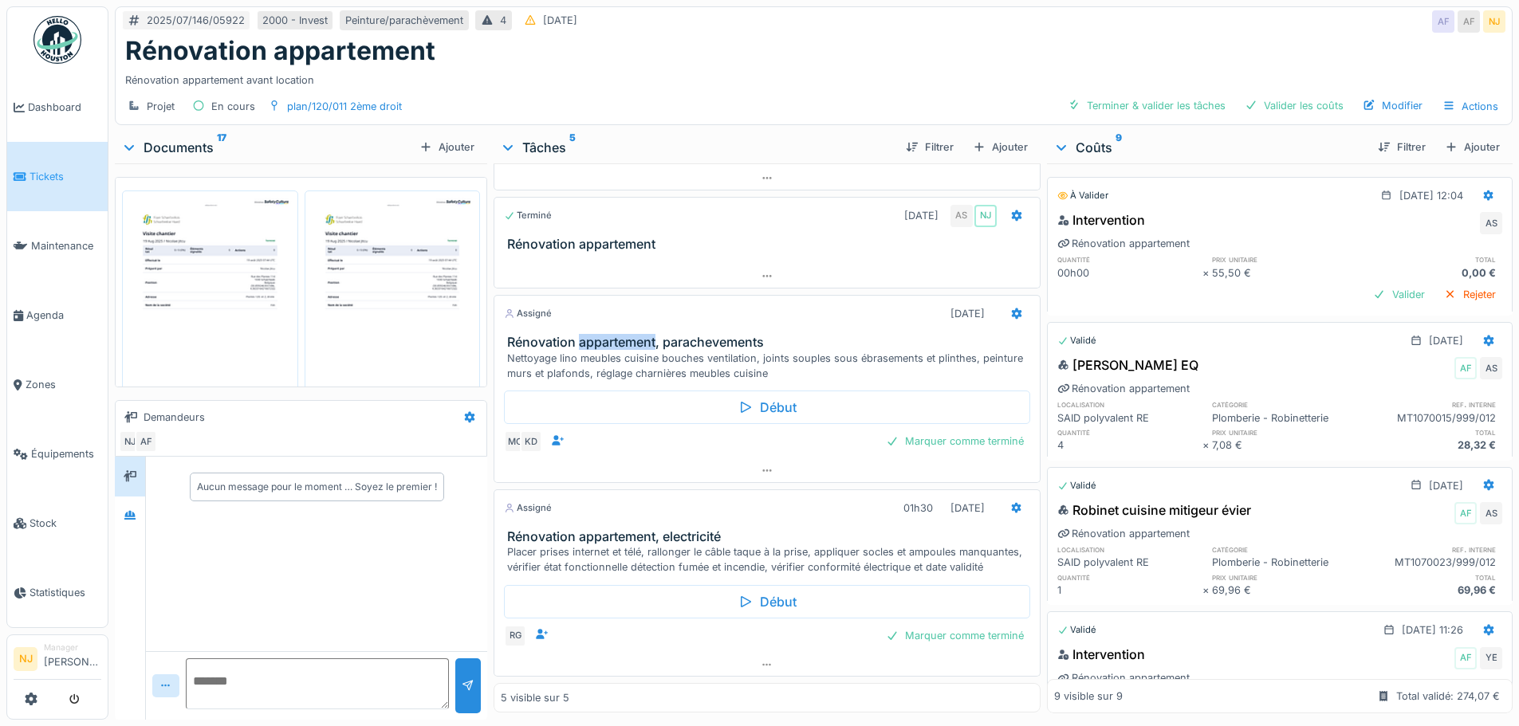
click at [614, 335] on h3 "Rénovation appartement, parachevements" at bounding box center [769, 342] width 525 height 15
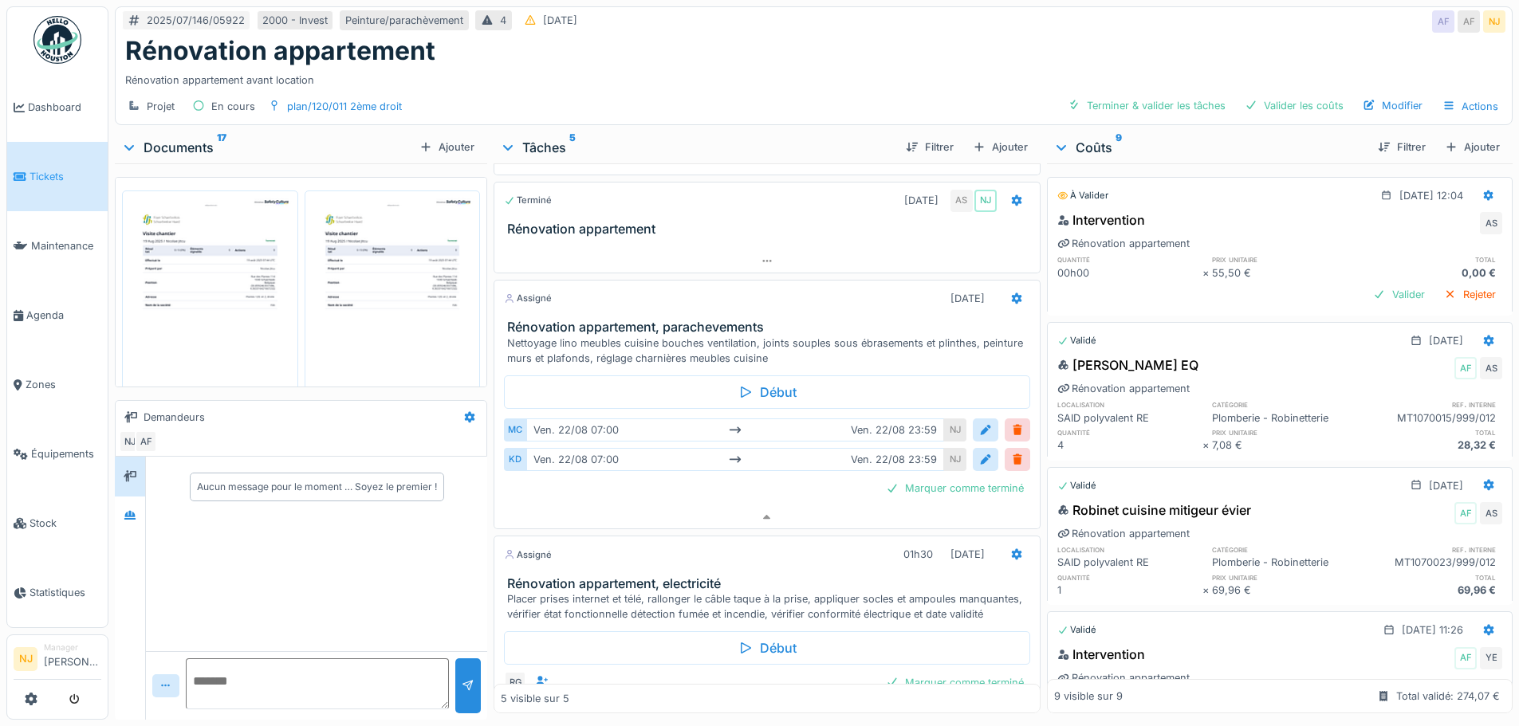
click at [659, 346] on div "Nettoyage lino meubles cuisine bouches ventilation, joints souples sous ébrasem…" at bounding box center [769, 351] width 525 height 30
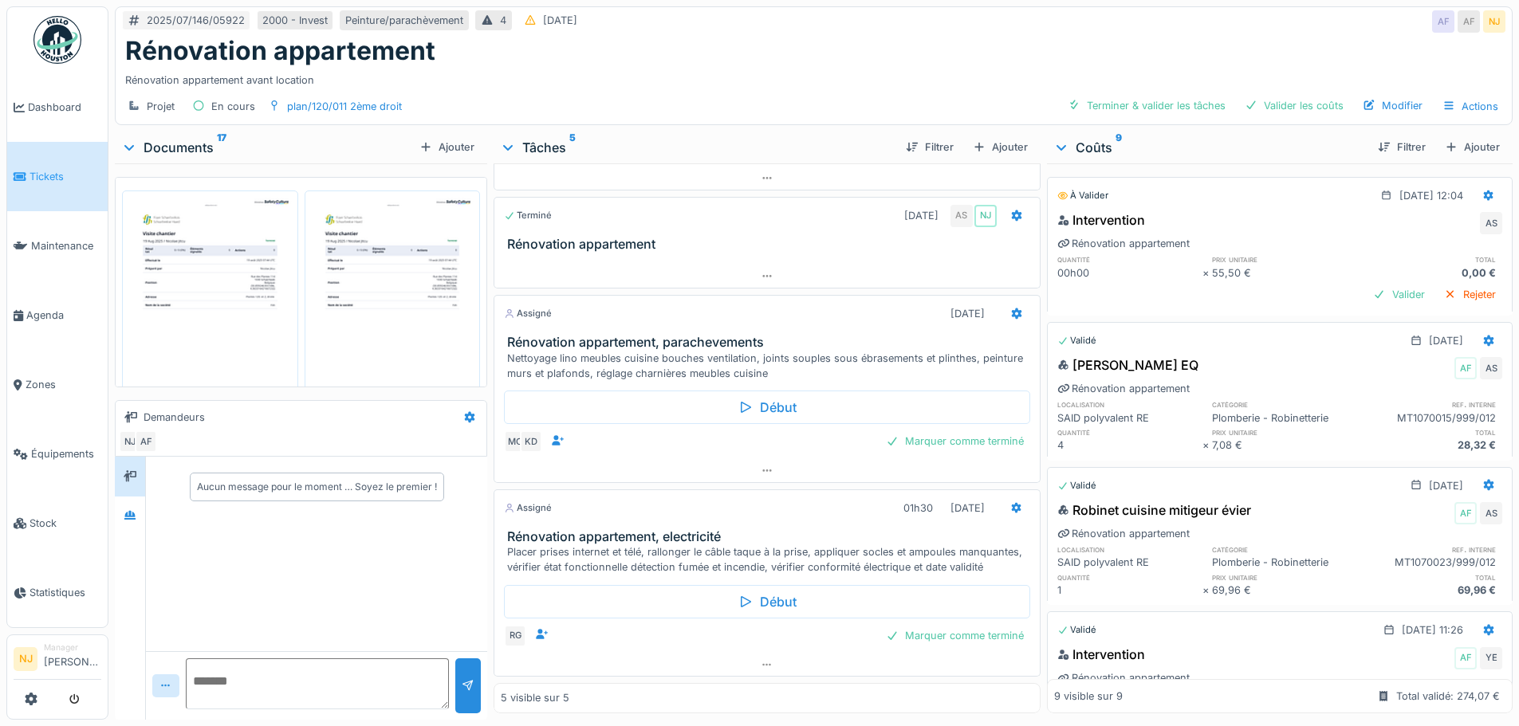
click at [728, 335] on h3 "Rénovation appartement, parachevements" at bounding box center [769, 342] width 525 height 15
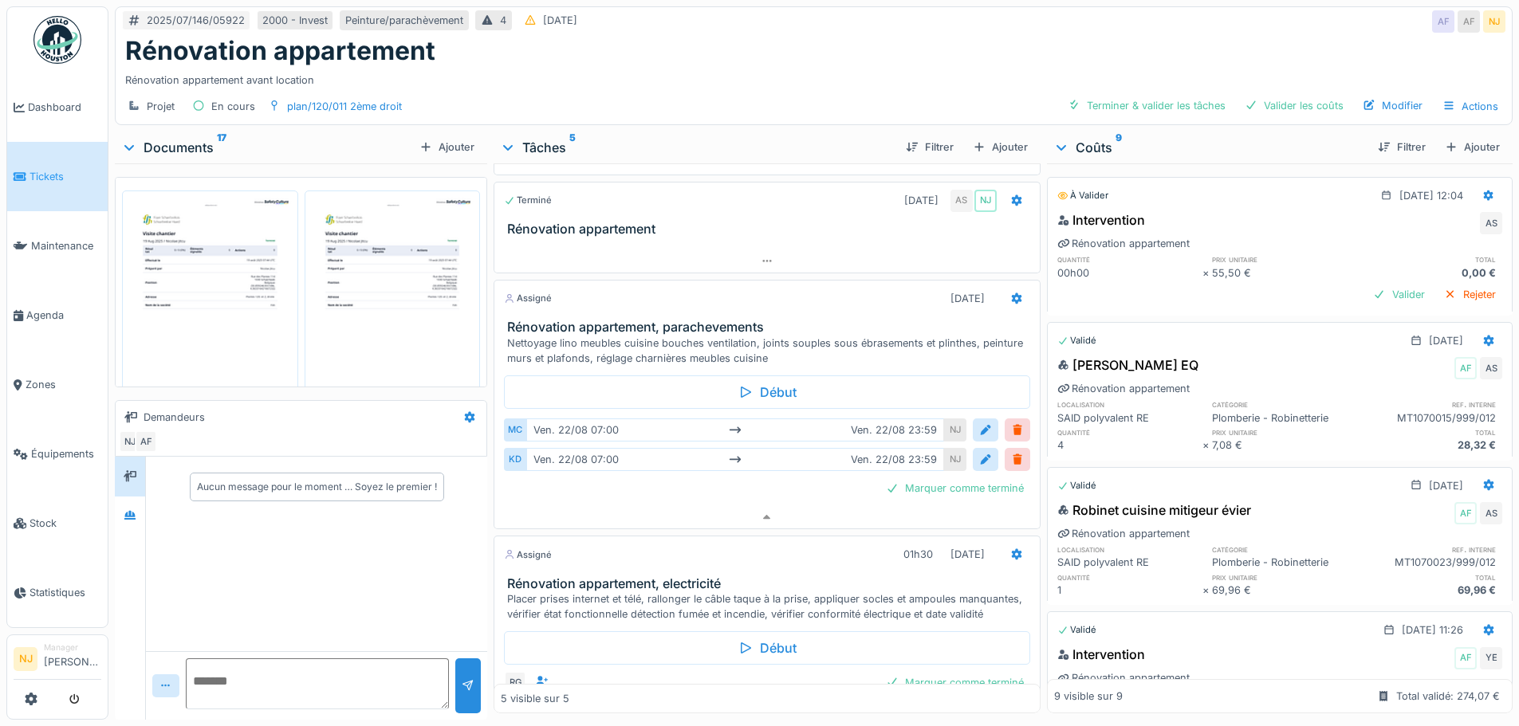
click at [786, 295] on div "Assigné [DATE]" at bounding box center [766, 298] width 525 height 23
click at [692, 287] on div "Assigné [DATE]" at bounding box center [766, 298] width 525 height 23
click at [761, 513] on icon at bounding box center [767, 518] width 13 height 10
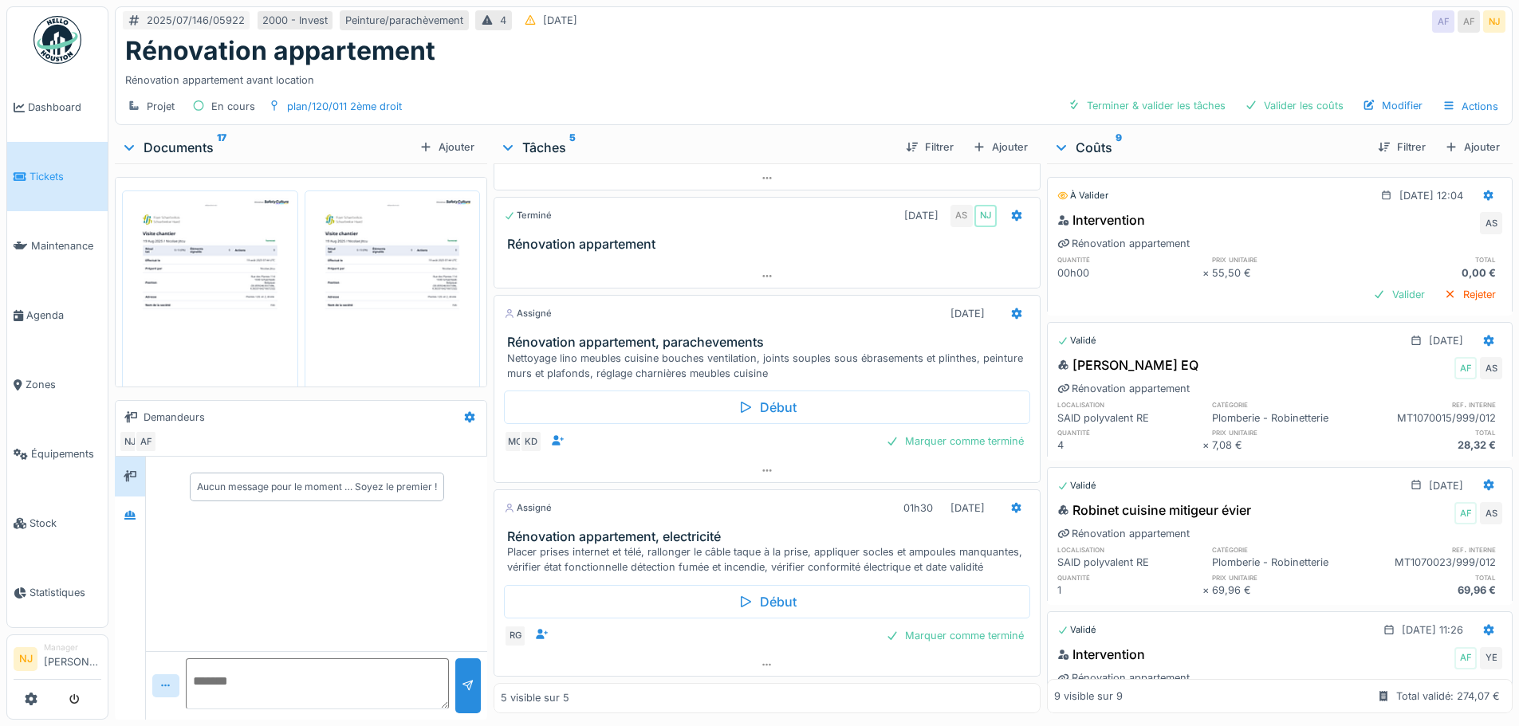
drag, startPoint x: 180, startPoint y: 0, endPoint x: 642, endPoint y: 89, distance: 470.1
click at [643, 89] on div "Projet En cours plan/120/011 2ème droit Terminer & valider les tâches Valider l…" at bounding box center [814, 107] width 1396 height 36
